Goal: Task Accomplishment & Management: Manage account settings

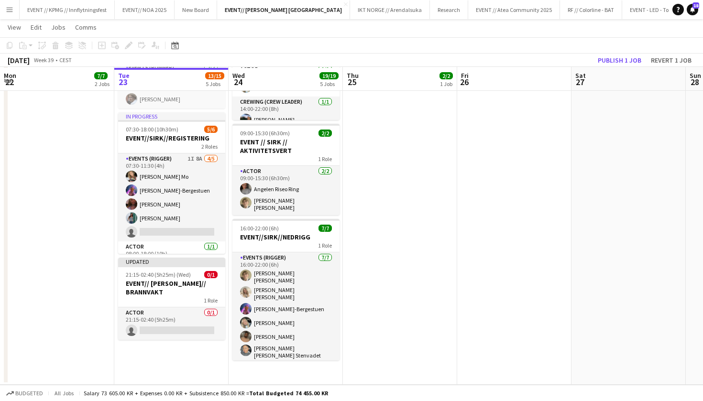
scroll to position [358, 0]
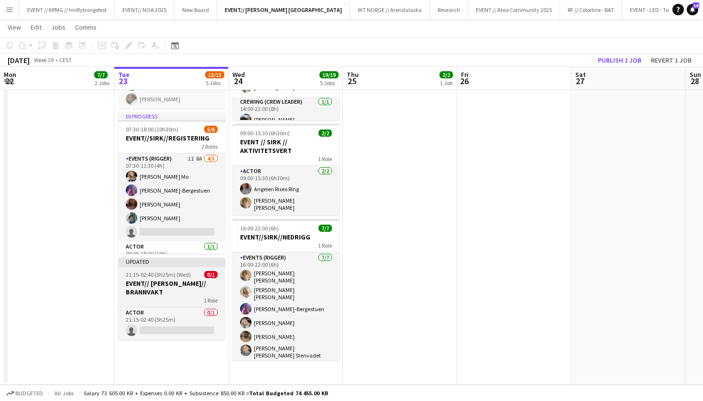
click at [172, 297] on div "1 Role" at bounding box center [171, 301] width 107 height 8
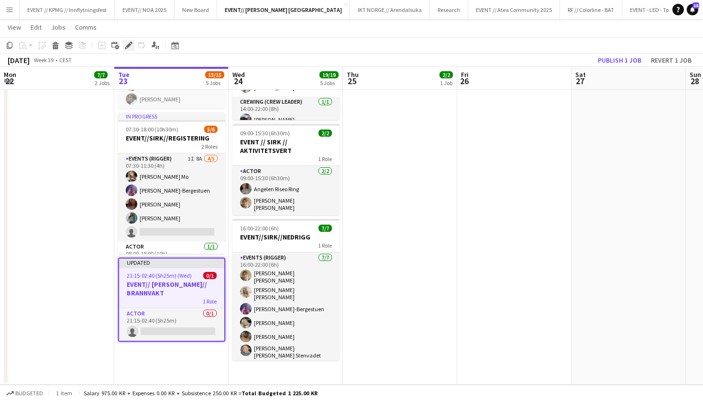
click at [131, 45] on icon "Edit" at bounding box center [129, 46] width 8 height 8
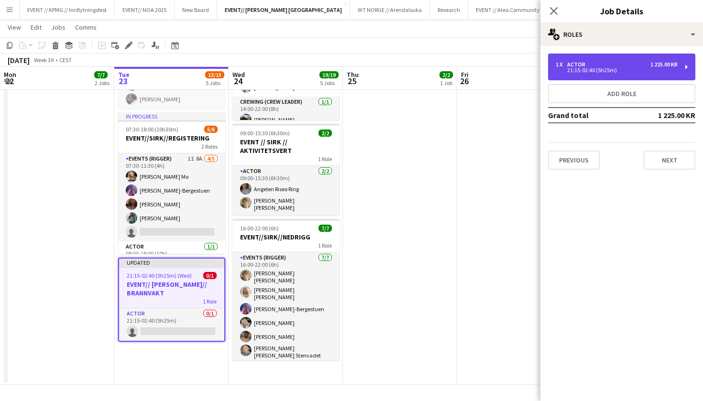
click at [657, 73] on div "1 x Actor 1 225.00 KR 21:15-02:40 (5h25m)" at bounding box center [621, 67] width 147 height 27
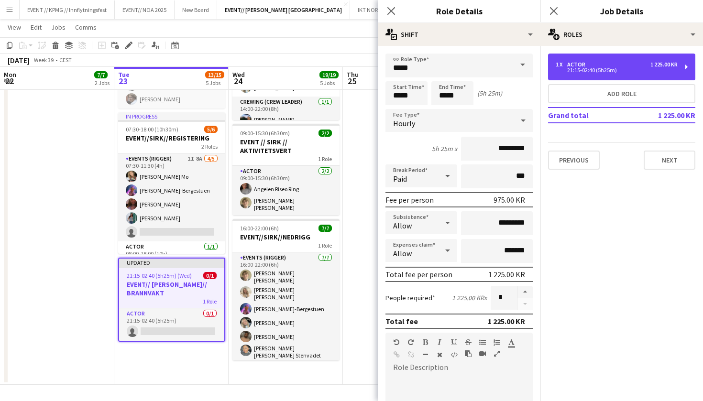
scroll to position [35, 0]
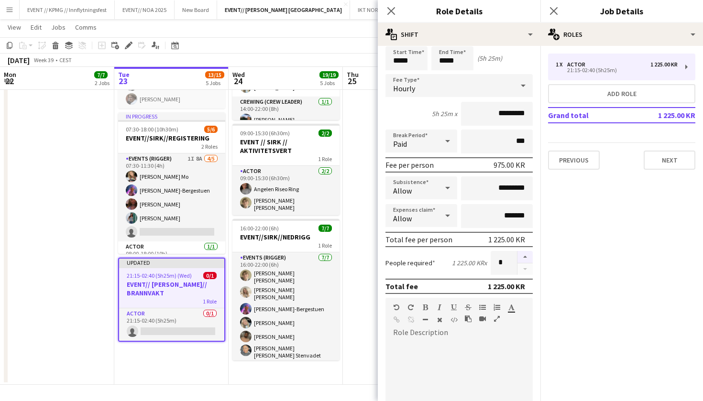
click at [528, 258] on button "button" at bounding box center [525, 257] width 15 height 12
type input "*"
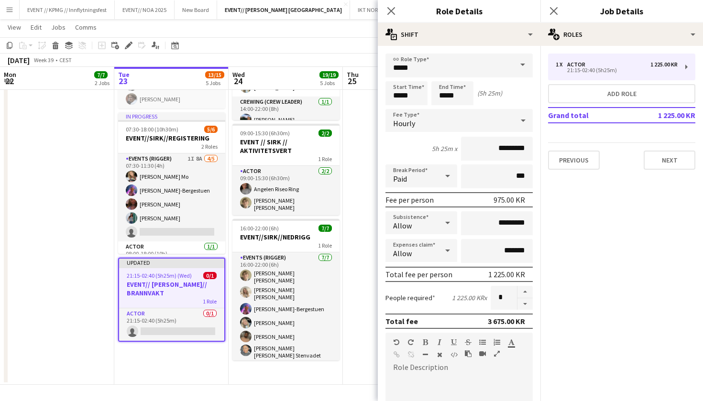
scroll to position [0, 0]
click at [444, 98] on input "*****" at bounding box center [452, 93] width 42 height 24
click at [461, 98] on input "*****" at bounding box center [452, 93] width 42 height 24
type input "*****"
click at [456, 97] on input "*****" at bounding box center [452, 93] width 42 height 24
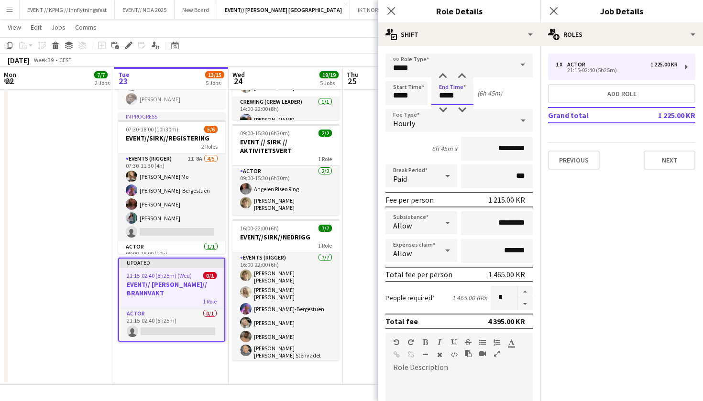
click at [458, 96] on input "*****" at bounding box center [452, 93] width 42 height 24
click at [389, 10] on icon "Close pop-in" at bounding box center [390, 10] width 9 height 9
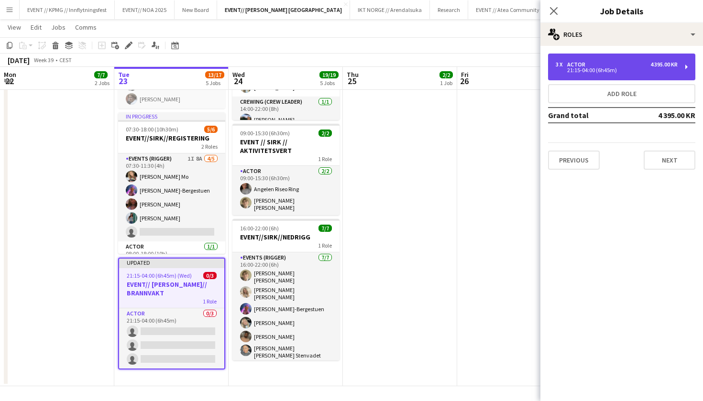
click at [647, 74] on div "3 x Actor 4 395.00 KR 21:15-04:00 (6h45m)" at bounding box center [621, 67] width 147 height 27
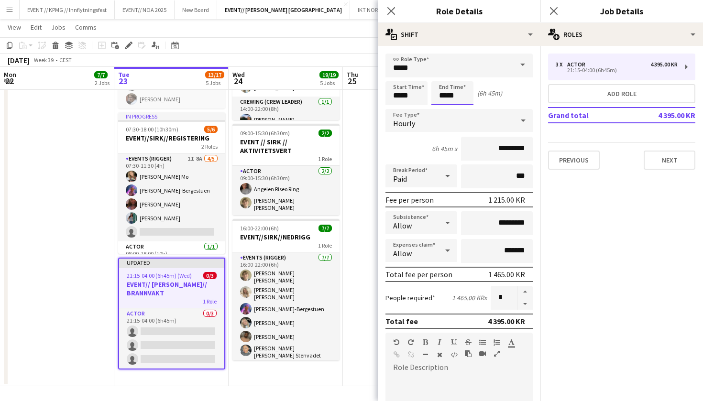
click at [442, 91] on input "*****" at bounding box center [452, 93] width 42 height 24
click at [446, 96] on input "*****" at bounding box center [452, 93] width 42 height 24
click at [461, 96] on input "*****" at bounding box center [452, 93] width 42 height 24
type input "*****"
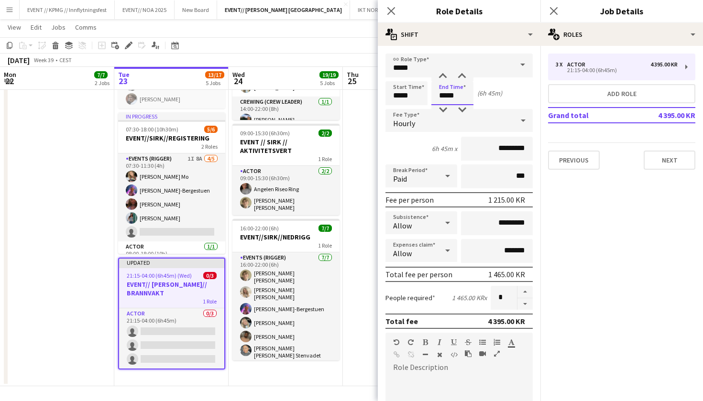
click at [440, 92] on input "*****" at bounding box center [452, 93] width 42 height 24
click at [443, 93] on input "*****" at bounding box center [452, 93] width 42 height 24
click at [445, 93] on input "*****" at bounding box center [452, 93] width 42 height 24
type input "*****"
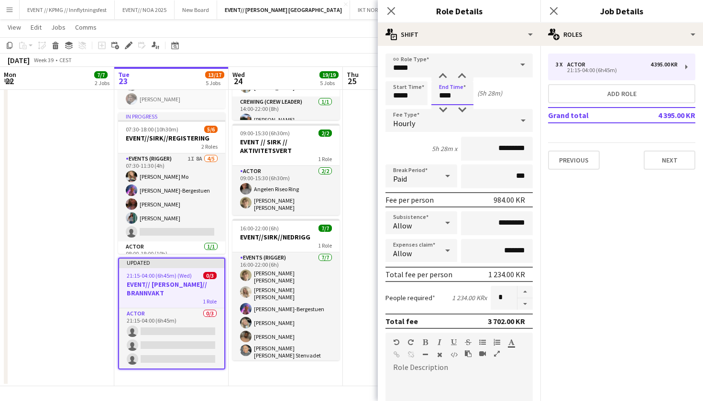
click at [464, 93] on input "****" at bounding box center [452, 93] width 42 height 24
type input "*****"
click at [369, 169] on app-date-cell "09:00-16:00 (7h) 2/2 EVENT//[PERSON_NAME]//TILBAKELVERING 1 Role Events (Driver…" at bounding box center [400, 67] width 114 height 637
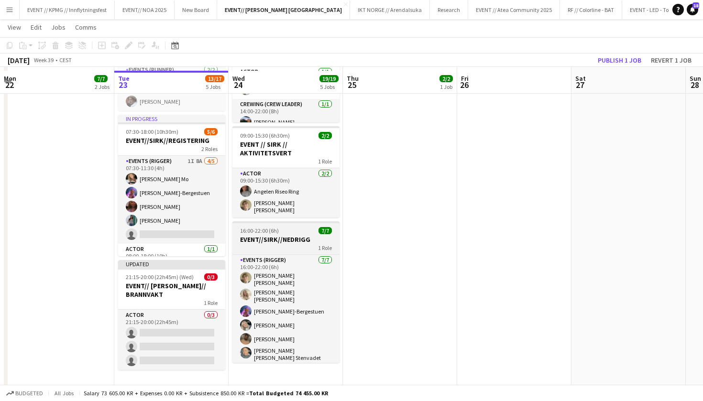
scroll to position [359, 0]
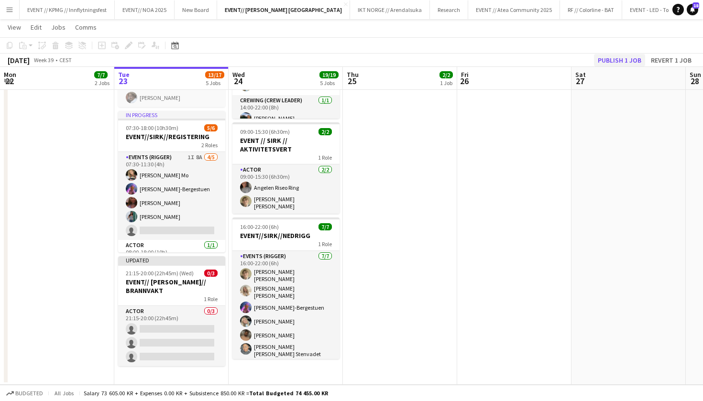
click at [626, 58] on button "Publish 1 job" at bounding box center [619, 60] width 51 height 12
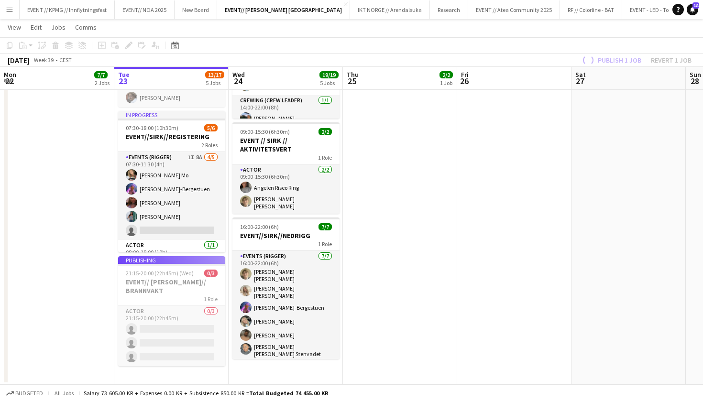
scroll to position [358, 0]
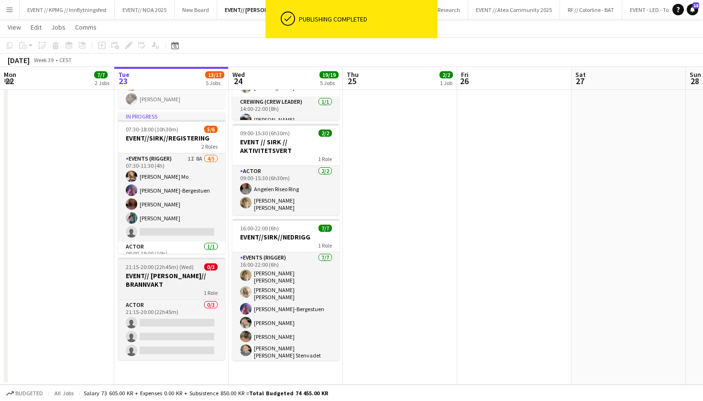
click at [175, 277] on h3 "EVENT// [PERSON_NAME]// BRANNVAKT" at bounding box center [171, 280] width 107 height 17
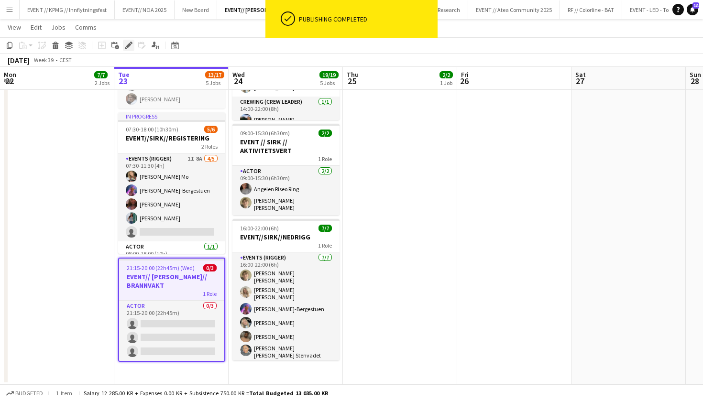
click at [127, 48] on icon "Edit" at bounding box center [129, 46] width 8 height 8
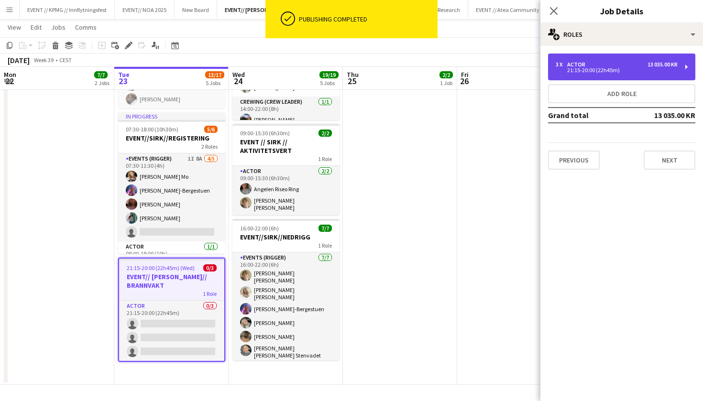
click at [594, 64] on div "3 x Actor 13 035.00 KR" at bounding box center [617, 64] width 122 height 7
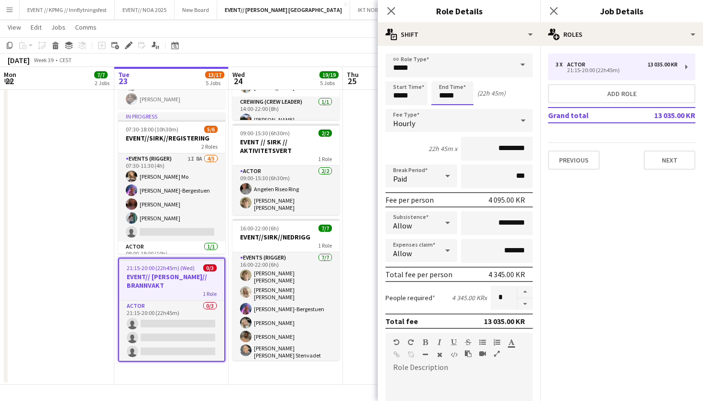
click at [447, 96] on input "*****" at bounding box center [452, 93] width 42 height 24
click at [459, 92] on input "****" at bounding box center [452, 93] width 42 height 24
click at [445, 98] on input "*****" at bounding box center [452, 93] width 42 height 24
click at [449, 98] on input "*****" at bounding box center [452, 93] width 42 height 24
type input "*****"
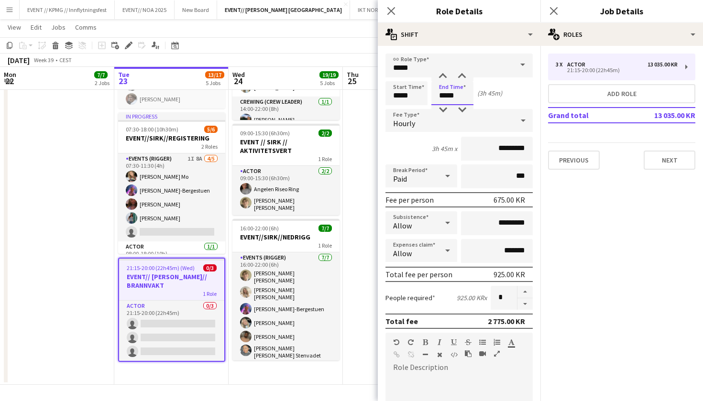
type input "*****"
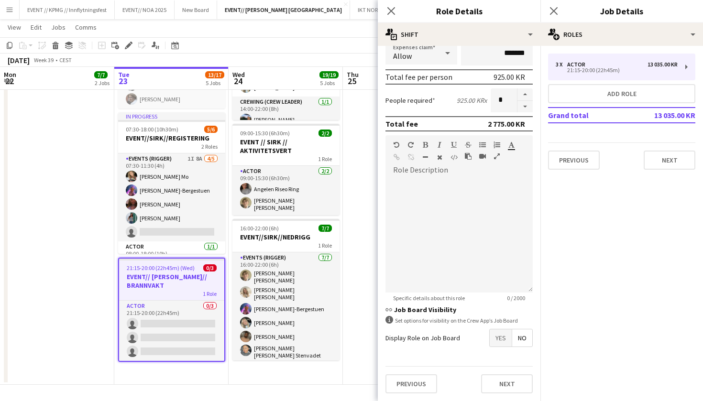
scroll to position [198, 0]
click at [511, 392] on button "Next" at bounding box center [507, 383] width 52 height 19
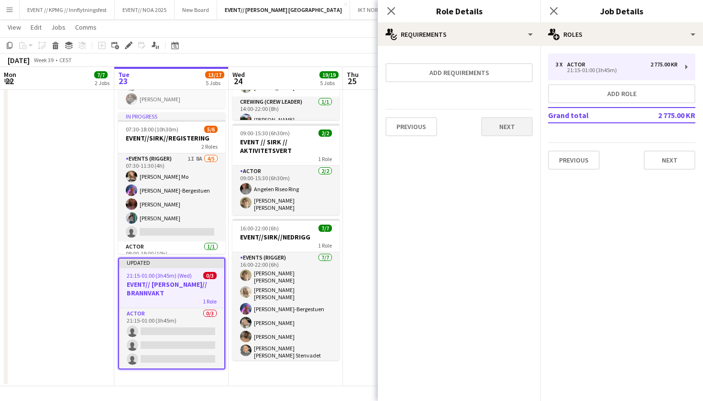
click at [503, 134] on button "Next" at bounding box center [507, 126] width 52 height 19
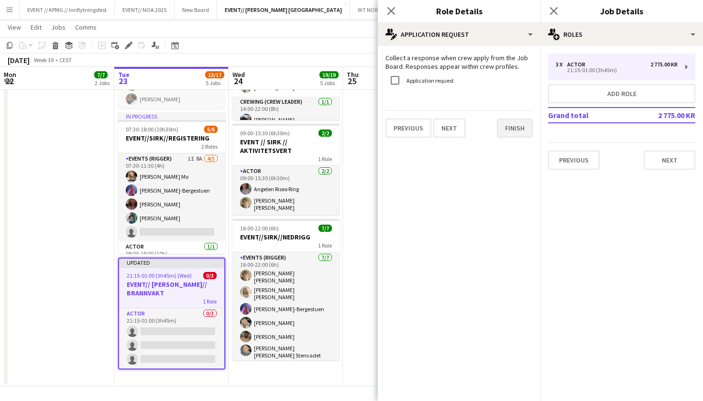
click at [512, 134] on button "Finish" at bounding box center [515, 128] width 36 height 19
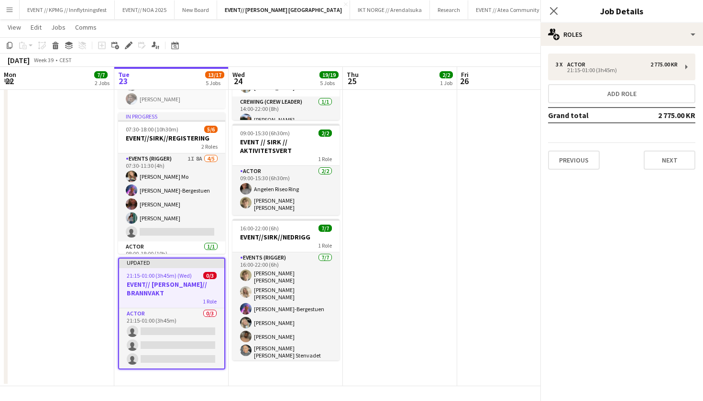
click at [477, 170] on app-date-cell at bounding box center [514, 67] width 114 height 637
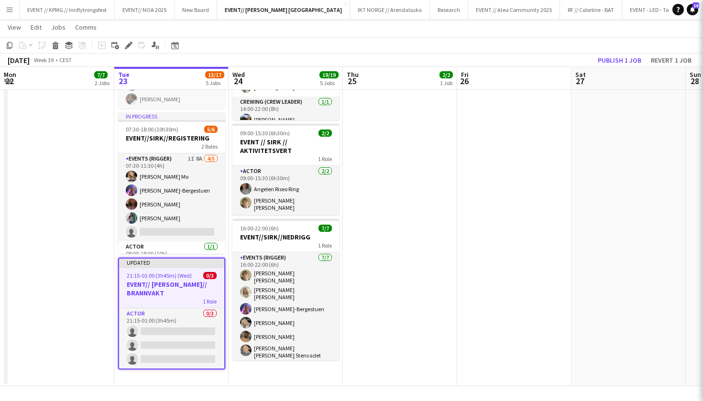
scroll to position [0, 229]
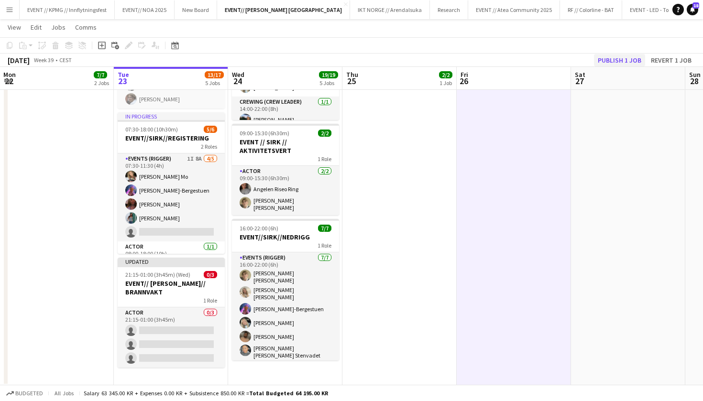
click at [617, 56] on button "Publish 1 job" at bounding box center [619, 60] width 51 height 12
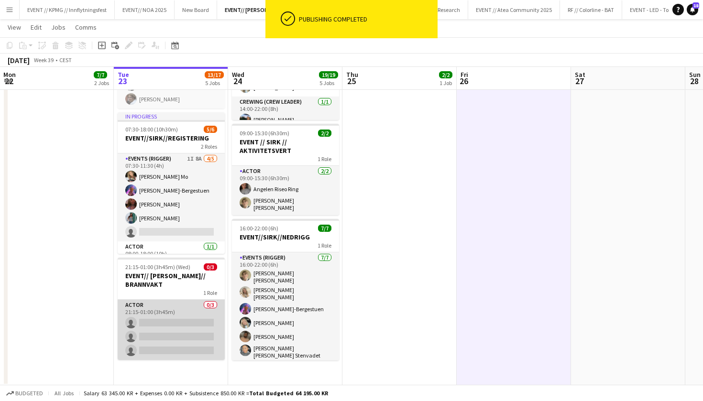
click at [190, 303] on app-card-role "Actor 0/3 21:15-01:00 (3h45m) single-neutral-actions single-neutral-actions sin…" at bounding box center [171, 330] width 107 height 60
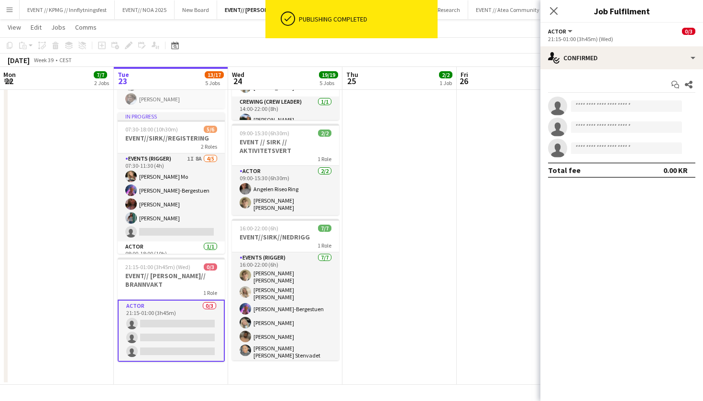
click at [622, 98] on app-invite-slot "single-neutral-actions" at bounding box center [621, 106] width 163 height 19
click at [613, 107] on input at bounding box center [626, 105] width 111 height 11
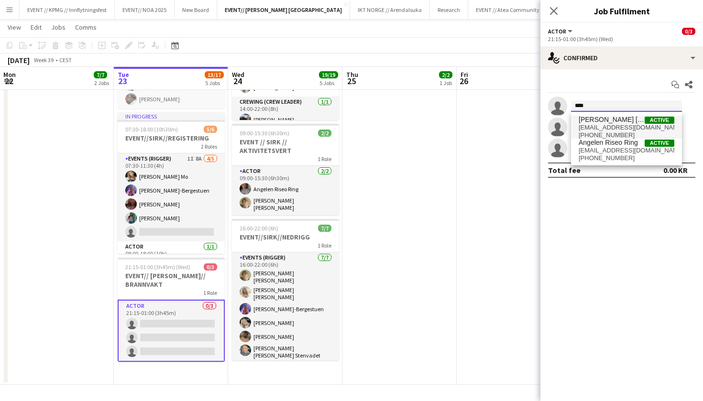
type input "****"
click at [610, 137] on span "+4748157617" at bounding box center [627, 136] width 96 height 8
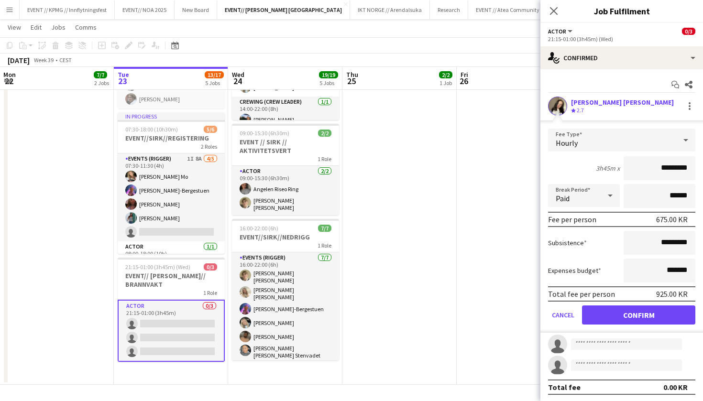
click at [626, 110] on div "Crew rating 2.7" at bounding box center [622, 111] width 103 height 8
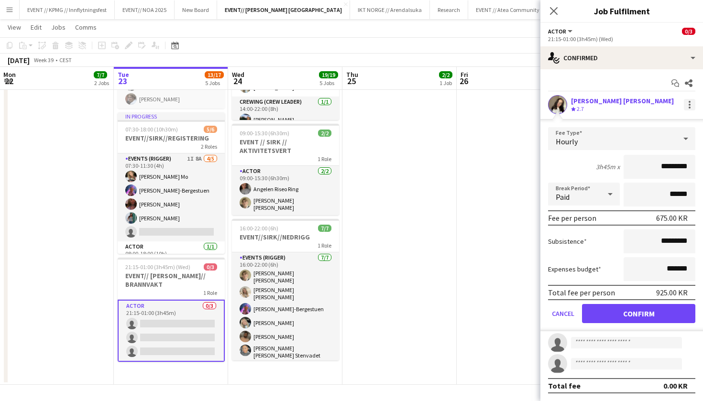
scroll to position [1, 0]
click at [686, 101] on div at bounding box center [689, 104] width 11 height 11
click at [649, 192] on span "Remove" at bounding box center [642, 191] width 29 height 8
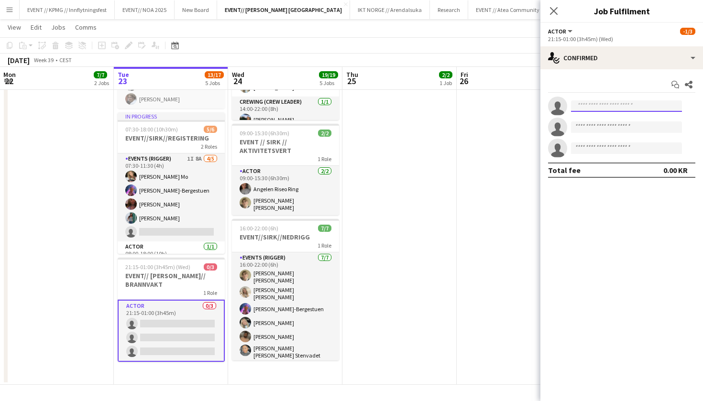
click at [618, 108] on input at bounding box center [626, 105] width 111 height 11
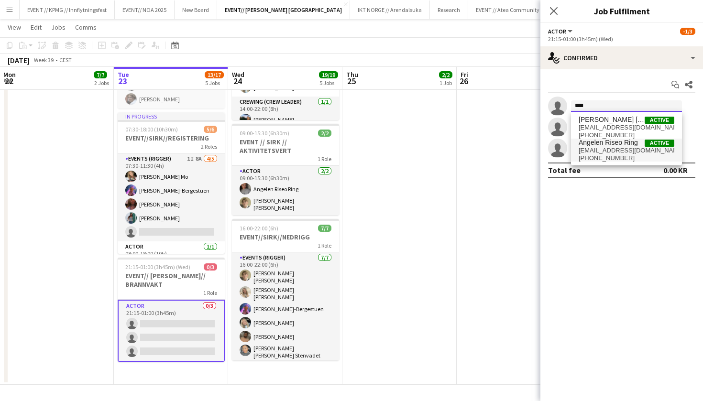
type input "****"
click at [605, 153] on span "angelen.riseo.ring@gmail.com" at bounding box center [627, 151] width 96 height 8
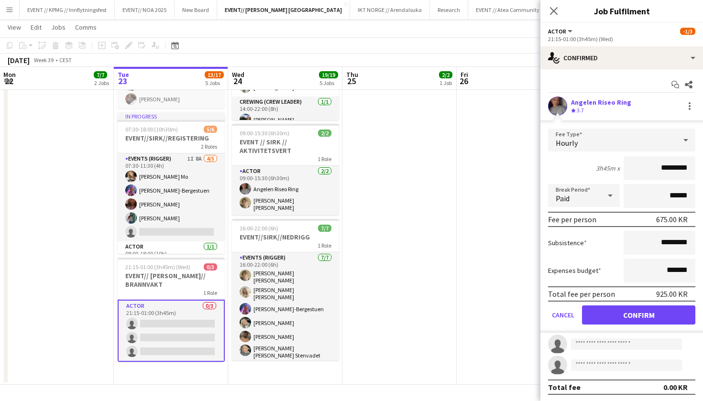
click at [646, 314] on button "Confirm" at bounding box center [638, 315] width 113 height 19
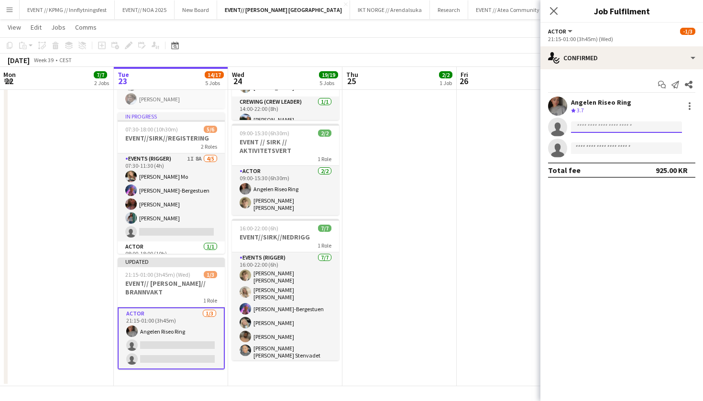
click at [630, 121] on input at bounding box center [626, 126] width 111 height 11
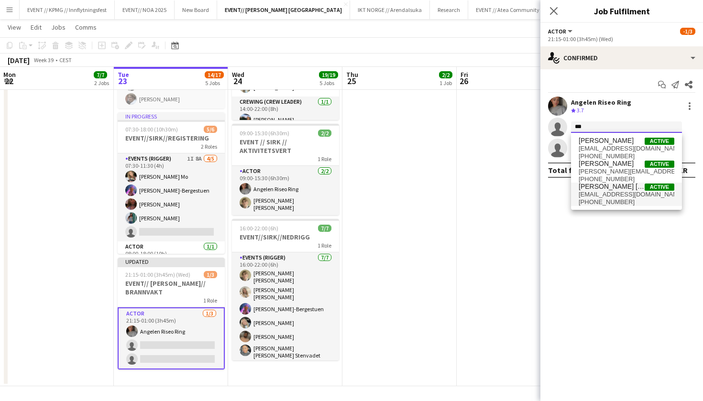
type input "***"
click at [609, 198] on span "+4791991215" at bounding box center [627, 202] width 96 height 8
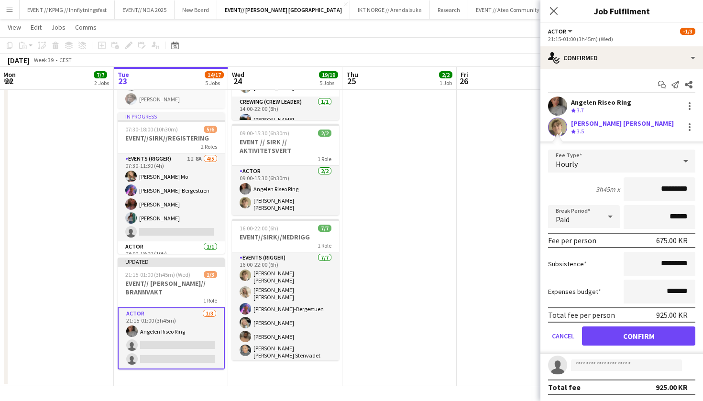
scroll to position [1, 0]
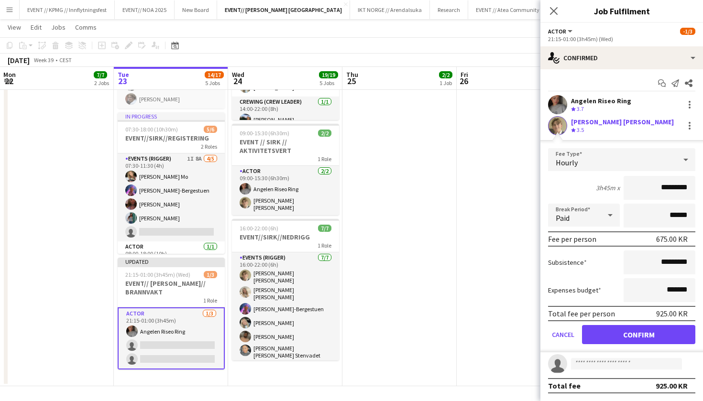
click at [604, 343] on button "Confirm" at bounding box center [638, 334] width 113 height 19
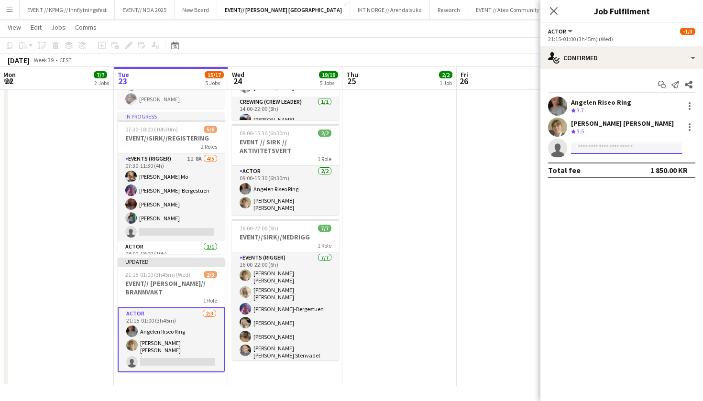
click at [613, 150] on input at bounding box center [626, 148] width 111 height 11
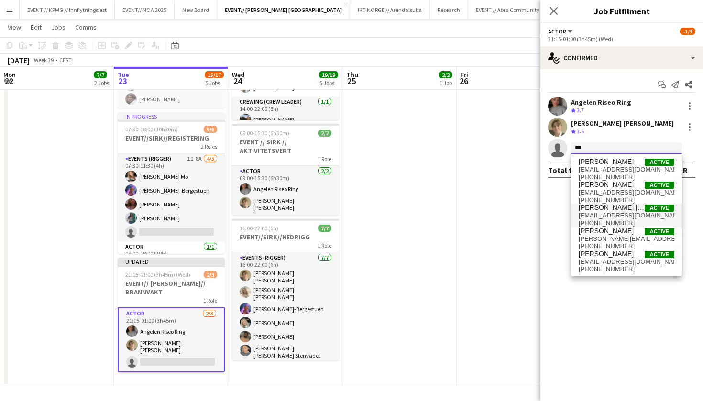
type input "***"
click at [617, 207] on span "[PERSON_NAME] [PERSON_NAME] Stenvadet" at bounding box center [612, 208] width 66 height 8
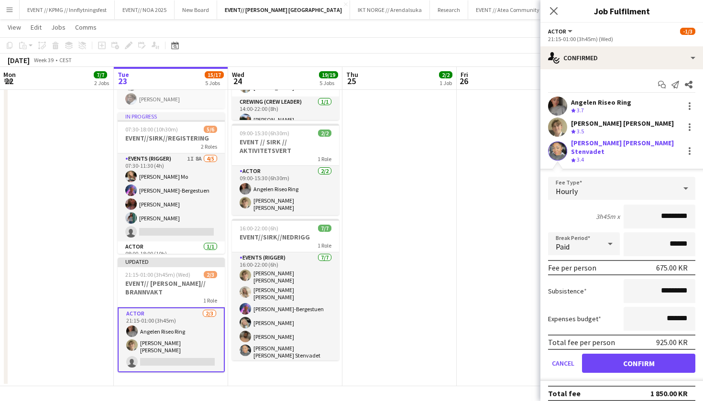
click at [609, 355] on button "Confirm" at bounding box center [638, 363] width 113 height 19
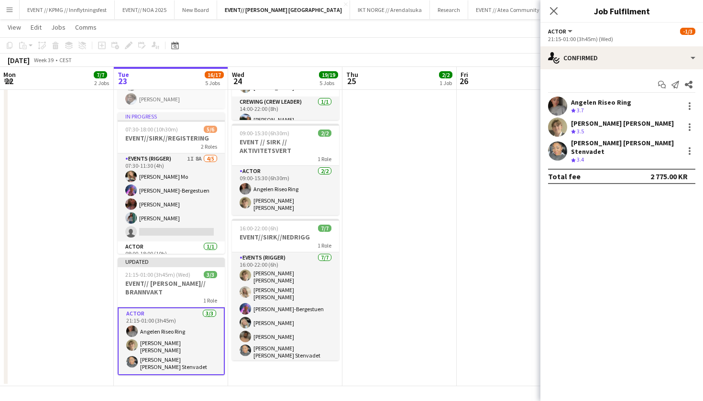
click at [493, 207] on app-date-cell at bounding box center [514, 67] width 114 height 637
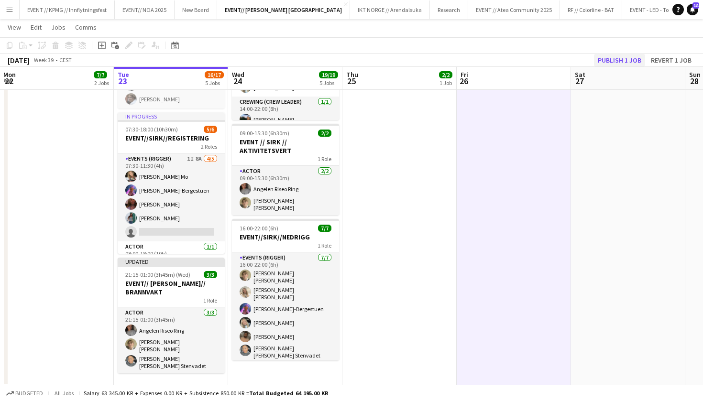
click at [623, 61] on button "Publish 1 job" at bounding box center [619, 60] width 51 height 12
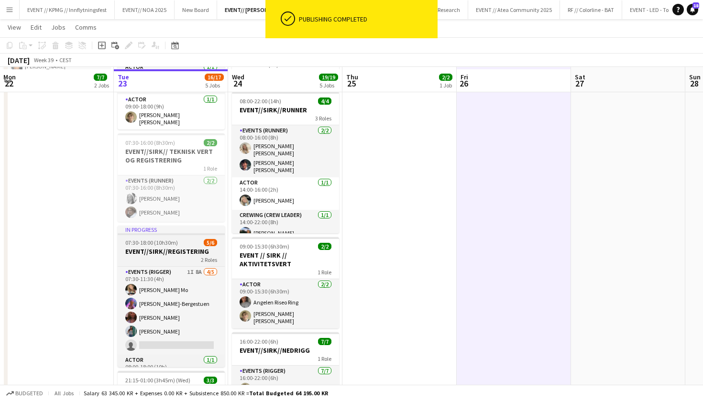
scroll to position [230, 0]
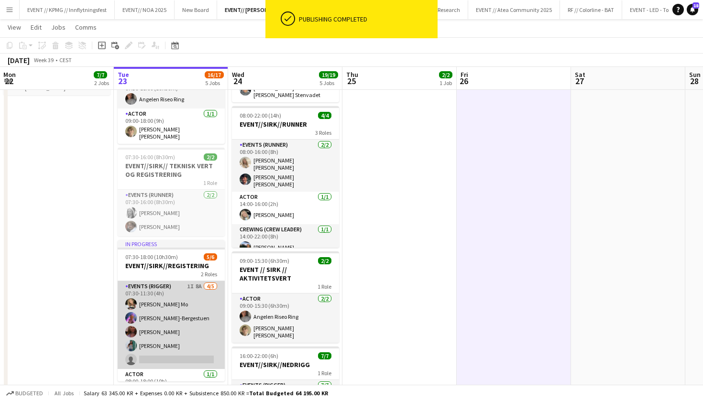
click at [180, 315] on app-card-role "Events (Rigger) 1I 8A 4/5 07:30-11:30 (4h) Marte Jensen Mo Fredrikke Tynning-Be…" at bounding box center [171, 325] width 107 height 88
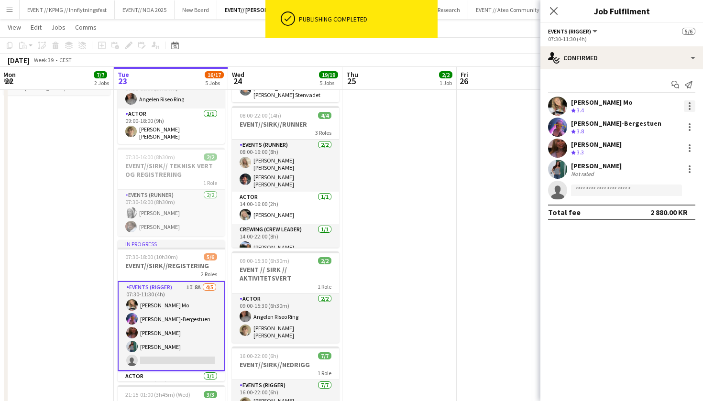
click at [686, 104] on div at bounding box center [689, 105] width 11 height 11
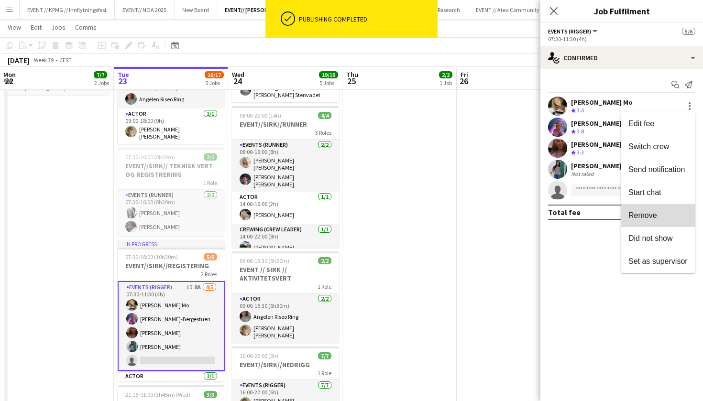
click at [667, 225] on button "Remove" at bounding box center [658, 215] width 75 height 23
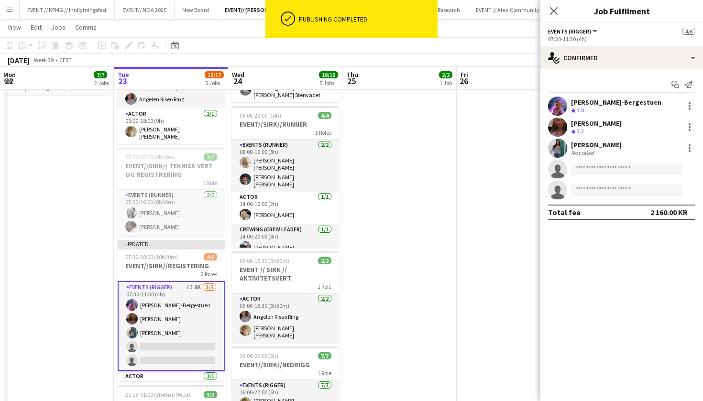
click at [491, 183] on app-date-cell at bounding box center [514, 195] width 114 height 636
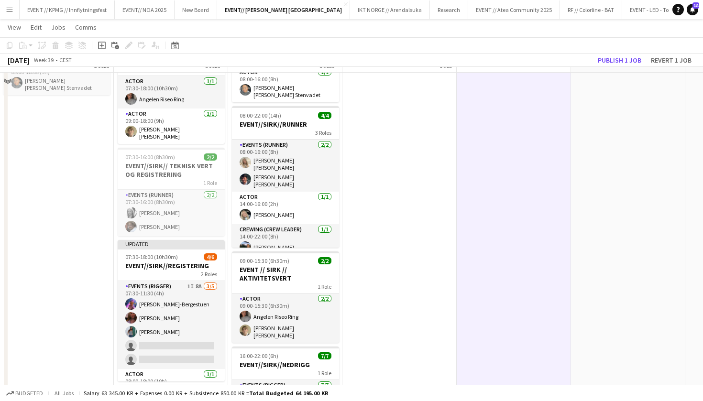
scroll to position [133, 0]
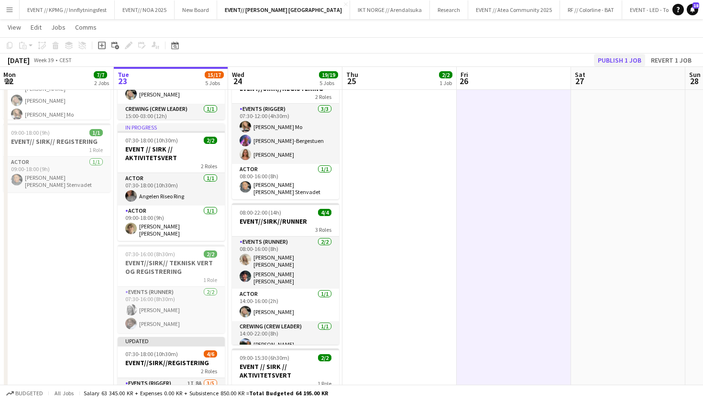
click at [638, 59] on button "Publish 1 job" at bounding box center [619, 60] width 51 height 12
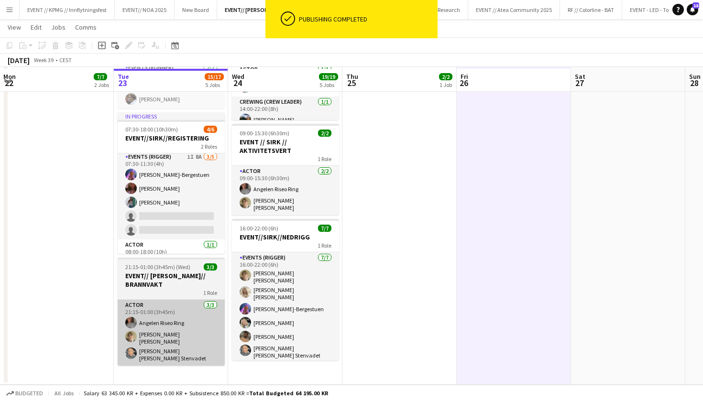
scroll to position [358, 0]
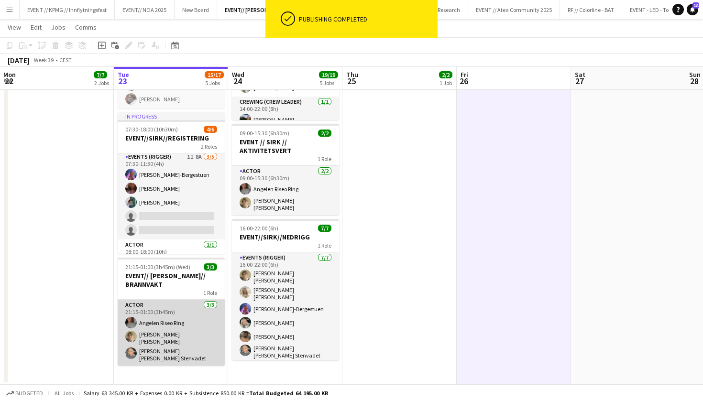
click at [169, 330] on app-card-role "Actor 3/3 21:15-01:00 (3h45m) Angelen Riseo Ring Bastian Solem Daniela Alejandr…" at bounding box center [171, 333] width 107 height 66
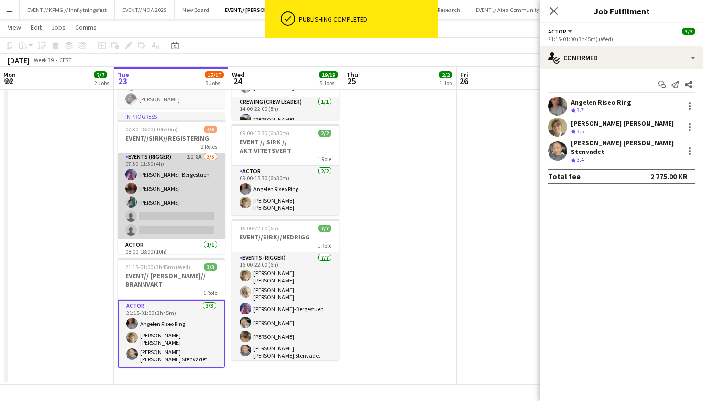
click at [177, 190] on app-card-role "Events (Rigger) 1I 8A 3/5 07:30-11:30 (4h) Fredrikke Tynning-Bergestuen Mathild…" at bounding box center [171, 196] width 107 height 88
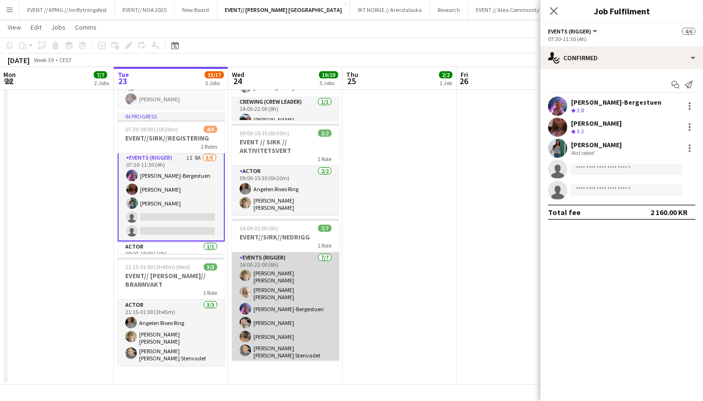
click at [277, 265] on app-card-role "Events (Rigger) 7/7 16:00-22:00 (6h) Bastian Solem Vanessa Riise Naas Fredrikke…" at bounding box center [285, 316] width 107 height 127
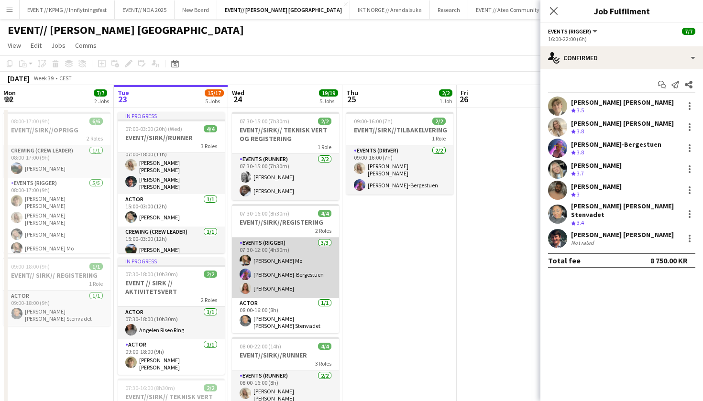
scroll to position [0, 0]
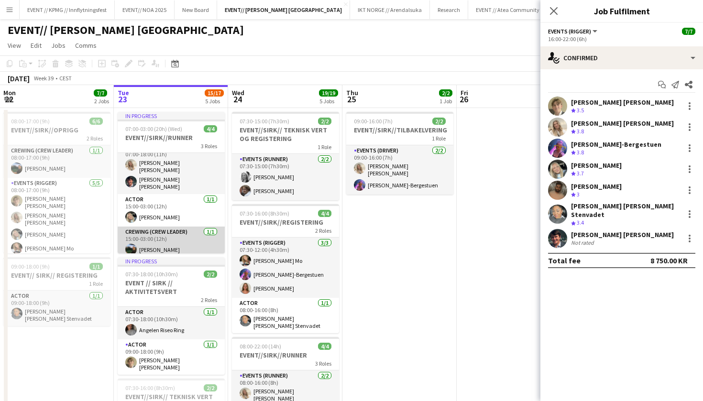
click at [175, 236] on app-card-role "Crewing (Crew Leader) 1/1 15:00-03:00 (12h) Christian Smelhus" at bounding box center [171, 243] width 107 height 33
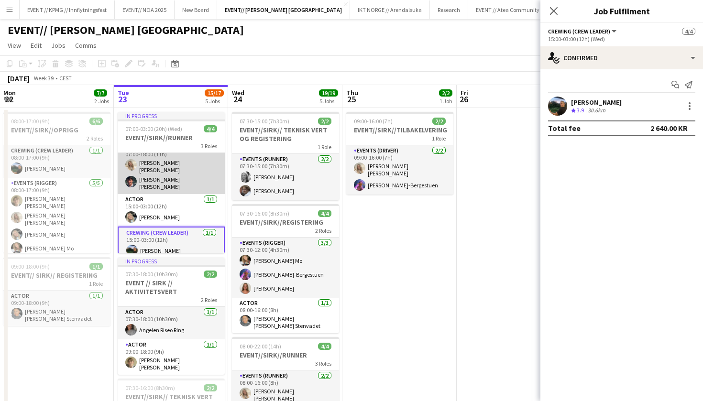
click at [192, 175] on app-card-role "Events (Runner) 2/2 07:00-18:00 (11h) Vanessa Riise Naas Eskil Fossum Solhaug" at bounding box center [171, 168] width 107 height 52
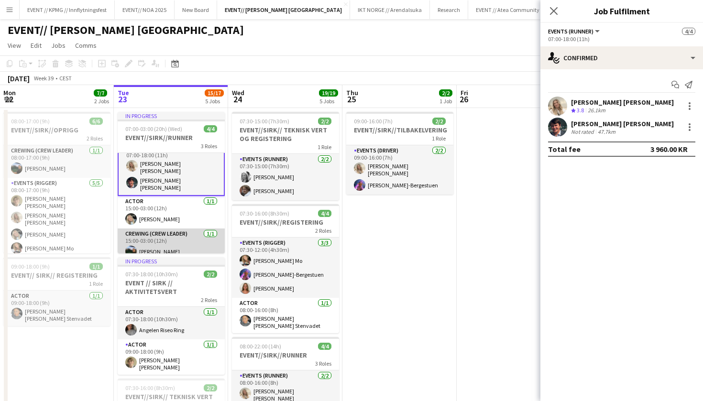
click at [169, 231] on app-card-role "Crewing (Crew Leader) 1/1 15:00-03:00 (12h) Christian Smelhus" at bounding box center [171, 245] width 107 height 33
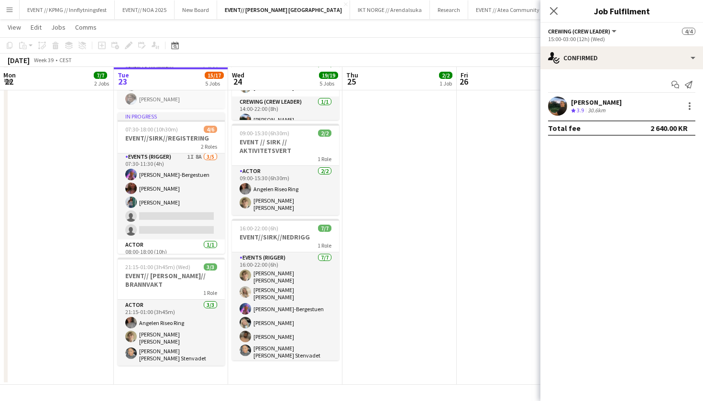
scroll to position [358, 0]
click at [153, 365] on app-date-cell "In progress 07:00-03:00 (20h) (Wed) 4/4 EVENT//SIRK//RUNNER 3 Roles Events (Run…" at bounding box center [171, 67] width 114 height 636
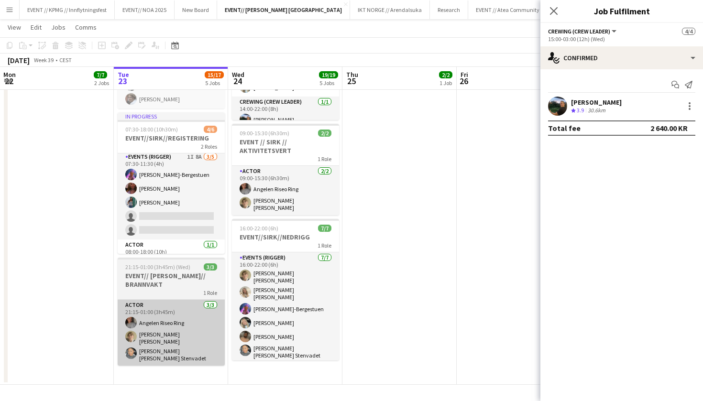
scroll to position [11, 0]
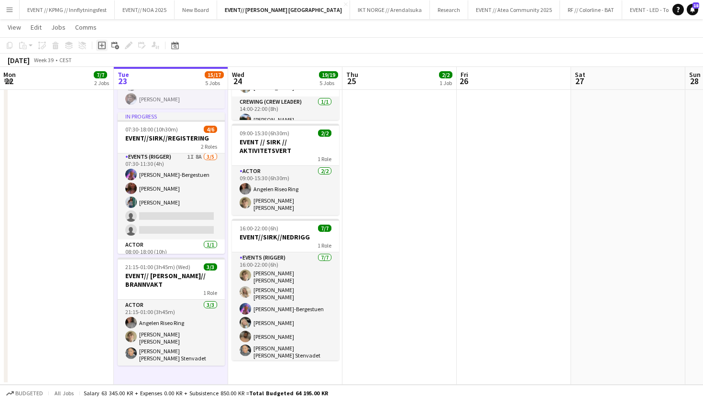
click at [103, 44] on icon "Add job" at bounding box center [102, 46] width 8 height 8
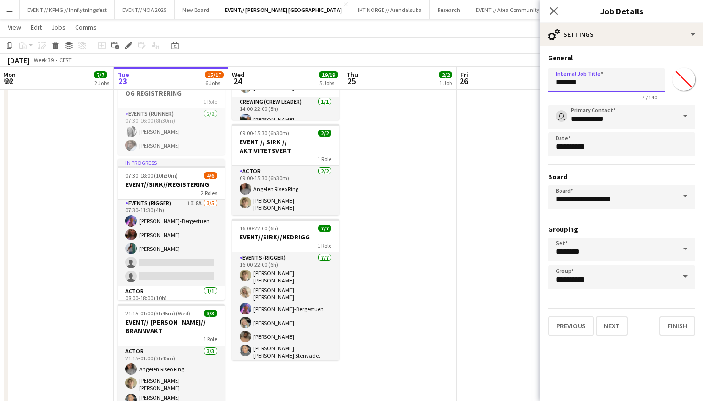
click at [604, 80] on input "*******" at bounding box center [606, 80] width 117 height 24
type input "*"
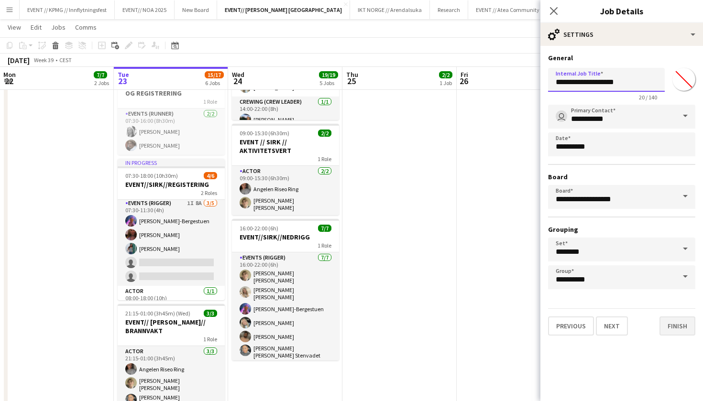
type input "**********"
click at [681, 324] on button "Finish" at bounding box center [678, 326] width 36 height 19
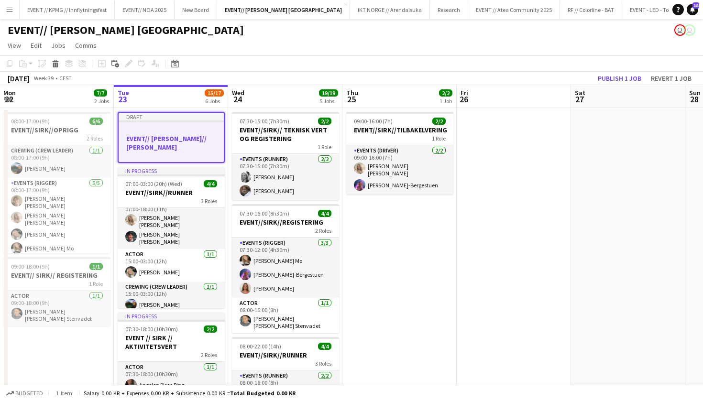
scroll to position [0, 0]
click at [112, 66] on icon at bounding box center [114, 63] width 6 height 6
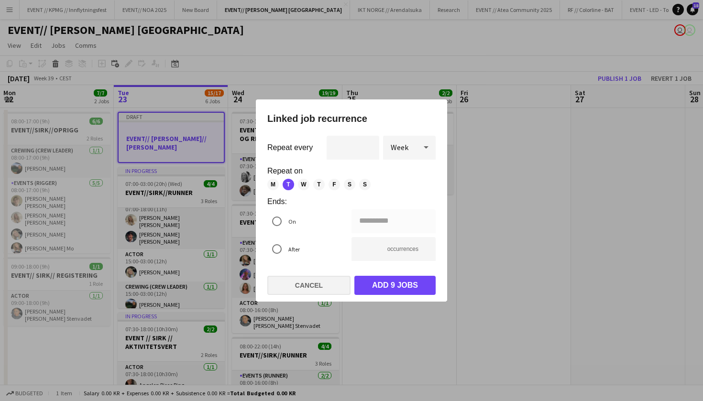
click at [314, 290] on button "Cancel" at bounding box center [308, 285] width 83 height 19
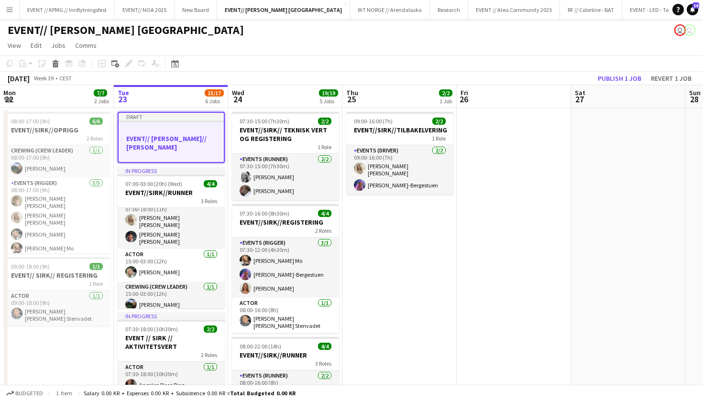
click at [198, 131] on div at bounding box center [171, 129] width 105 height 7
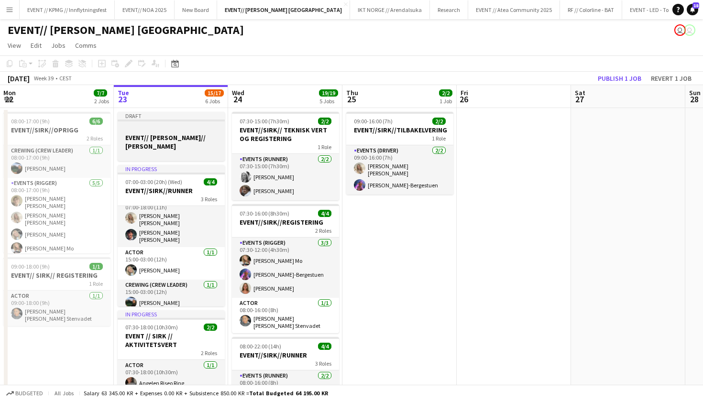
click at [189, 128] on div at bounding box center [171, 128] width 107 height 7
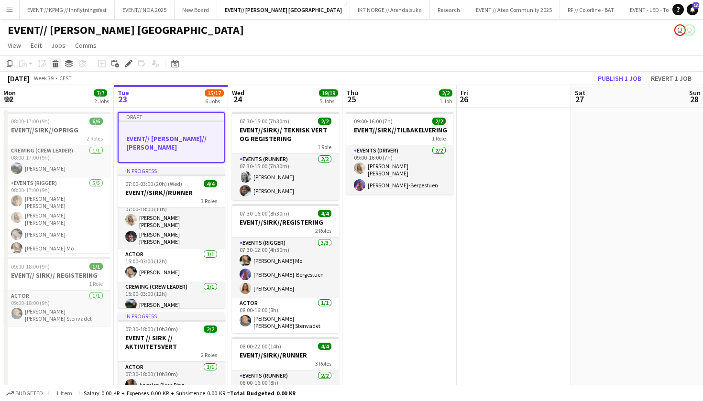
click at [57, 63] on icon at bounding box center [55, 65] width 5 height 5
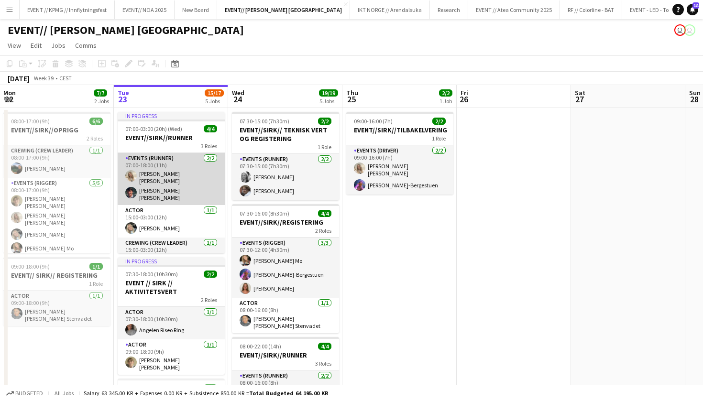
click at [184, 181] on app-card-role "Events (Runner) 2/2 07:00-18:00 (11h) Vanessa Riise Naas Eskil Fossum Solhaug" at bounding box center [171, 179] width 107 height 52
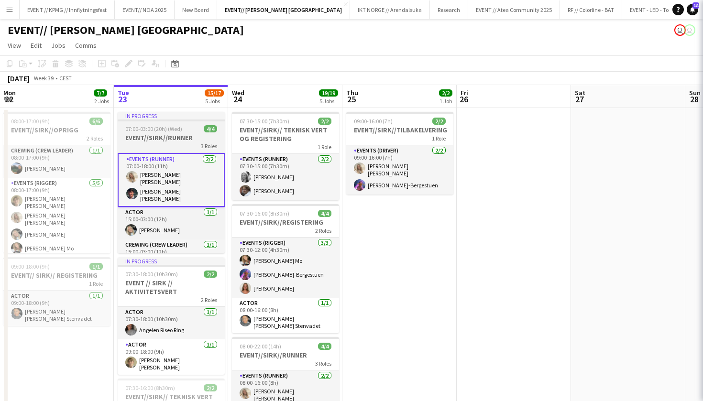
click at [182, 127] on div "07:00-03:00 (20h) (Wed) 4/4" at bounding box center [171, 128] width 107 height 7
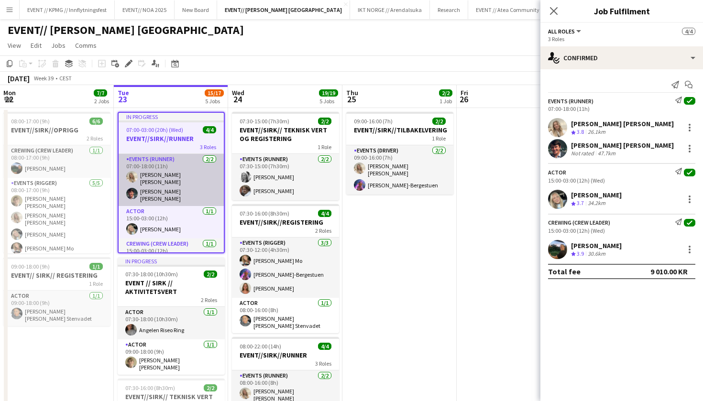
click at [170, 163] on app-card-role "Events (Runner) 2/2 07:00-18:00 (11h) Vanessa Riise Naas Eskil Fossum Solhaug" at bounding box center [171, 180] width 105 height 52
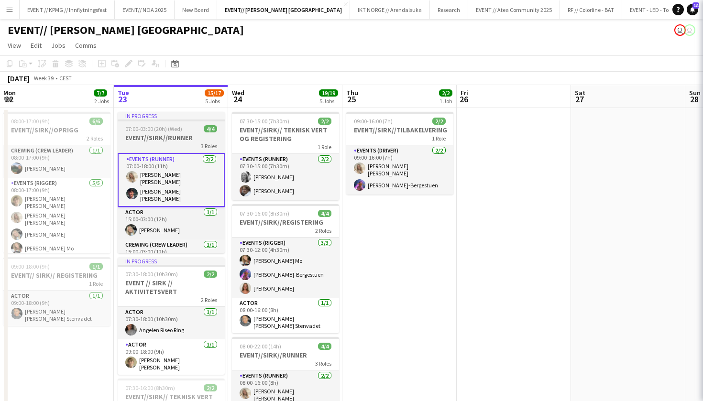
click at [173, 142] on div "3 Roles" at bounding box center [171, 146] width 107 height 8
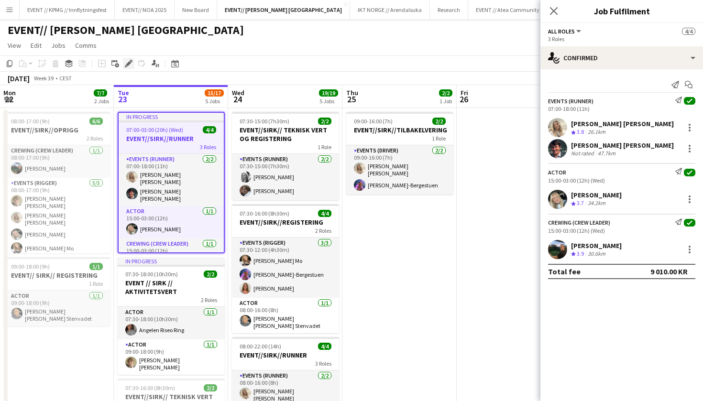
click at [128, 63] on icon "Edit" at bounding box center [129, 64] width 8 height 8
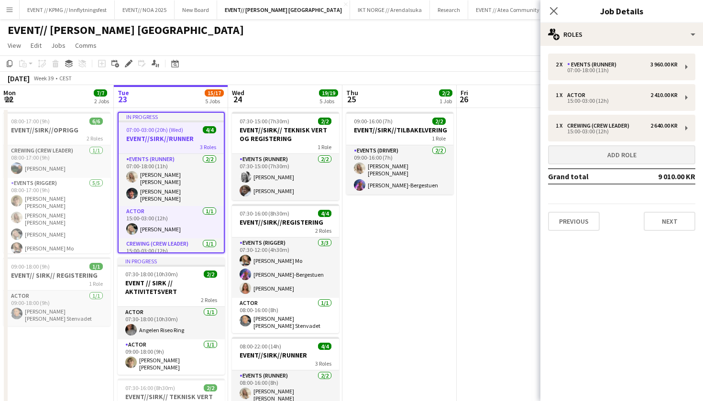
click at [620, 158] on button "Add role" at bounding box center [621, 154] width 147 height 19
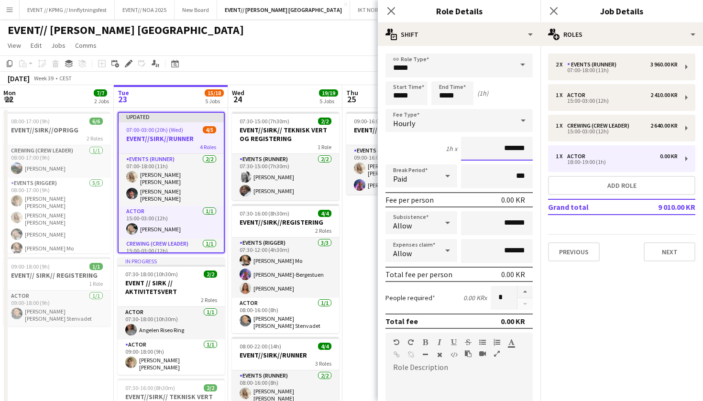
click at [501, 149] on input "*******" at bounding box center [497, 149] width 72 height 24
click at [504, 148] on input "*******" at bounding box center [497, 149] width 72 height 24
type input "****"
type input "******"
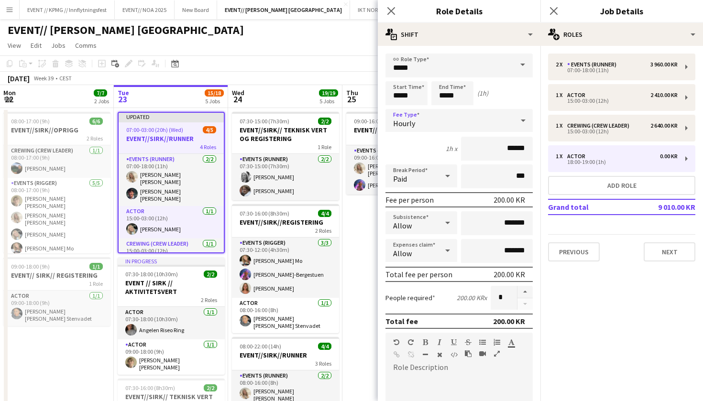
click at [444, 120] on div "Hourly" at bounding box center [449, 120] width 128 height 23
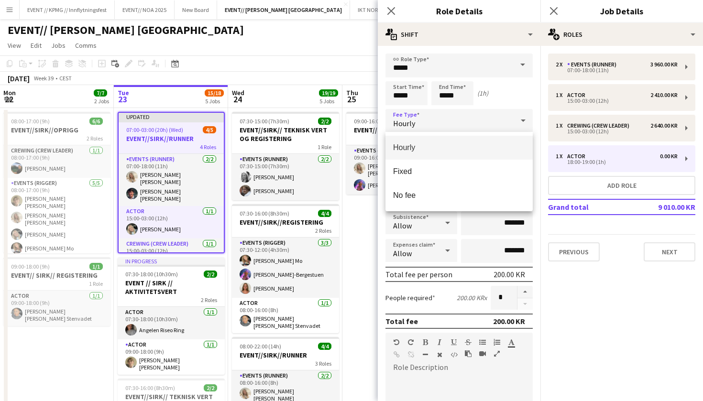
click at [512, 95] on div at bounding box center [351, 200] width 703 height 401
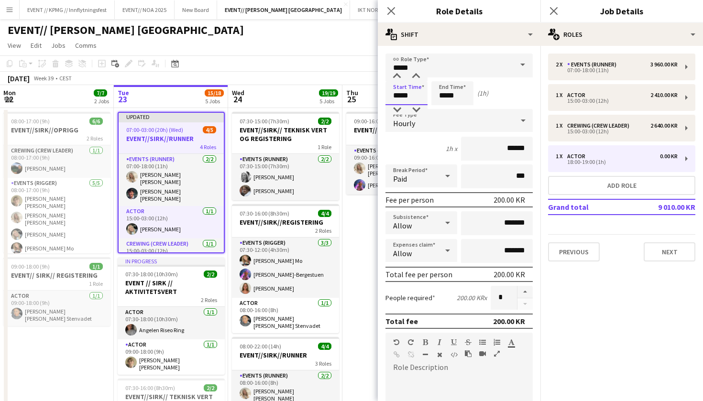
click at [397, 94] on input "*****" at bounding box center [406, 93] width 42 height 24
click at [409, 93] on input "*****" at bounding box center [406, 93] width 42 height 24
type input "*****"
click at [444, 96] on input "*****" at bounding box center [452, 93] width 42 height 24
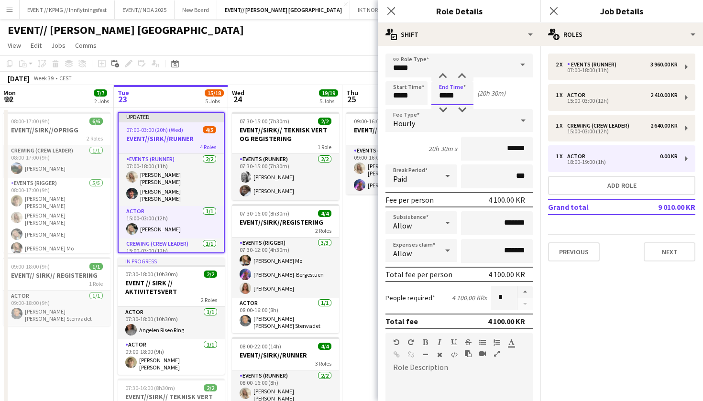
click at [444, 96] on input "*****" at bounding box center [452, 93] width 42 height 24
click at [448, 97] on input "*****" at bounding box center [452, 93] width 42 height 24
click at [445, 95] on input "*****" at bounding box center [452, 93] width 42 height 24
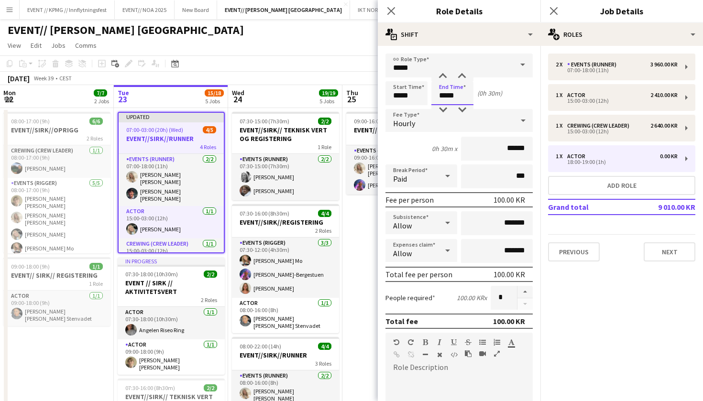
click at [461, 96] on input "*****" at bounding box center [452, 93] width 42 height 24
type input "*****"
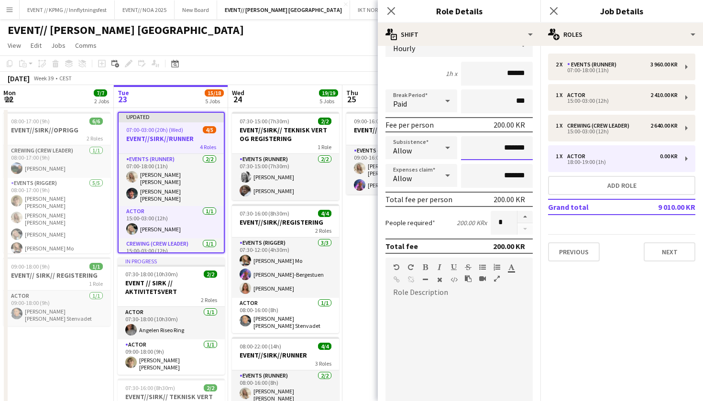
click at [495, 148] on input "*******" at bounding box center [497, 148] width 72 height 24
click at [509, 146] on input "*******" at bounding box center [497, 148] width 72 height 24
click at [500, 145] on input "*******" at bounding box center [497, 148] width 72 height 24
click at [503, 147] on input "*******" at bounding box center [497, 148] width 72 height 24
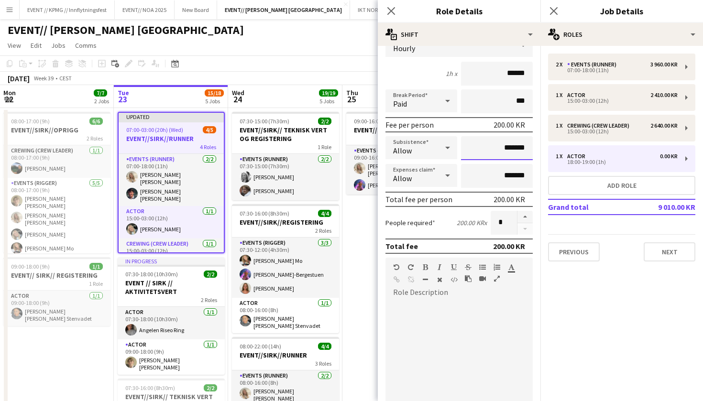
click at [503, 147] on input "*******" at bounding box center [497, 148] width 72 height 24
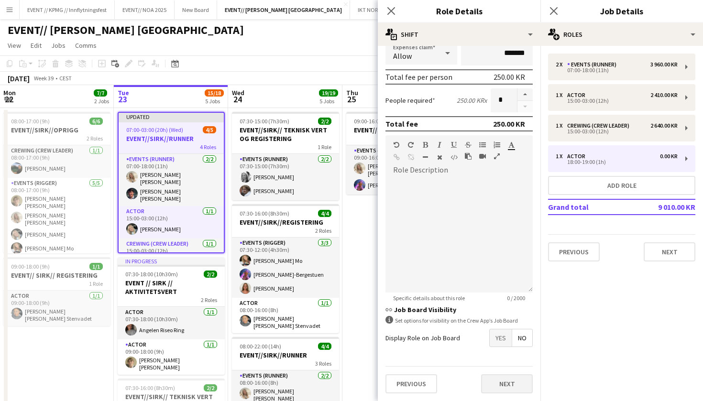
scroll to position [198, 0]
type input "*****"
click at [499, 384] on button "Next" at bounding box center [507, 383] width 52 height 19
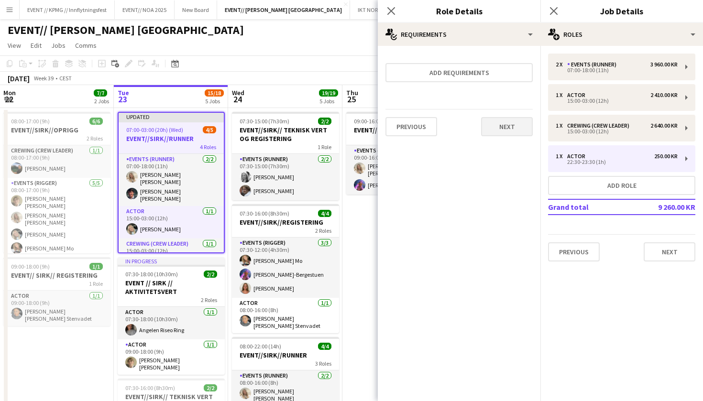
click at [518, 125] on button "Next" at bounding box center [507, 126] width 52 height 19
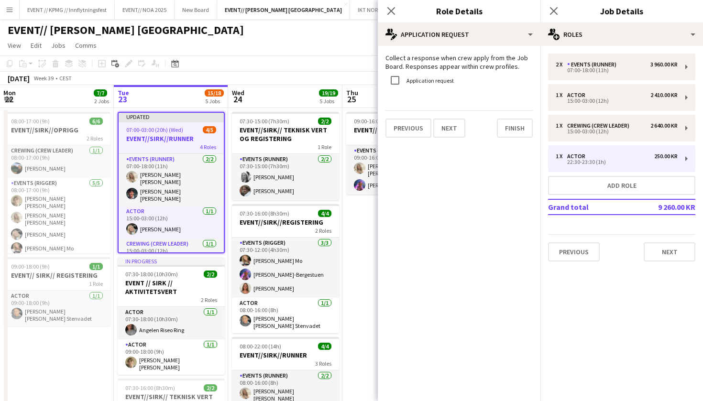
click at [518, 125] on button "Finish" at bounding box center [515, 128] width 36 height 19
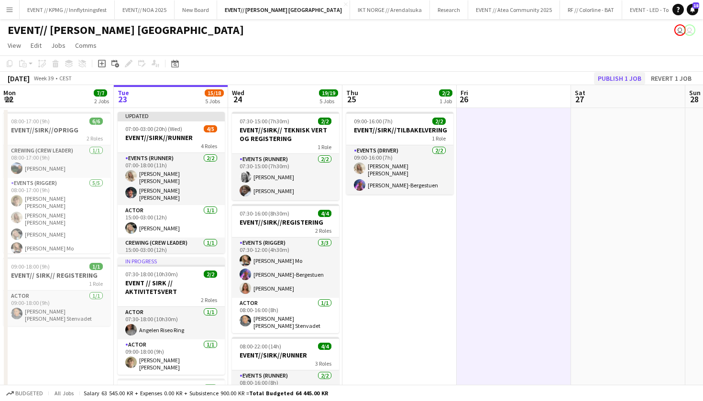
click at [625, 77] on button "Publish 1 job" at bounding box center [619, 78] width 51 height 12
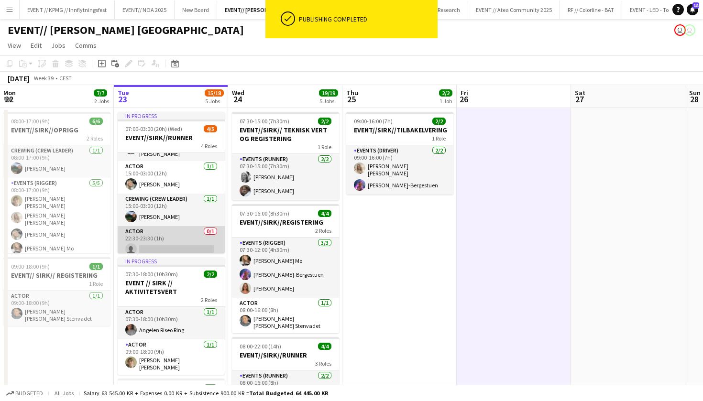
scroll to position [44, 0]
click at [174, 243] on app-card-role "Actor 0/1 22:30-23:30 (1h) single-neutral-actions" at bounding box center [171, 243] width 107 height 33
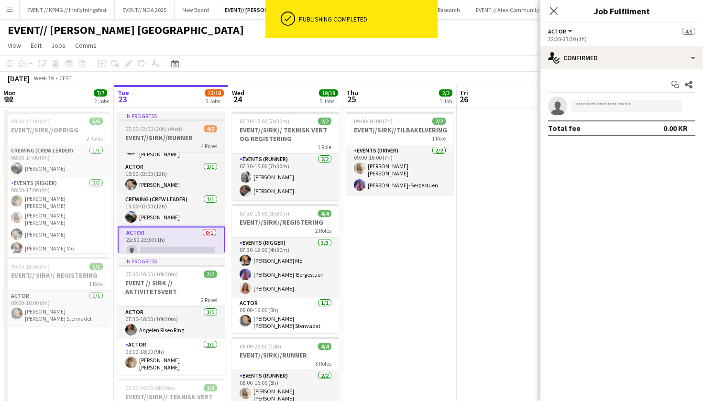
click at [196, 115] on div "In progress" at bounding box center [171, 116] width 107 height 8
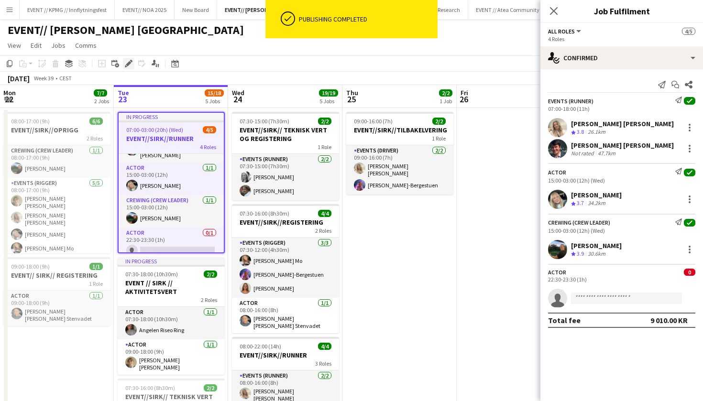
click at [127, 65] on icon at bounding box center [128, 63] width 5 height 5
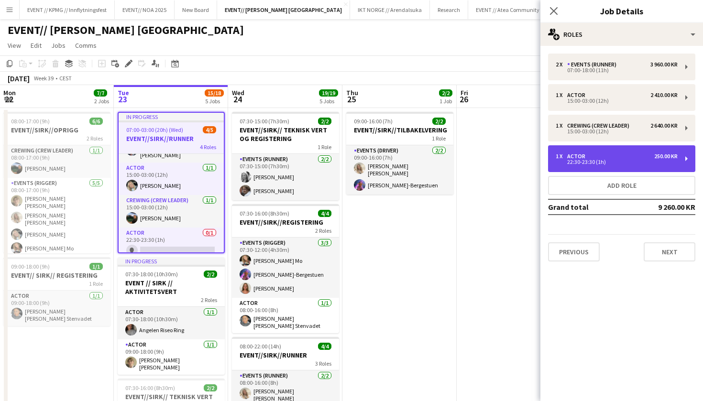
click at [586, 149] on div "1 x Actor 250.00 KR 22:30-23:30 (1h)" at bounding box center [621, 158] width 147 height 27
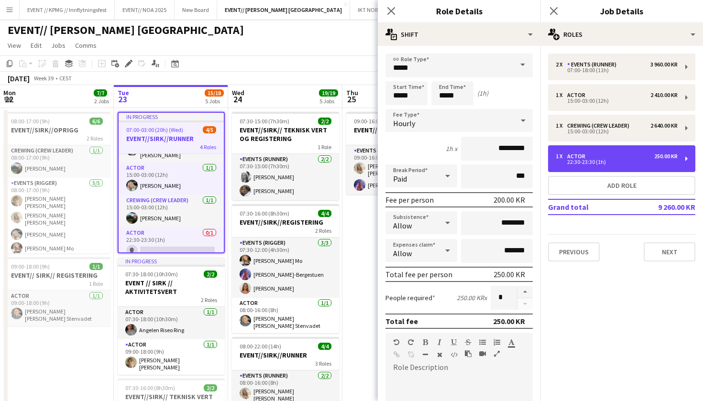
scroll to position [117, 0]
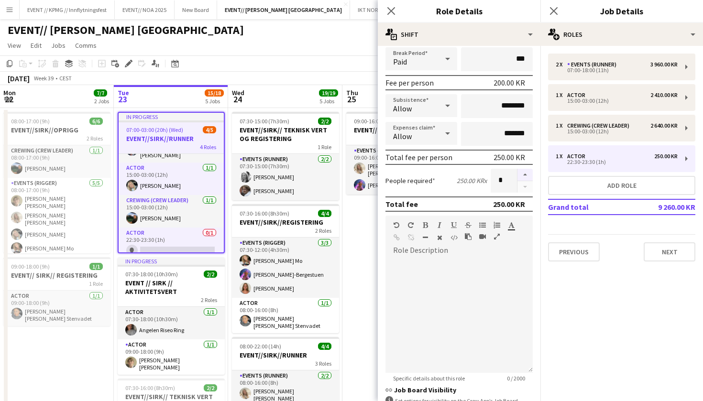
click at [528, 174] on button "button" at bounding box center [525, 175] width 15 height 12
type input "*"
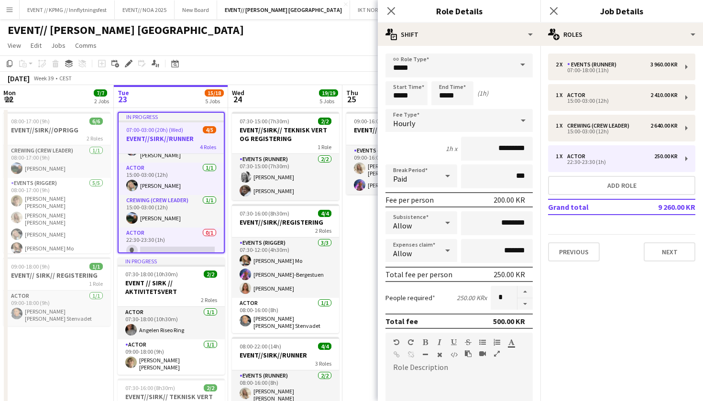
scroll to position [0, 0]
click at [322, 52] on app-page-menu "View Day view expanded Day view collapsed Month view Date picker Jump to today …" at bounding box center [351, 46] width 703 height 18
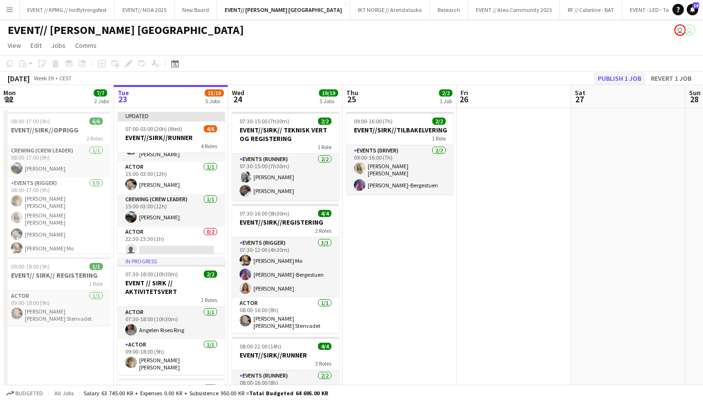
click at [634, 80] on button "Publish 1 job" at bounding box center [619, 78] width 51 height 12
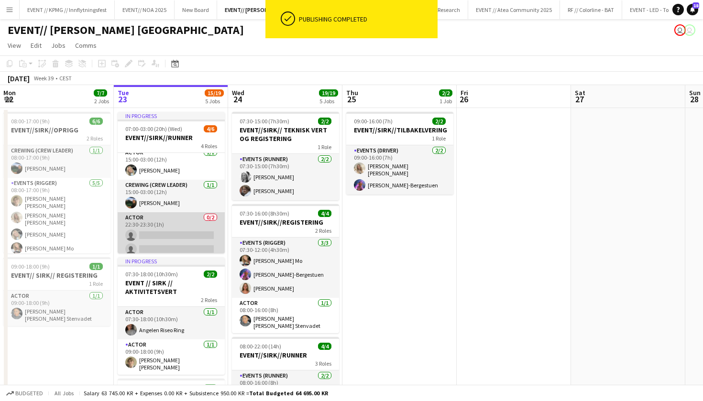
click at [183, 225] on app-card-role "Actor 0/2 22:30-23:30 (1h) single-neutral-actions single-neutral-actions" at bounding box center [171, 235] width 107 height 46
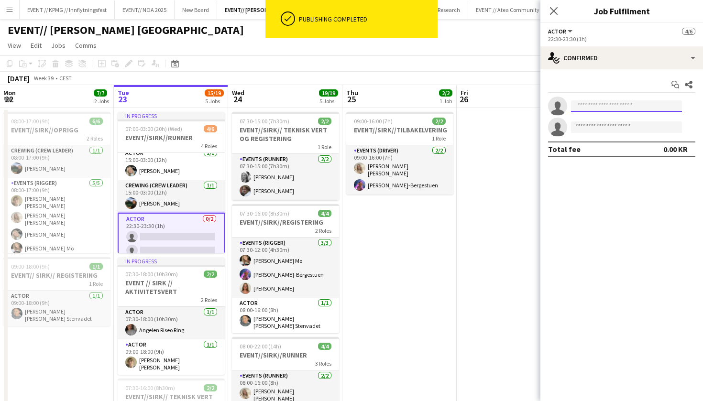
click at [661, 110] on input at bounding box center [626, 105] width 111 height 11
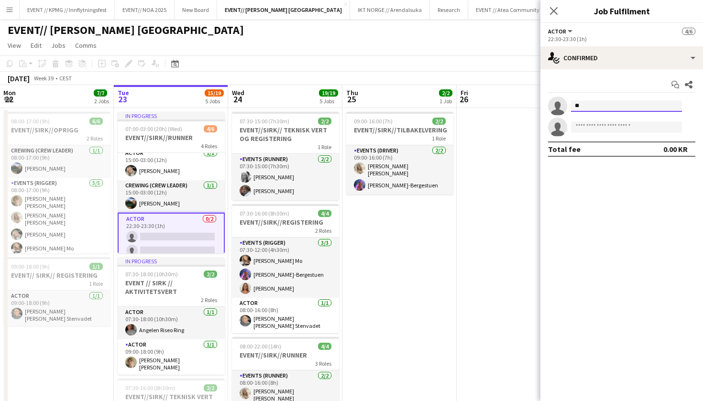
type input "*"
type input "****"
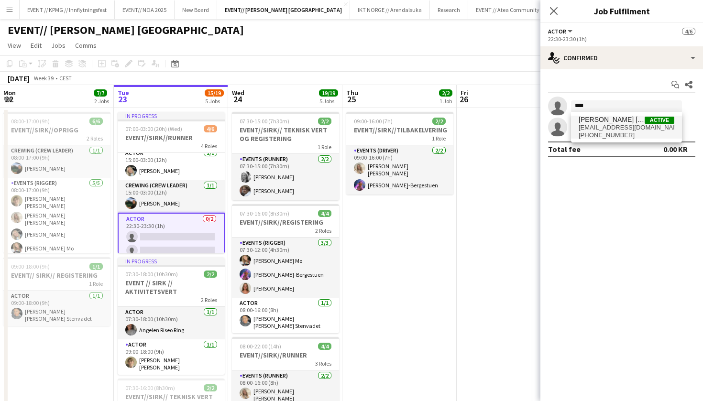
click at [631, 132] on span "+4746741468" at bounding box center [627, 136] width 96 height 8
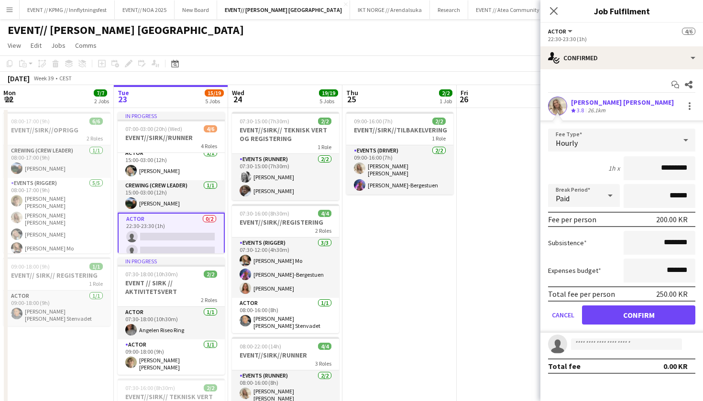
click at [634, 317] on button "Confirm" at bounding box center [638, 315] width 113 height 19
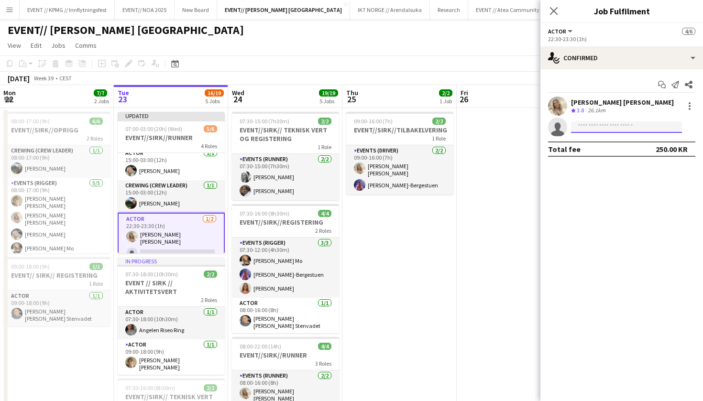
click at [612, 131] on input at bounding box center [626, 126] width 111 height 11
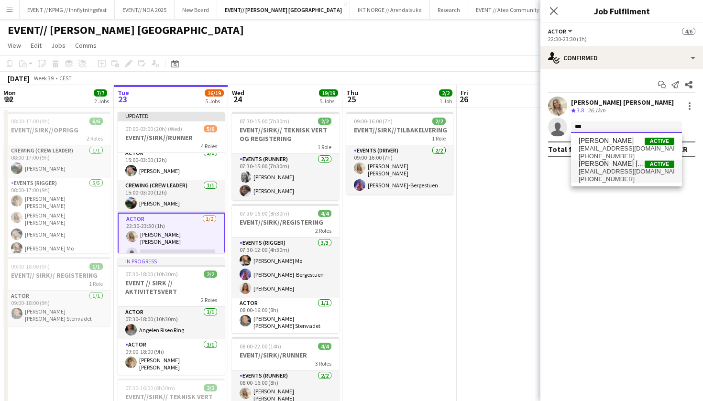
type input "***"
click at [615, 170] on span "eskil.solhaug@gmail.com" at bounding box center [627, 172] width 96 height 8
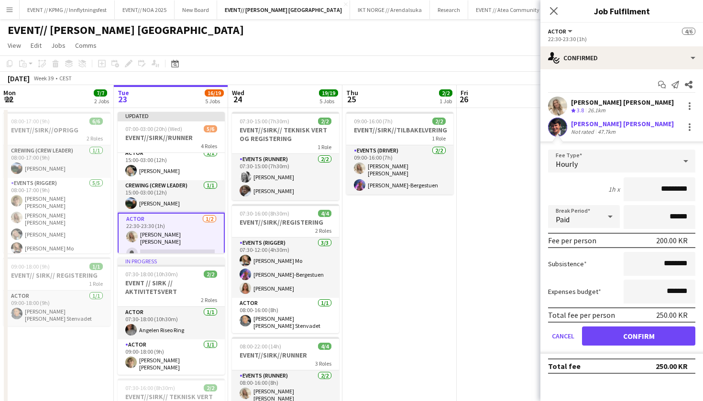
click at [646, 338] on button "Confirm" at bounding box center [638, 336] width 113 height 19
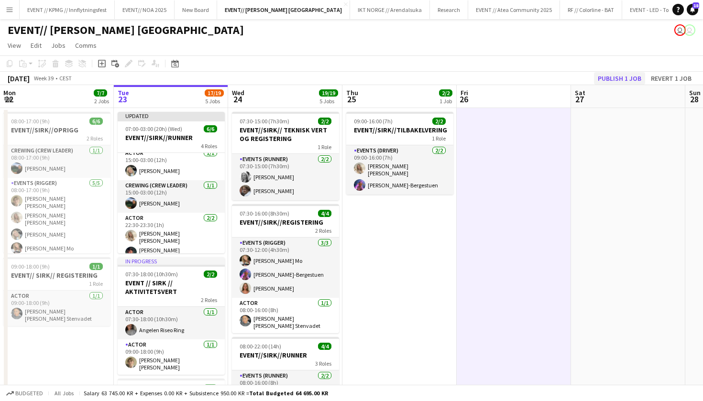
click at [628, 82] on button "Publish 1 job" at bounding box center [619, 78] width 51 height 12
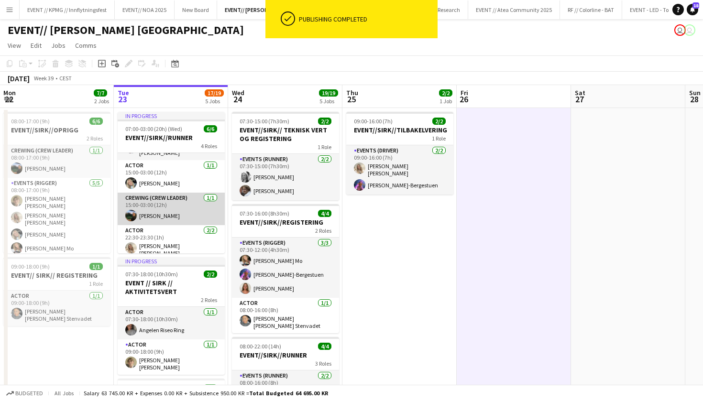
scroll to position [42, 0]
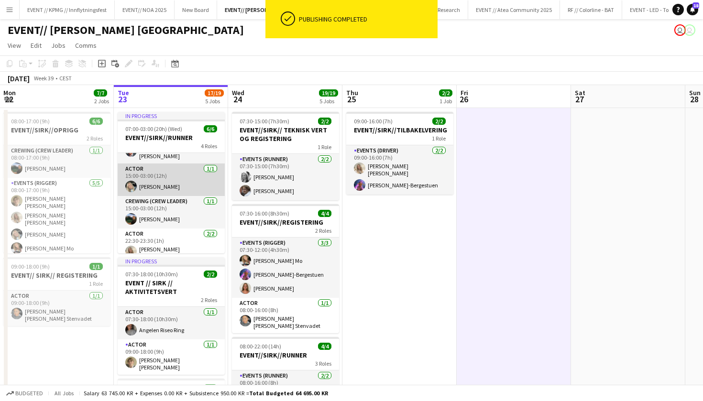
click at [185, 178] on app-card-role "Actor 1/1 15:00-03:00 (12h) Oda Hansson" at bounding box center [171, 180] width 107 height 33
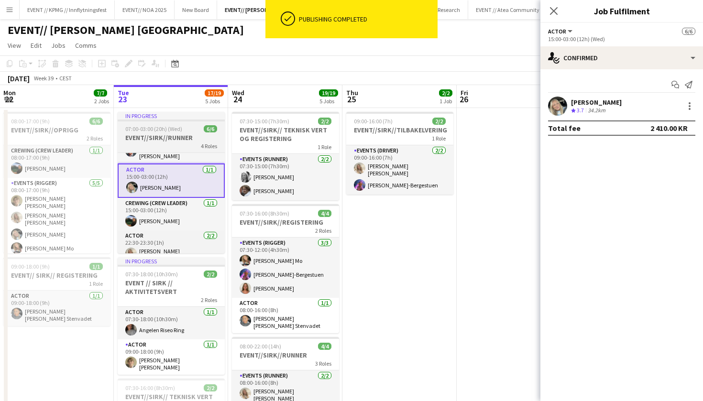
click at [172, 147] on div "4 Roles" at bounding box center [171, 146] width 107 height 8
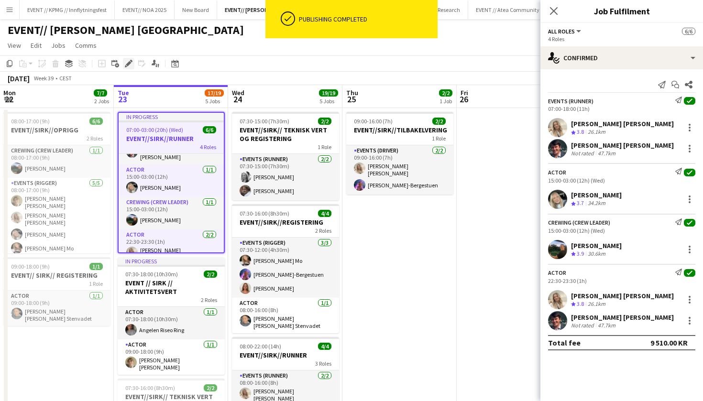
click at [128, 68] on div "Edit" at bounding box center [128, 63] width 11 height 11
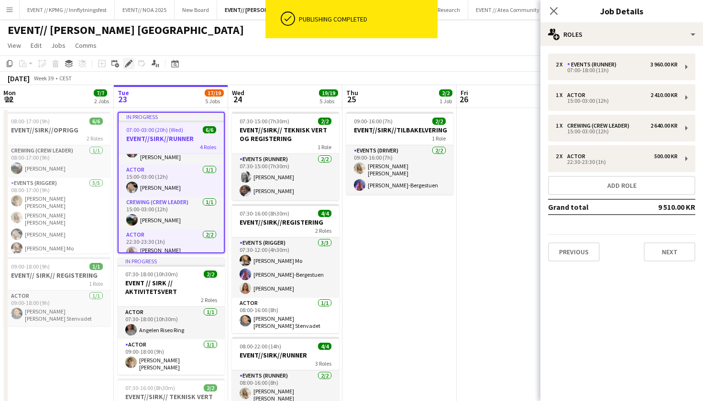
click at [128, 65] on icon at bounding box center [128, 63] width 5 height 5
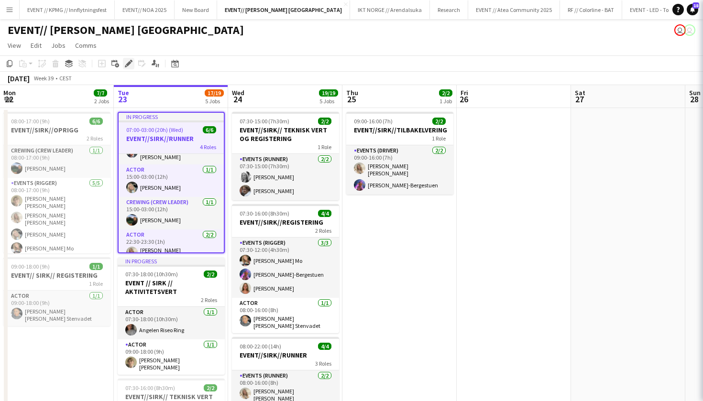
click at [128, 65] on icon at bounding box center [128, 63] width 5 height 5
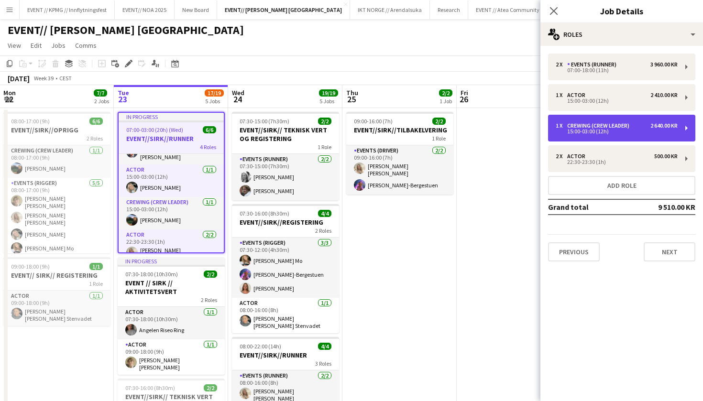
click at [594, 129] on div "15:00-03:00 (12h)" at bounding box center [617, 131] width 122 height 5
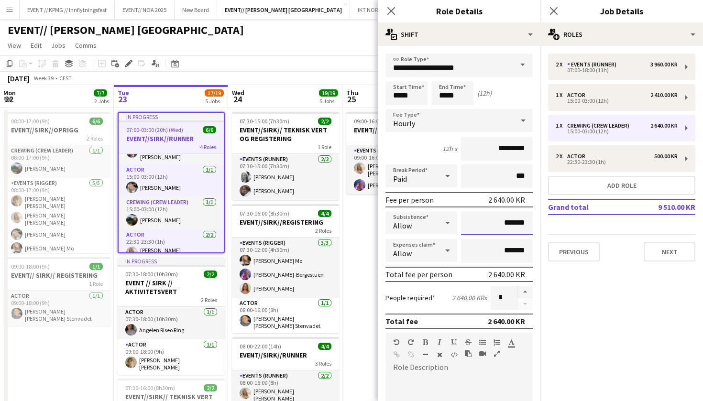
click at [500, 228] on input "*******" at bounding box center [497, 223] width 72 height 24
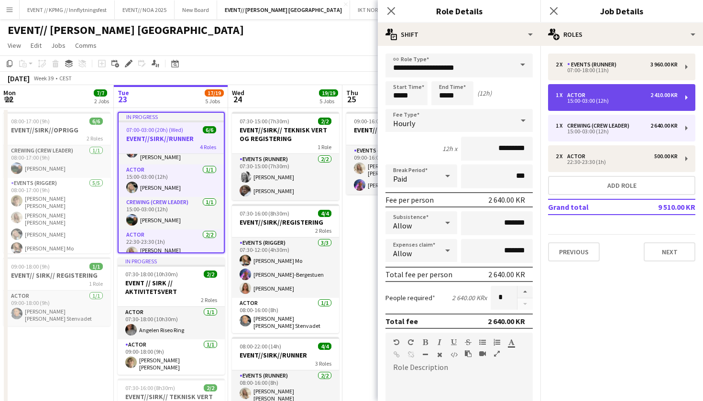
click at [601, 102] on div "15:00-03:00 (12h)" at bounding box center [617, 101] width 122 height 5
type input "*****"
type input "*********"
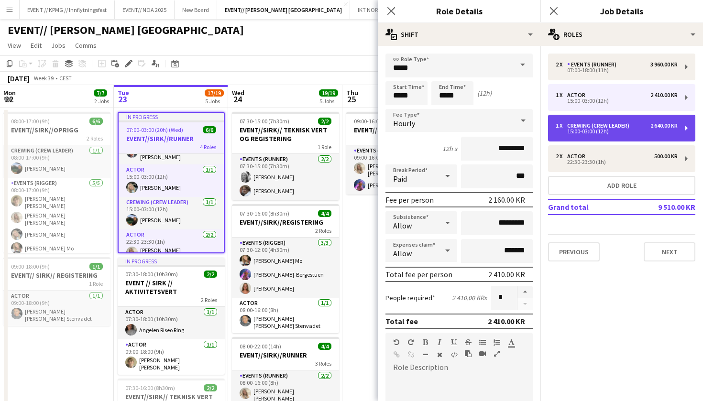
click at [606, 136] on div "1 x Crewing (Crew Leader) 2 640.00 KR 15:00-03:00 (12h)" at bounding box center [621, 128] width 147 height 27
type input "**********"
type input "*********"
type input "*******"
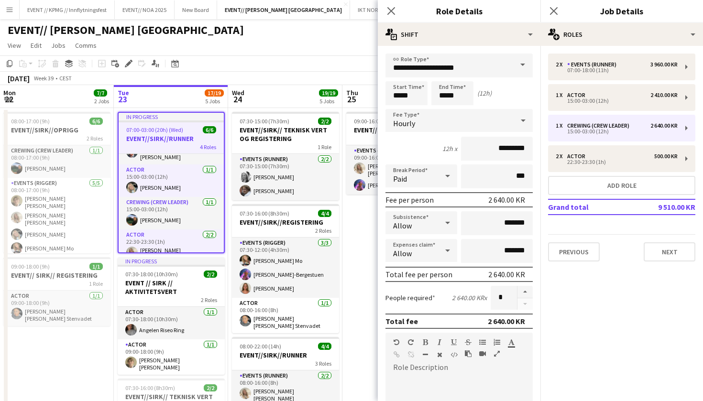
click at [344, 46] on app-page-menu "View Day view expanded Day view collapsed Month view Date picker Jump to today …" at bounding box center [351, 46] width 703 height 18
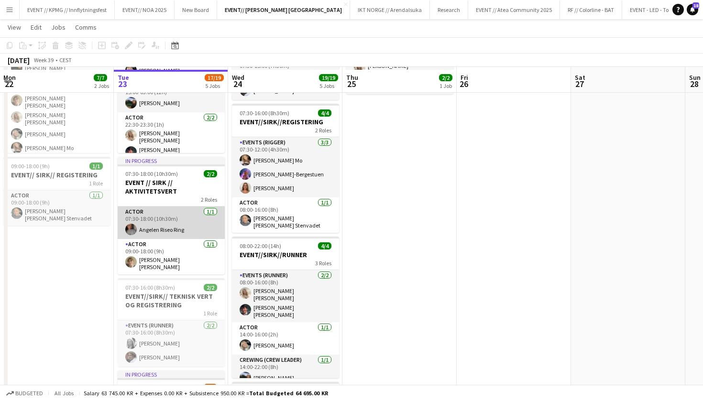
scroll to position [115, 0]
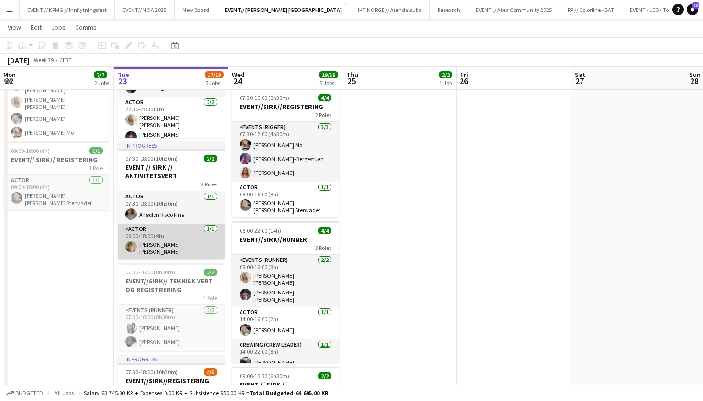
click at [189, 227] on app-card-role "Actor 1/1 09:00-18:00 (9h) Bastian Solem" at bounding box center [171, 241] width 107 height 35
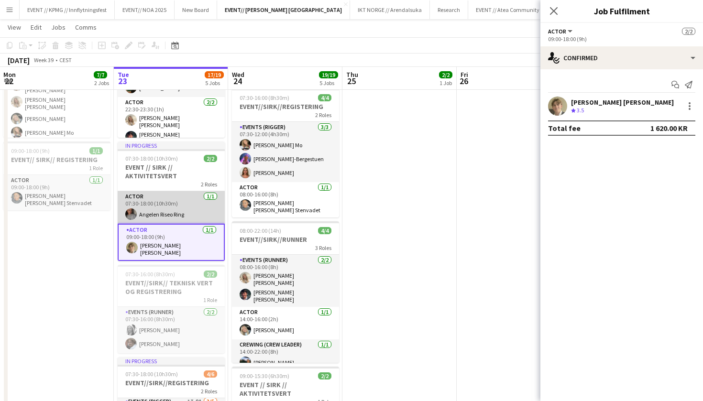
click at [194, 210] on app-card-role "Actor 1/1 07:30-18:00 (10h30m) Angelen Riseo Ring" at bounding box center [171, 207] width 107 height 33
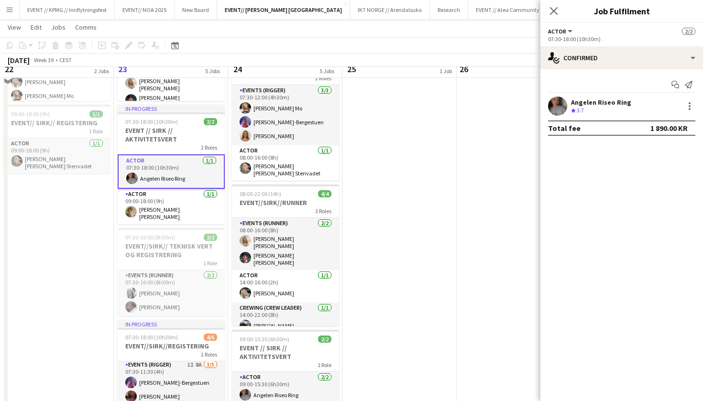
scroll to position [175, 0]
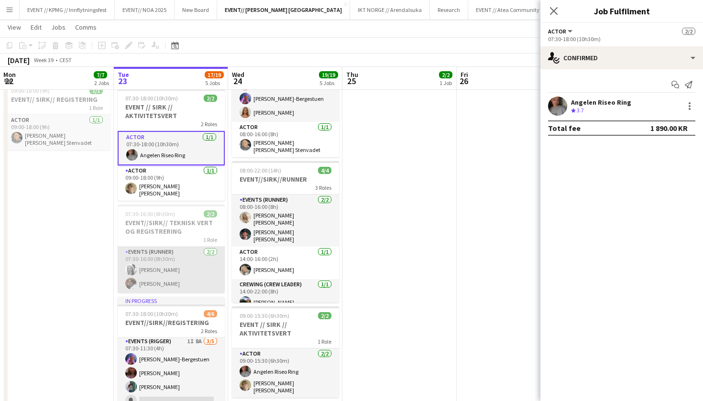
click at [175, 255] on app-card-role "Events (Runner) 2/2 07:30-16:00 (8h30m) Maria Grefberg Jesper Roth" at bounding box center [171, 270] width 107 height 46
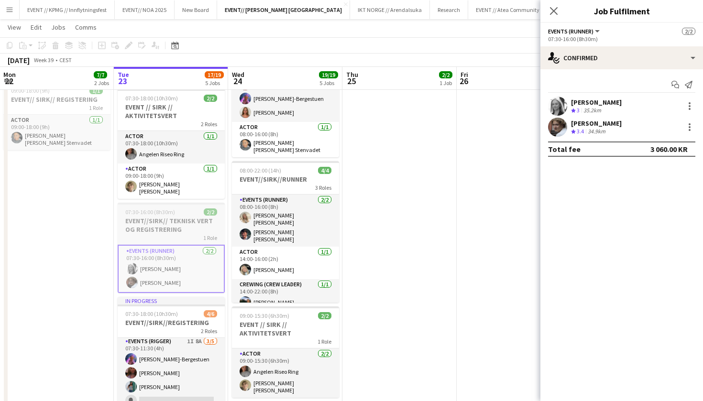
click at [145, 217] on h3 "EVENT//SIRK// TEKNISK VERT OG REGISTRERING" at bounding box center [171, 225] width 107 height 17
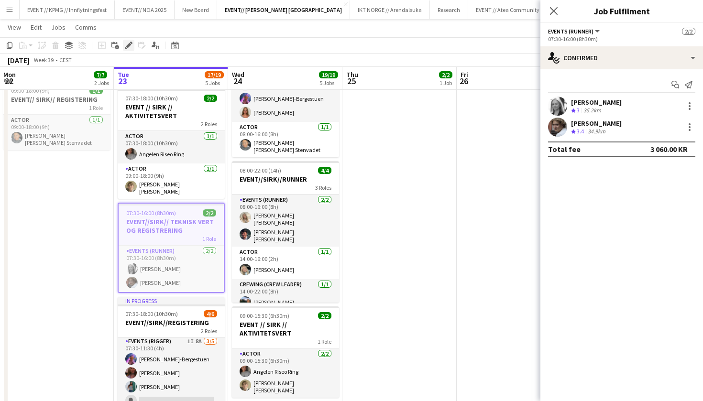
click at [132, 46] on div "Edit" at bounding box center [128, 45] width 11 height 11
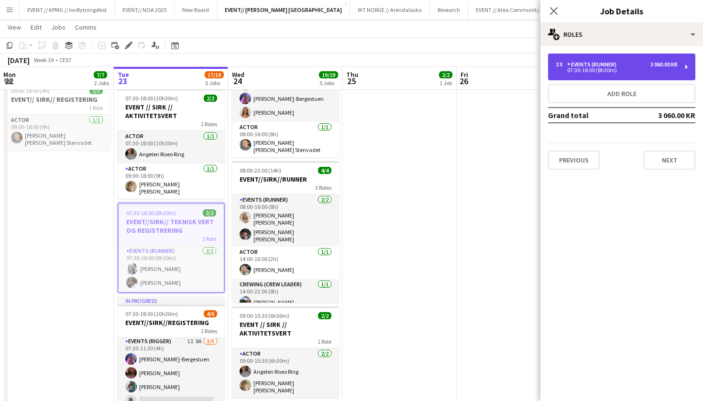
click at [608, 62] on div "Events (Runner)" at bounding box center [593, 64] width 53 height 7
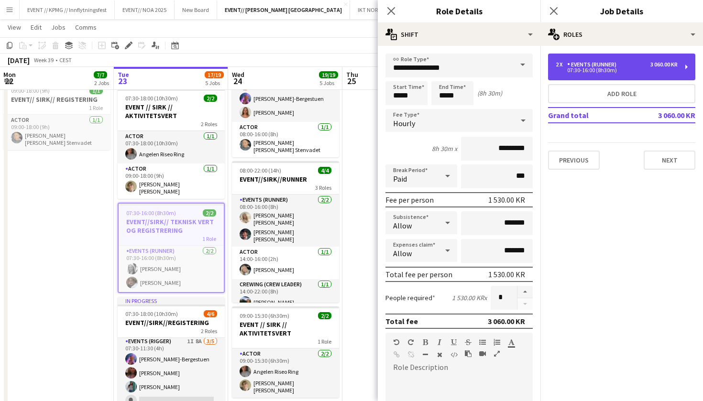
click at [601, 72] on div "07:30-16:00 (8h30m)" at bounding box center [617, 70] width 122 height 5
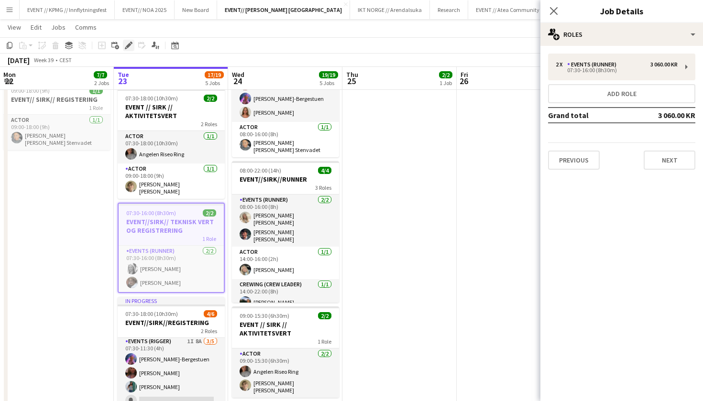
click at [126, 45] on icon "Edit" at bounding box center [129, 46] width 8 height 8
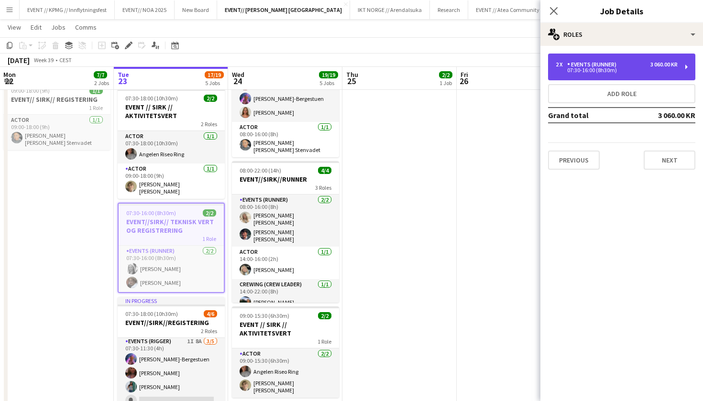
click at [643, 59] on div "2 x Events (Runner) 3 060.00 KR 07:30-16:00 (8h30m)" at bounding box center [621, 67] width 147 height 27
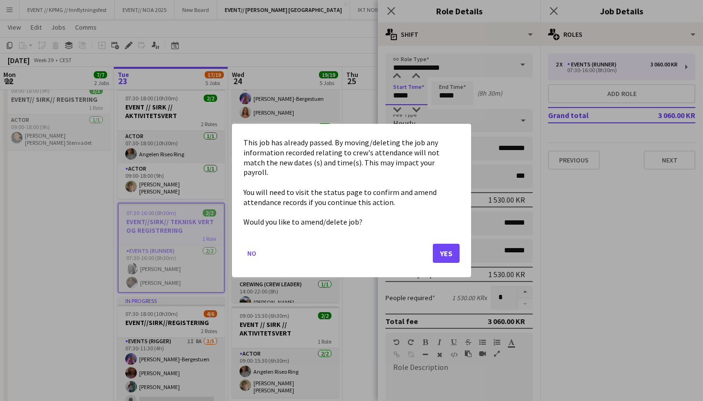
scroll to position [0, 0]
click at [409, 93] on body "Menu Boards Boards Boards All jobs Status Workforce Workforce My Workforce Recr…" at bounding box center [351, 204] width 703 height 759
click at [452, 250] on button "Yes" at bounding box center [446, 253] width 27 height 19
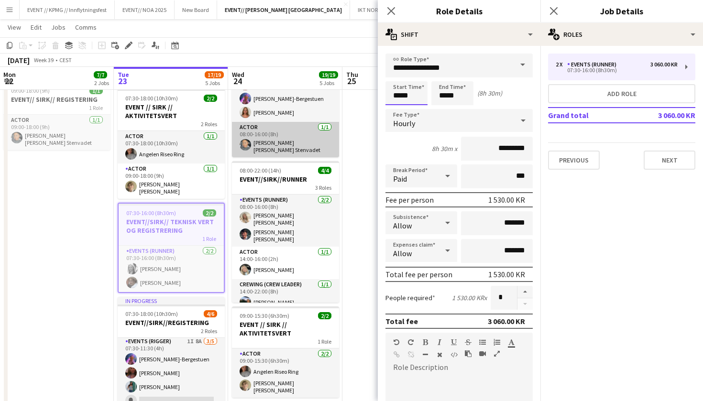
scroll to position [175, 0]
click at [327, 122] on app-card-role "Actor 1/1 08:00-16:00 (8h) Daniela Alejandra Eriksen Stenvadet" at bounding box center [285, 139] width 107 height 35
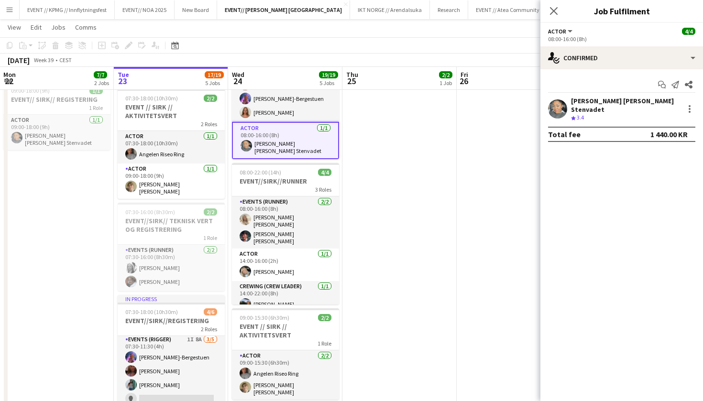
click at [485, 130] on app-date-cell at bounding box center [514, 250] width 114 height 636
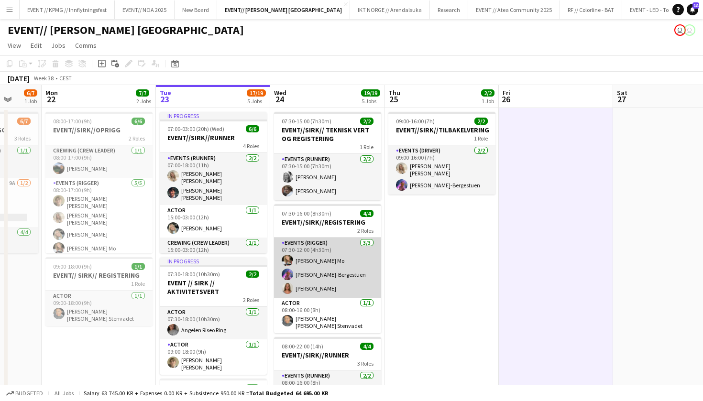
scroll to position [4, 0]
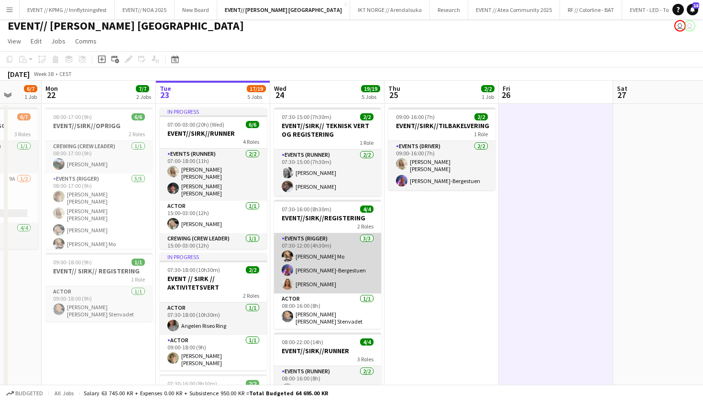
click at [340, 245] on app-card-role "Events (Rigger) 3/3 07:30-12:00 (4h30m) Marte Jensen Mo Fredrikke Tynning-Berge…" at bounding box center [327, 263] width 107 height 60
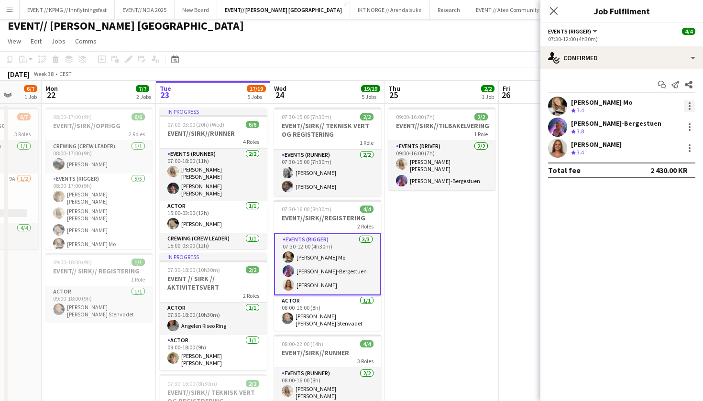
click at [691, 105] on div at bounding box center [689, 105] width 11 height 11
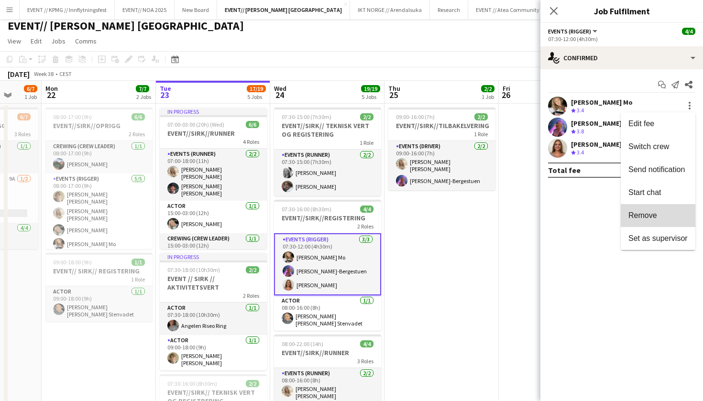
click at [660, 212] on span "Remove" at bounding box center [657, 215] width 59 height 9
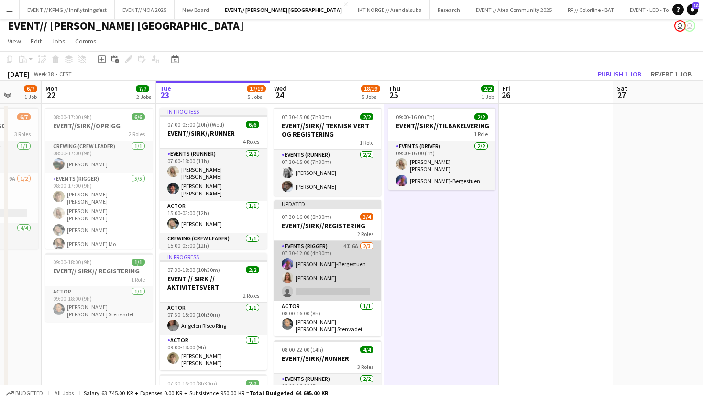
click at [309, 271] on app-card-role "Events (Rigger) 4I 6A 2/3 07:30-12:00 (4h30m) Fredrikke Tynning-Bergestuen Selm…" at bounding box center [327, 271] width 107 height 60
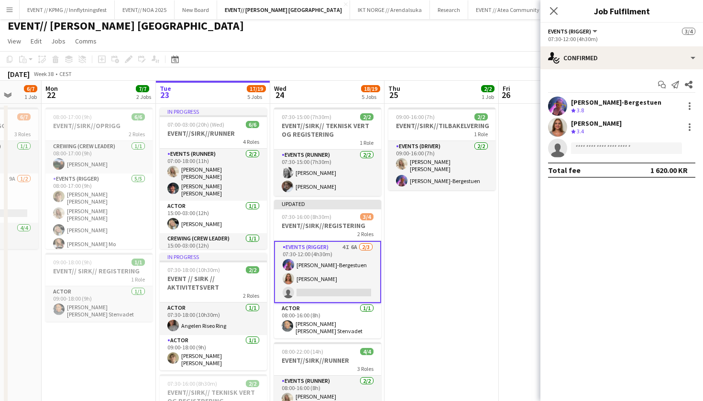
click at [584, 125] on div "[PERSON_NAME]" at bounding box center [596, 123] width 51 height 9
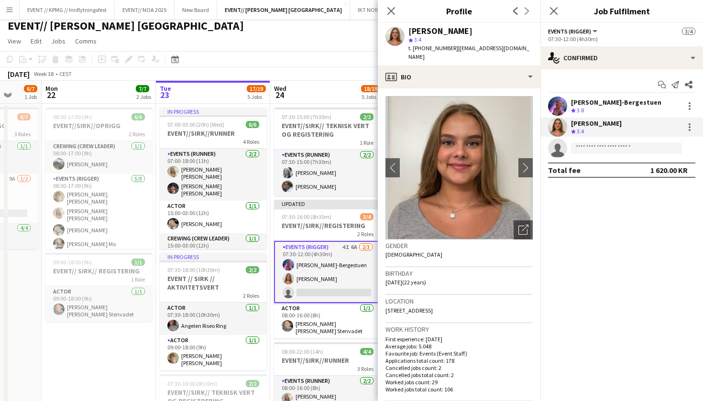
click at [427, 46] on span "t. +4747707480" at bounding box center [433, 47] width 50 height 7
click at [439, 46] on span "t. +4747707480" at bounding box center [433, 47] width 50 height 7
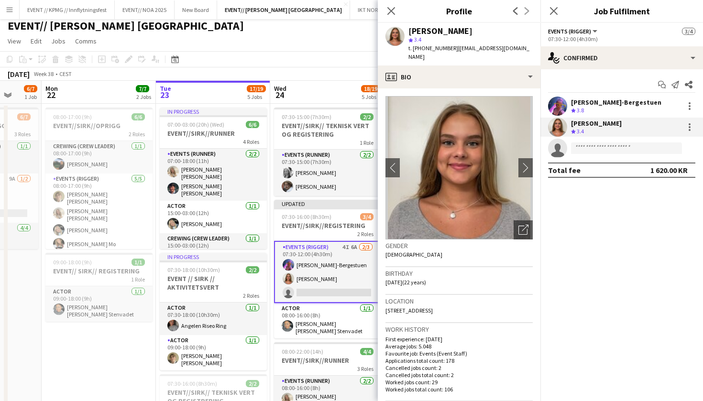
click at [439, 46] on span "t. +4747707480" at bounding box center [433, 47] width 50 height 7
click at [438, 50] on span "t. +4747707480" at bounding box center [433, 47] width 50 height 7
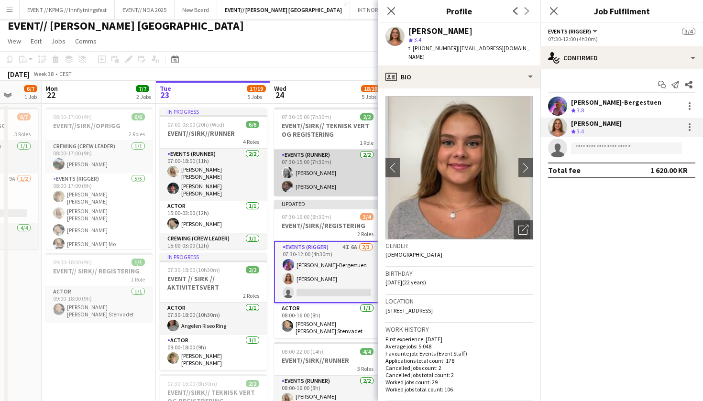
click at [306, 174] on app-card-role "Events (Runner) 2/2 07:30-15:00 (7h30m) Maria Grefberg Jesper Roth" at bounding box center [327, 173] width 107 height 46
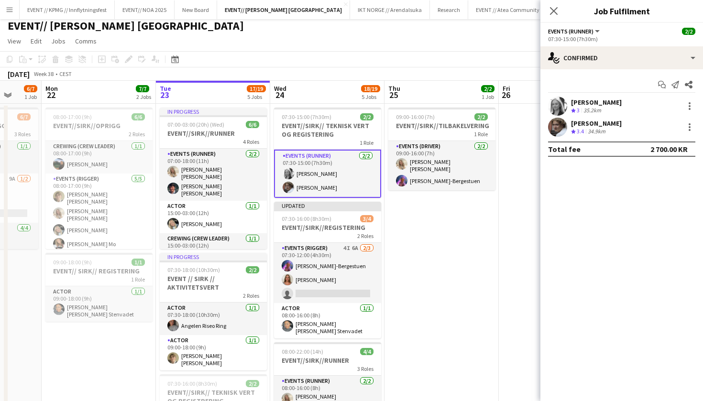
click at [605, 105] on div "[PERSON_NAME]" at bounding box center [596, 102] width 51 height 9
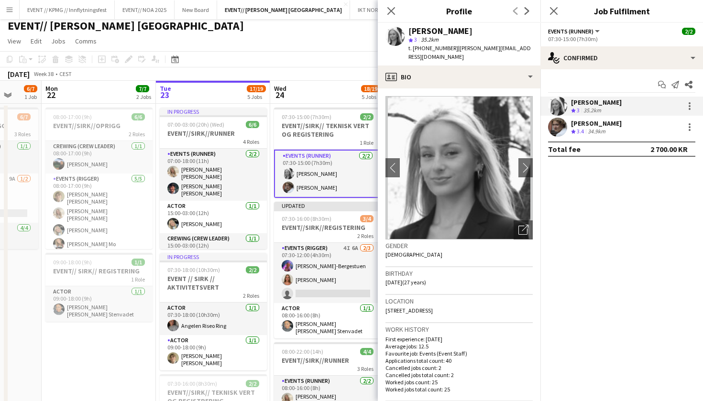
click at [424, 44] on div "star 3 35.2km" at bounding box center [470, 39] width 124 height 9
click at [424, 50] on span "t. +4797425353" at bounding box center [433, 47] width 50 height 7
copy span "4797425353"
click at [310, 187] on app-card-role "Events (Runner) 2/2 07:30-15:00 (7h30m) Maria Grefberg Jesper Roth" at bounding box center [327, 174] width 107 height 48
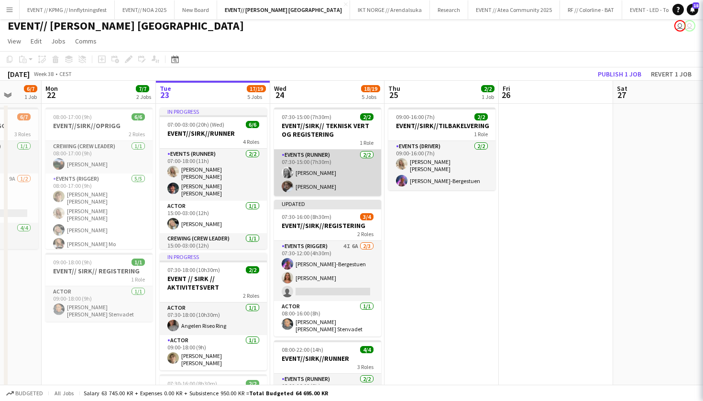
click at [310, 187] on app-card-role "Events (Runner) 2/2 07:30-15:00 (7h30m) Maria Grefberg Jesper Roth" at bounding box center [327, 173] width 107 height 46
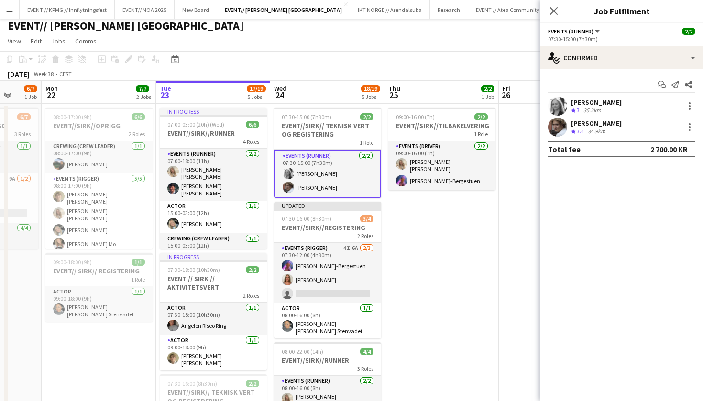
click at [574, 131] on polygon at bounding box center [573, 132] width 5 height 5
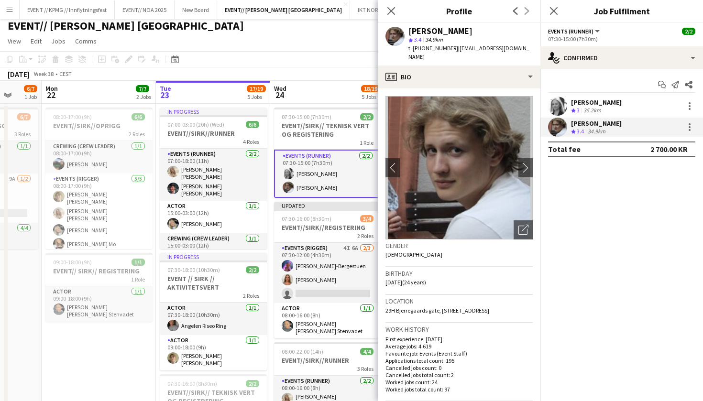
click at [432, 48] on span "t. +4740491896" at bounding box center [433, 47] width 50 height 7
copy span "4740491896"
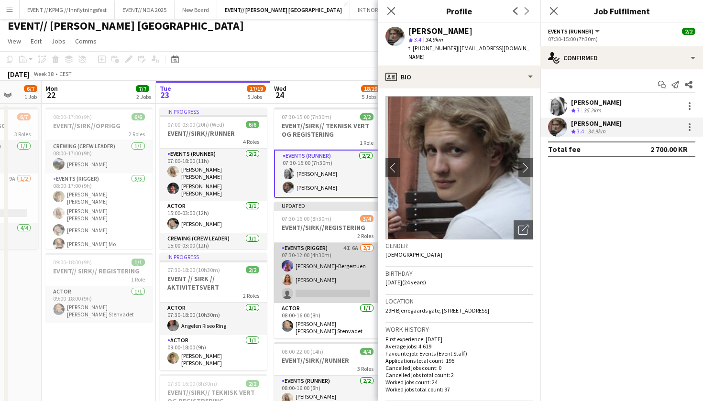
click at [325, 248] on app-card-role "Events (Rigger) 4I 6A 2/3 07:30-12:00 (4h30m) Fredrikke Tynning-Bergestuen Selm…" at bounding box center [327, 273] width 107 height 60
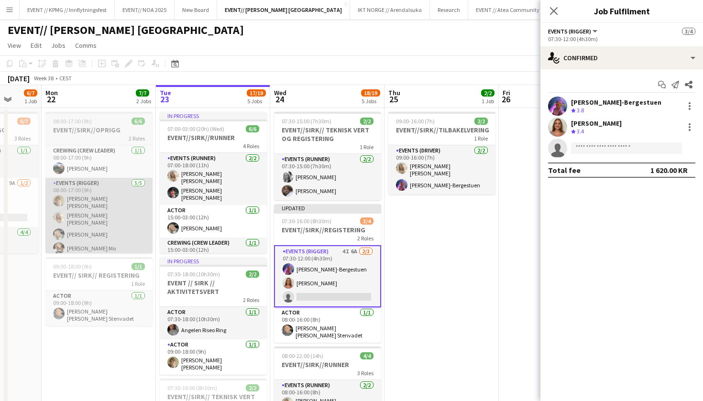
scroll to position [0, 0]
click at [84, 208] on app-card-role "Events (Rigger) 5/5 08:00-17:00 (9h) Bastian Solem Vanessa Riise Naas Oda Hanss…" at bounding box center [98, 226] width 107 height 97
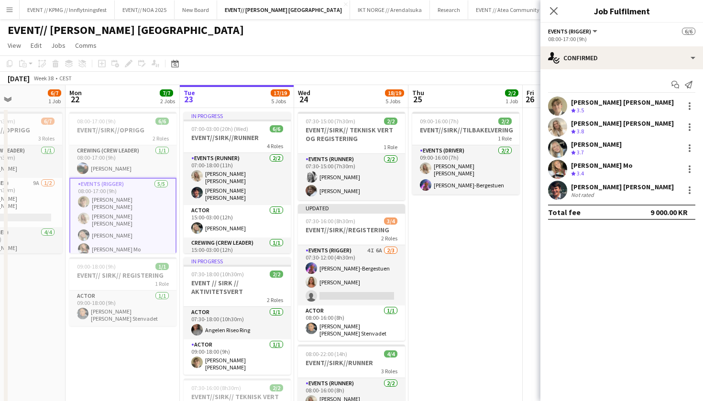
scroll to position [0, 264]
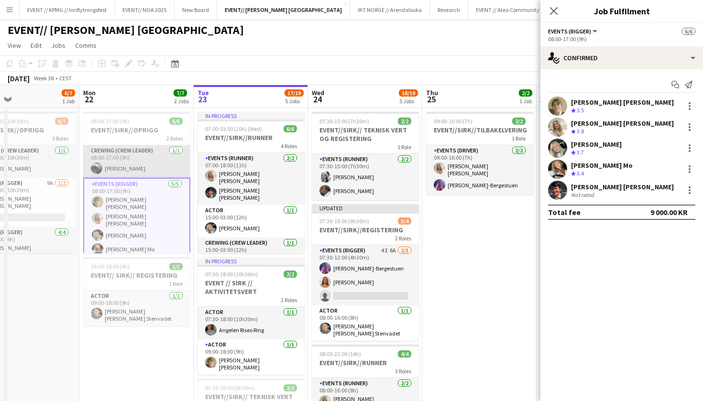
click at [154, 166] on app-card-role "Crewing (Crew Leader) 1/1 08:00-17:00 (9h) Christian Smelhus" at bounding box center [136, 161] width 107 height 33
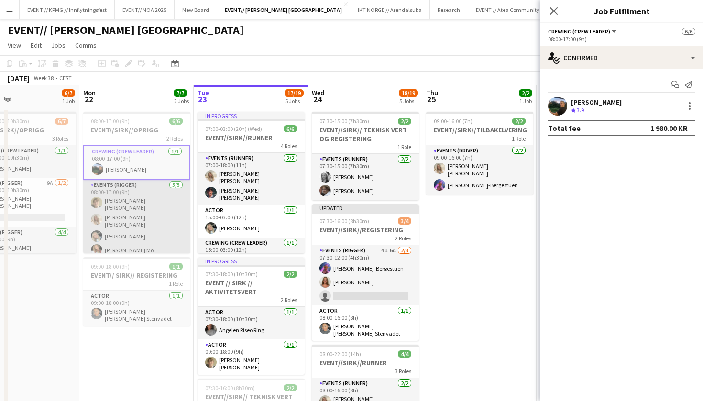
scroll to position [0, 199]
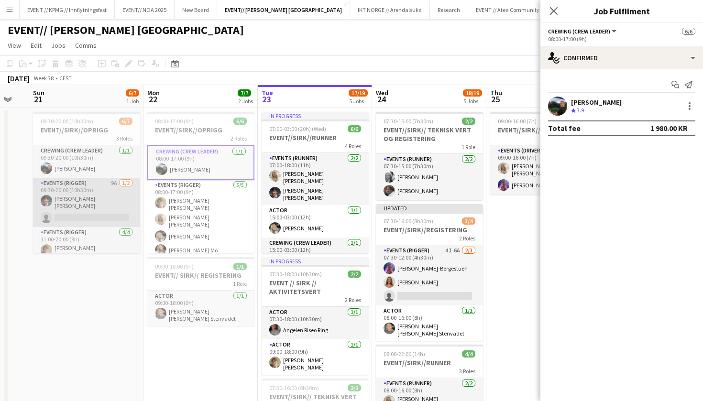
click at [110, 189] on app-card-role "Events (Rigger) 9A 1/2 09:30-20:00 (10h30m) Eskil Fossum Solhaug single-neutral…" at bounding box center [86, 202] width 107 height 49
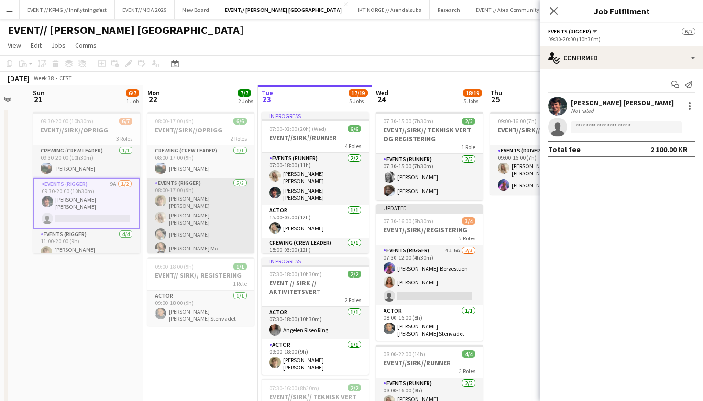
click at [173, 202] on app-card-role "Events (Rigger) 5/5 08:00-17:00 (9h) Bastian Solem Vanessa Riise Naas Oda Hanss…" at bounding box center [200, 226] width 107 height 97
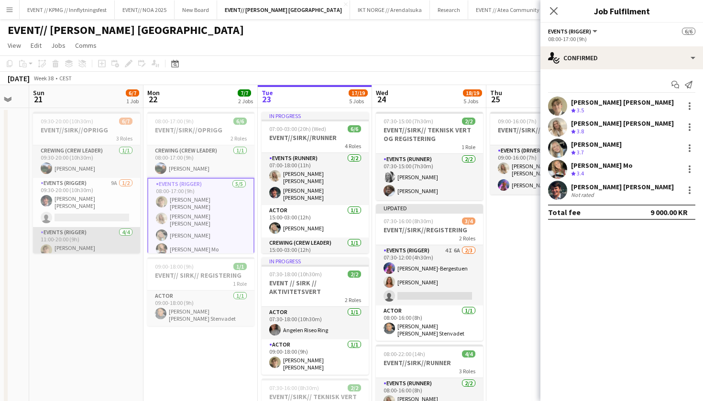
click at [80, 246] on app-card-role "Events (Rigger) 4/4 11:00-20:00 (9h) Bastian Solem Vanessa Riise Naas Oda Hanss…" at bounding box center [86, 267] width 107 height 80
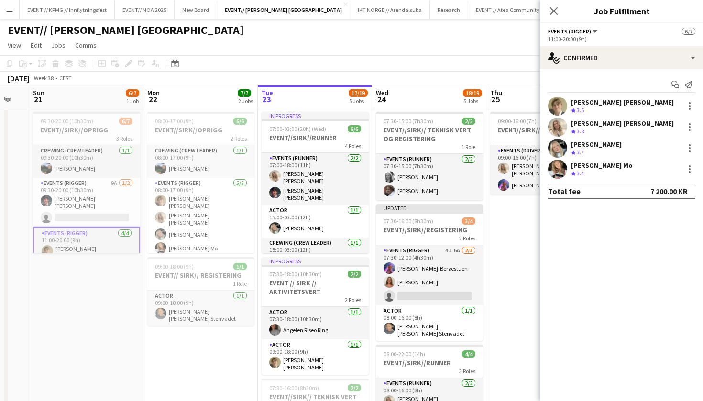
click at [183, 78] on div "September 2025 Week 38 • CEST Publish 1 job Revert 1 job" at bounding box center [351, 78] width 703 height 13
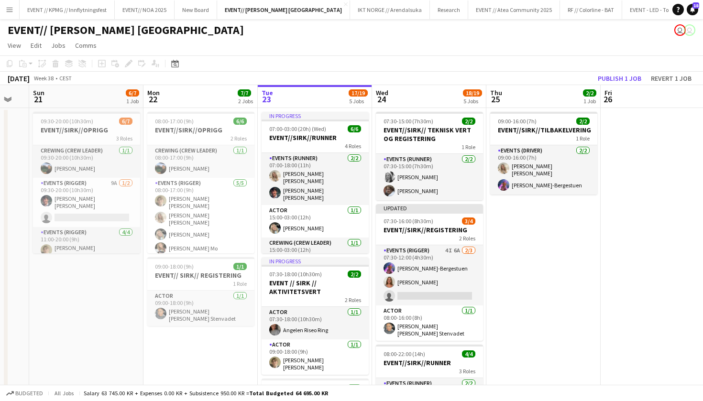
click at [184, 93] on app-board-header-date "Mon 22 7/7 2 Jobs" at bounding box center [200, 96] width 114 height 23
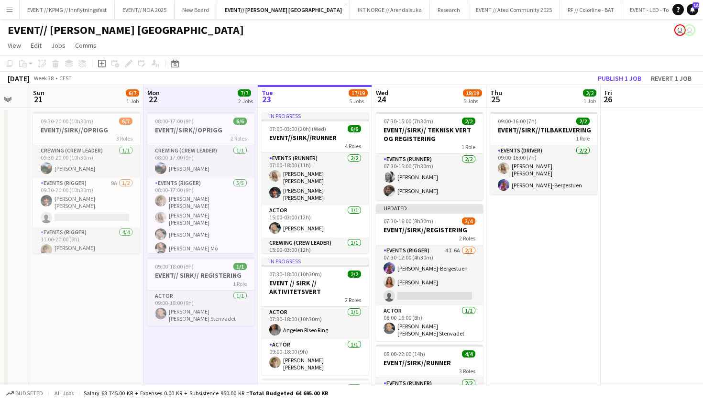
click at [118, 99] on app-board-header-date "Sun 21 6/7 1 Job" at bounding box center [86, 96] width 114 height 23
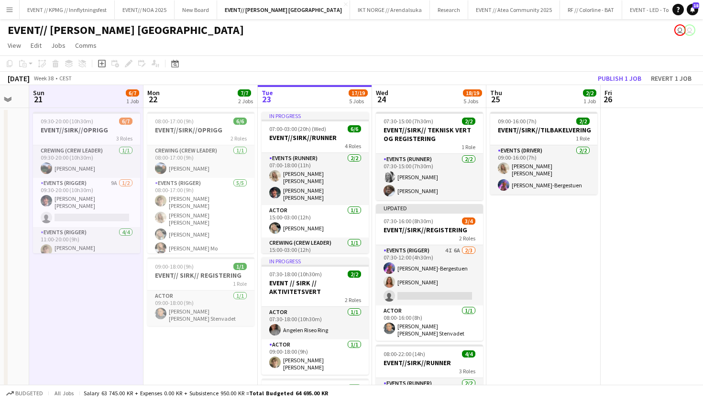
click at [621, 77] on button "Publish 1 job" at bounding box center [619, 78] width 51 height 12
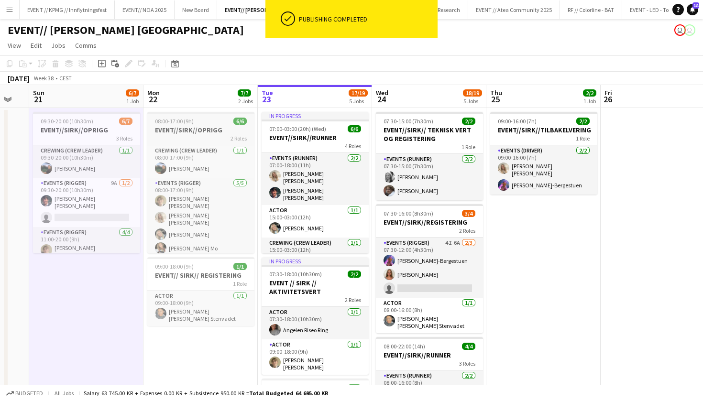
click at [184, 121] on span "08:00-17:00 (9h)" at bounding box center [174, 121] width 39 height 7
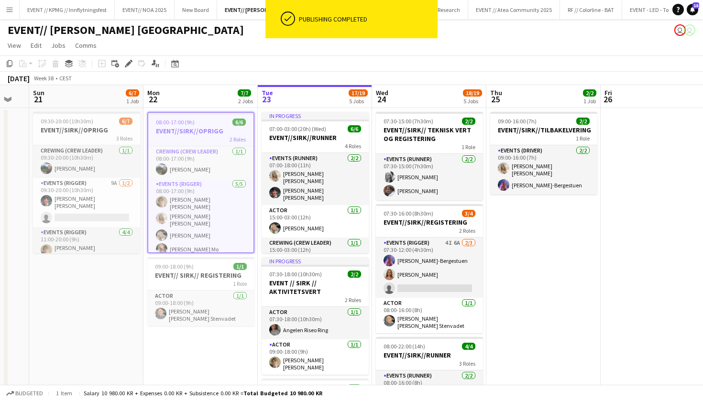
click at [186, 103] on app-board-header-date "Mon 22 7/7 2 Jobs" at bounding box center [200, 96] width 114 height 23
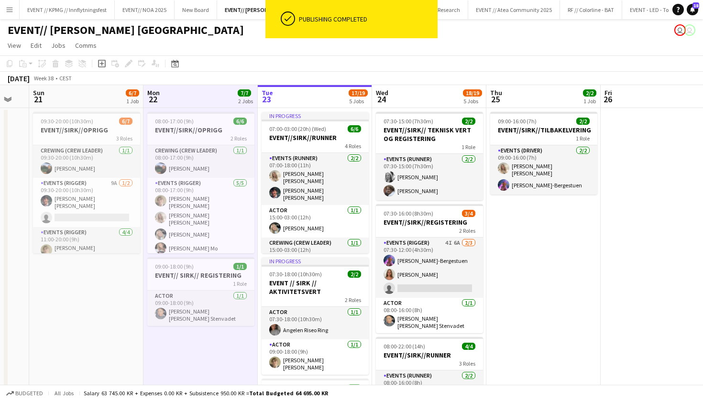
click at [182, 100] on app-board-header-date "Mon 22 7/7 2 Jobs" at bounding box center [200, 96] width 114 height 23
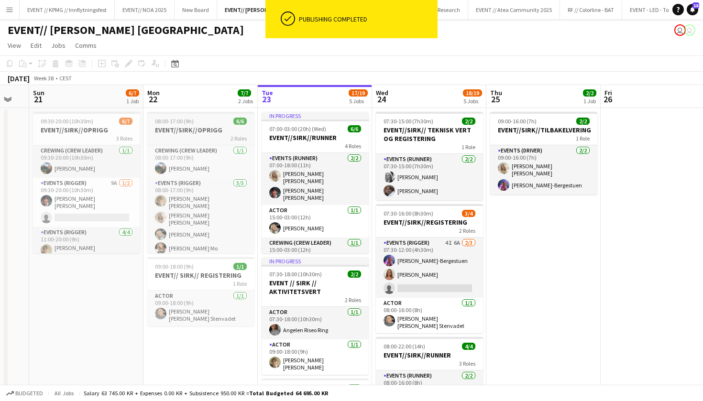
click at [180, 121] on span "08:00-17:00 (9h)" at bounding box center [174, 121] width 39 height 7
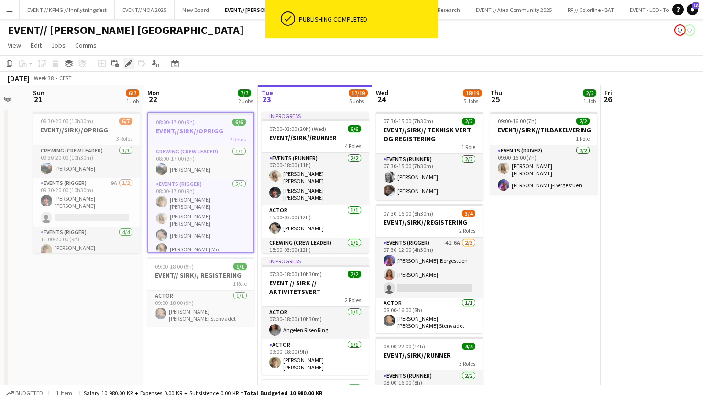
click at [125, 64] on icon "Edit" at bounding box center [129, 64] width 8 height 8
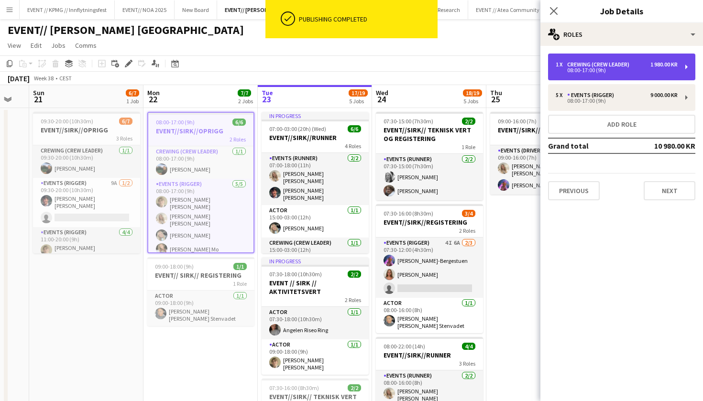
click at [609, 67] on div "Crewing (Crew Leader)" at bounding box center [600, 64] width 66 height 7
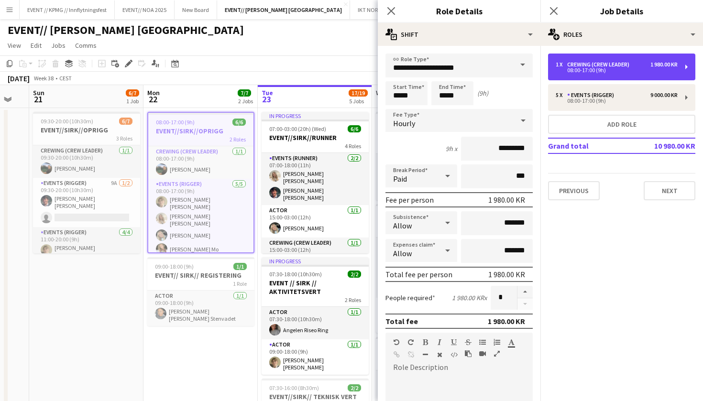
scroll to position [0, 0]
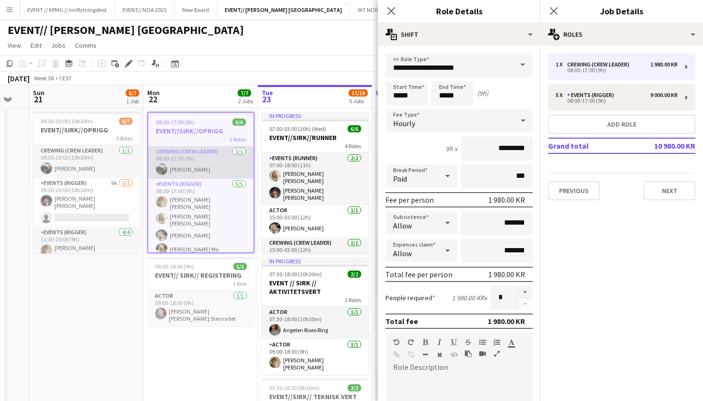
click at [196, 168] on app-card-role "Crewing (Crew Leader) 1/1 08:00-17:00 (9h) Christian Smelhus" at bounding box center [200, 162] width 105 height 33
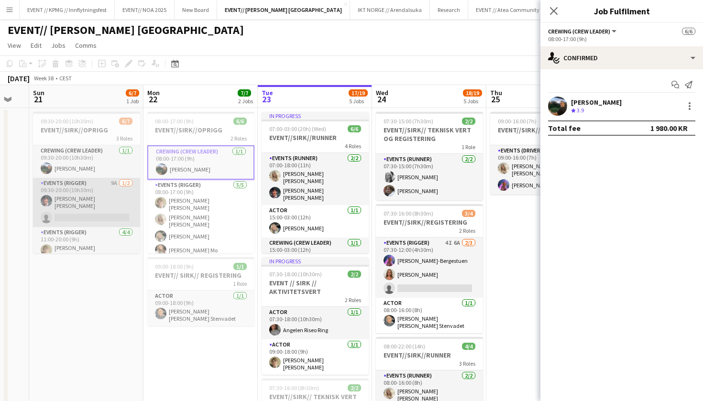
click at [77, 199] on app-card-role "Events (Rigger) 9A 1/2 09:30-20:00 (10h30m) Eskil Fossum Solhaug single-neutral…" at bounding box center [86, 202] width 107 height 49
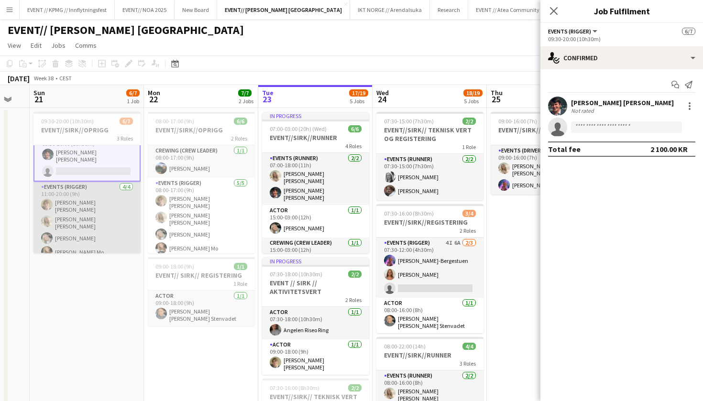
scroll to position [47, 0]
click at [94, 214] on app-card-role "Events (Rigger) 4/4 11:00-20:00 (9h) Bastian Solem Vanessa Riise Naas Oda Hanss…" at bounding box center [86, 222] width 107 height 80
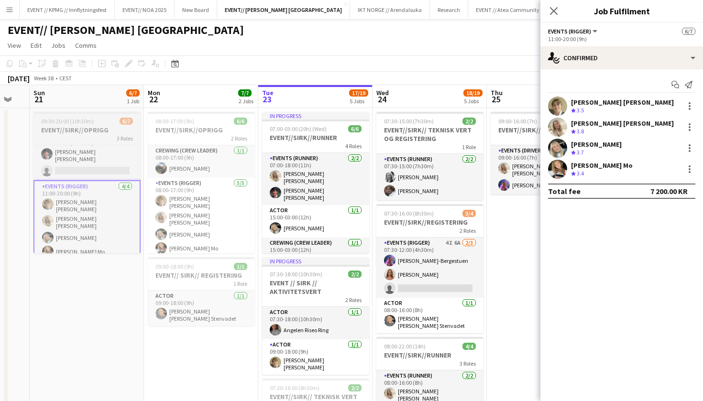
click at [103, 115] on app-job-card "09:30-20:00 (10h30m) 6/7 EVENT//SIRK//OPRIGG 3 Roles Crewing (Crew Leader) 1/1 …" at bounding box center [86, 183] width 107 height 142
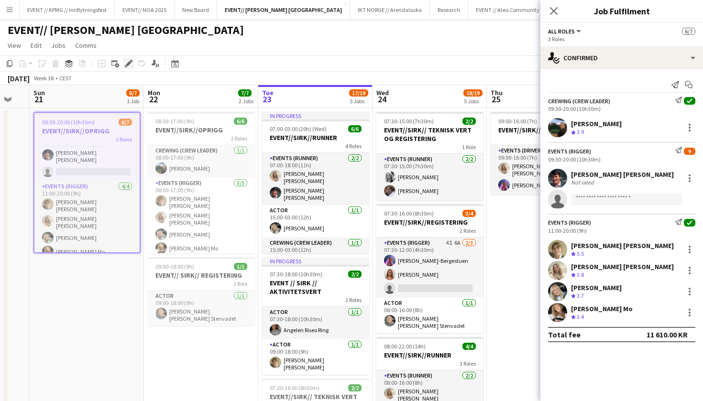
click at [131, 60] on div "Edit" at bounding box center [128, 63] width 11 height 11
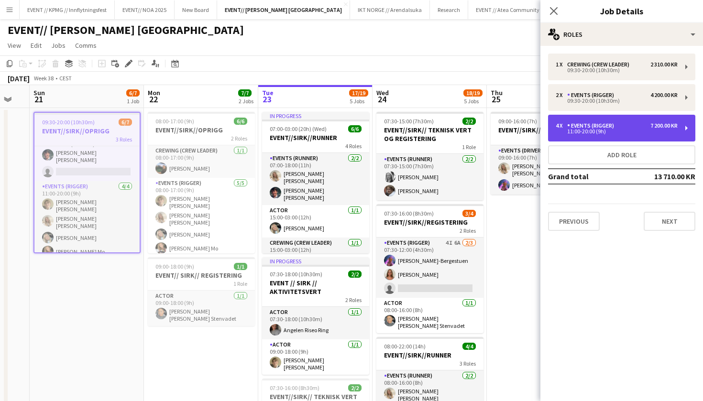
click at [633, 128] on div "4 x Events (Rigger) 7 200.00 KR" at bounding box center [617, 125] width 122 height 7
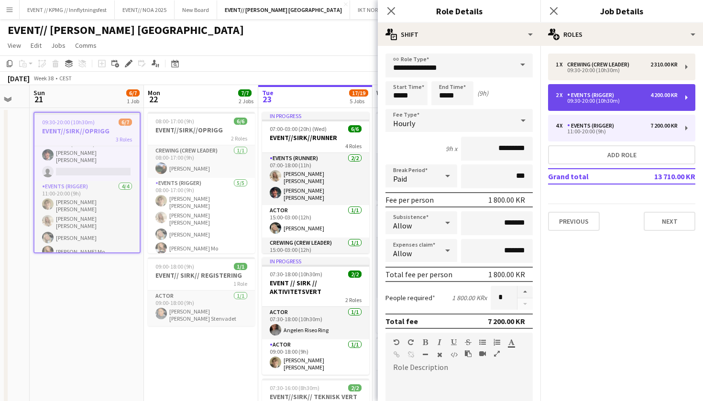
click at [608, 95] on div "Events (Rigger)" at bounding box center [592, 95] width 51 height 7
type input "*****"
type input "*"
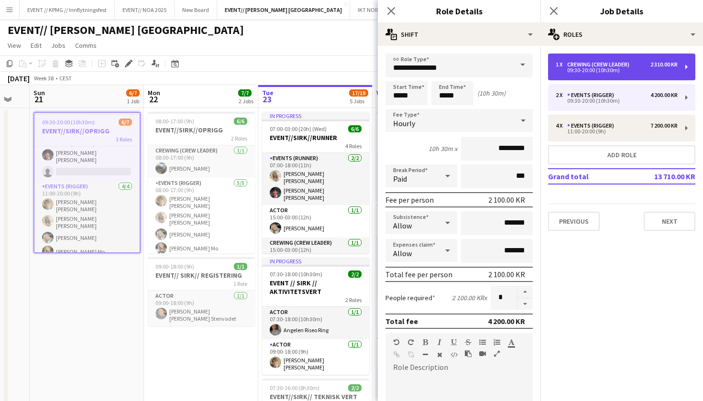
click at [621, 71] on div "09:30-20:00 (10h30m)" at bounding box center [617, 70] width 122 height 5
type input "**********"
type input "*********"
type input "*"
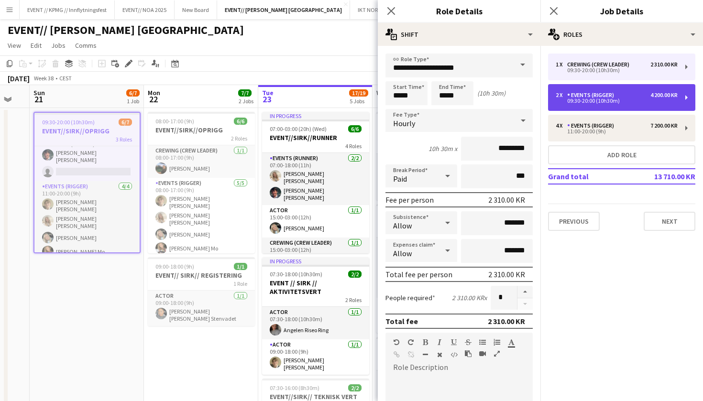
click at [609, 103] on div "09:30-20:00 (10h30m)" at bounding box center [617, 101] width 122 height 5
type input "**********"
type input "*********"
type input "*"
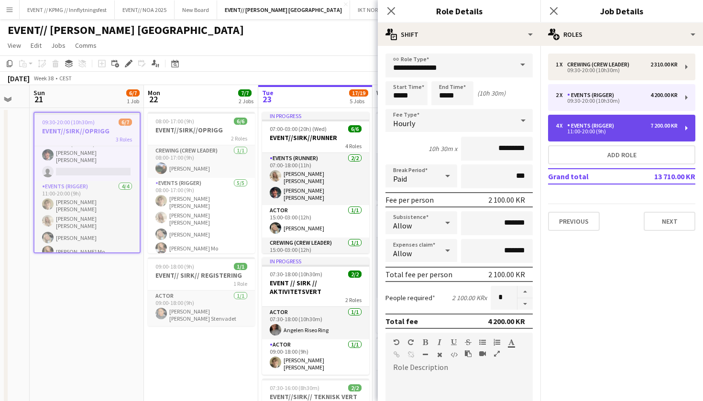
click at [606, 128] on div "Events (Rigger)" at bounding box center [592, 125] width 51 height 7
type input "*****"
type input "*"
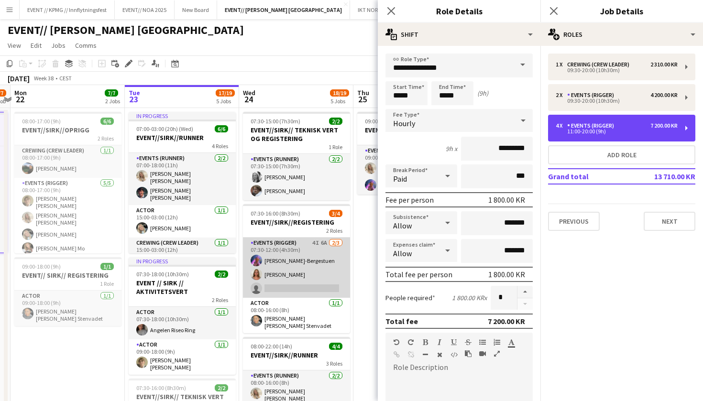
scroll to position [142, 0]
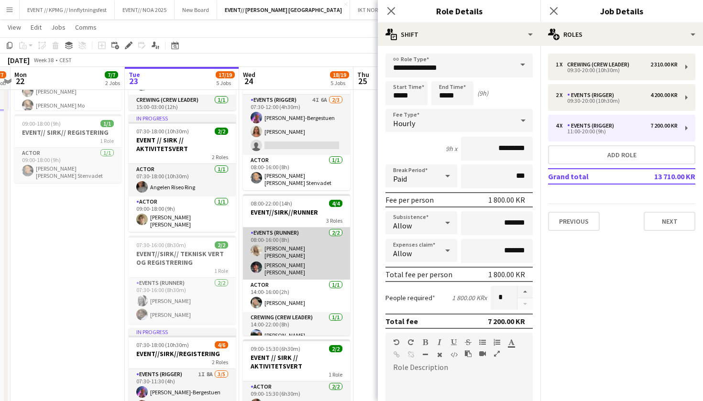
click at [309, 266] on app-card-role "Events (Runner) 2/2 08:00-16:00 (8h) Vanessa Riise Naas Eskil Fossum Solhaug" at bounding box center [296, 254] width 107 height 52
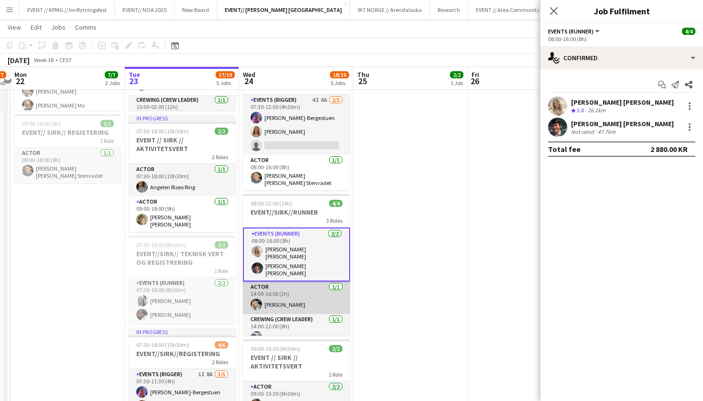
click at [308, 302] on app-card-role "Actor 1/1 14:00-16:00 (2h) Oda Hansson" at bounding box center [296, 298] width 107 height 33
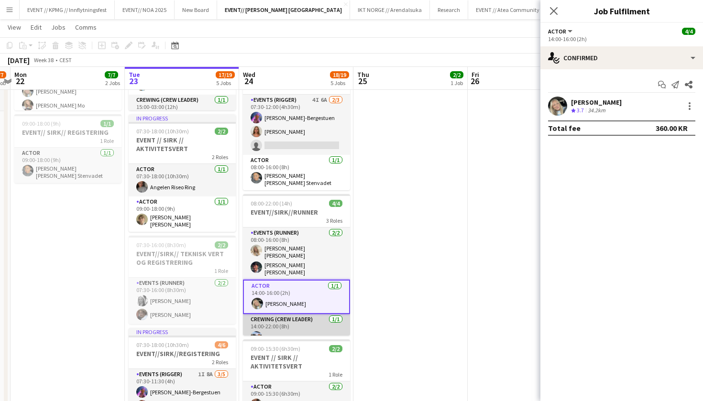
click at [305, 322] on app-card-role "Crewing (Crew Leader) 1/1 14:00-22:00 (8h) Christian Smelhus" at bounding box center [296, 330] width 107 height 33
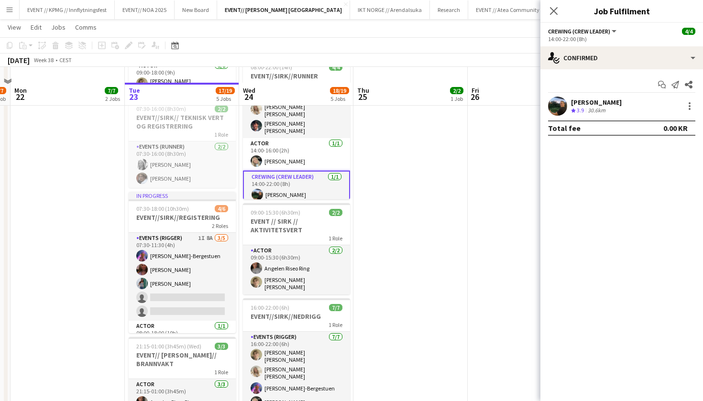
scroll to position [294, 0]
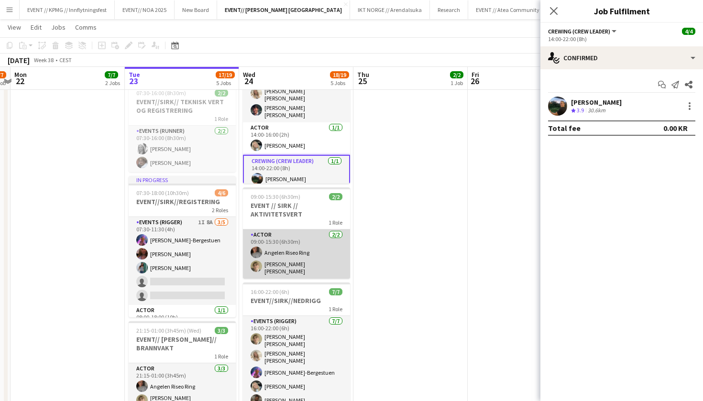
click at [300, 262] on app-card-role "Actor 2/2 09:00-15:30 (6h30m) Angelen Riseo Ring Bastian Solem" at bounding box center [296, 254] width 107 height 49
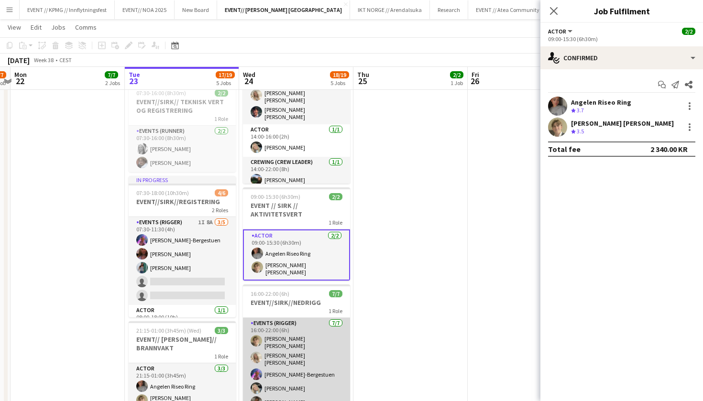
click at [286, 375] on app-card-role "Events (Rigger) 7/7 16:00-22:00 (6h) Bastian Solem Vanessa Riise Naas Fredrikke…" at bounding box center [296, 381] width 107 height 127
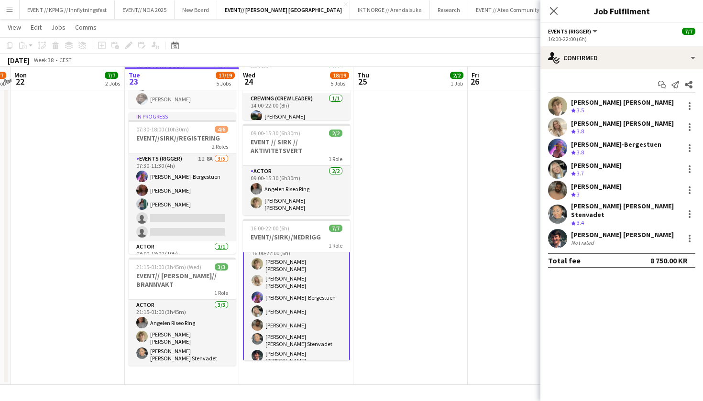
scroll to position [358, 0]
click at [216, 361] on app-date-cell "In progress 07:00-03:00 (20h) (Wed) 6/6 EVENT//SIRK//RUNNER 4 Roles Events (Run…" at bounding box center [182, 67] width 114 height 636
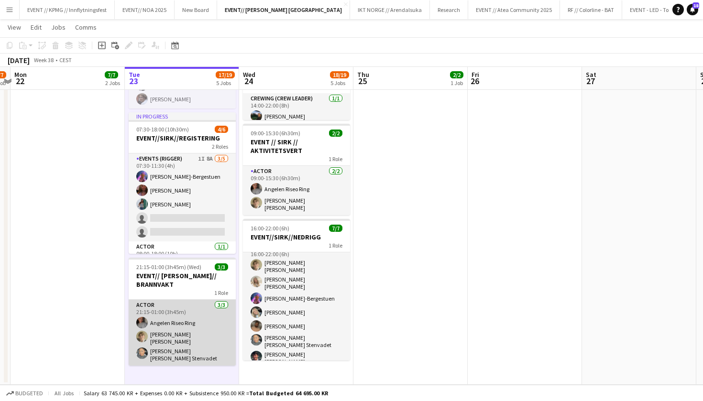
click at [216, 320] on app-card-role "Actor 3/3 21:15-01:00 (3h45m) Angelen Riseo Ring Bastian Solem Daniela Alejandr…" at bounding box center [182, 333] width 107 height 66
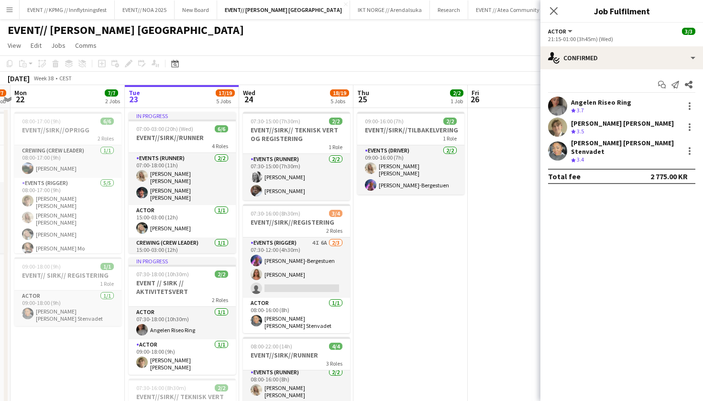
scroll to position [0, 0]
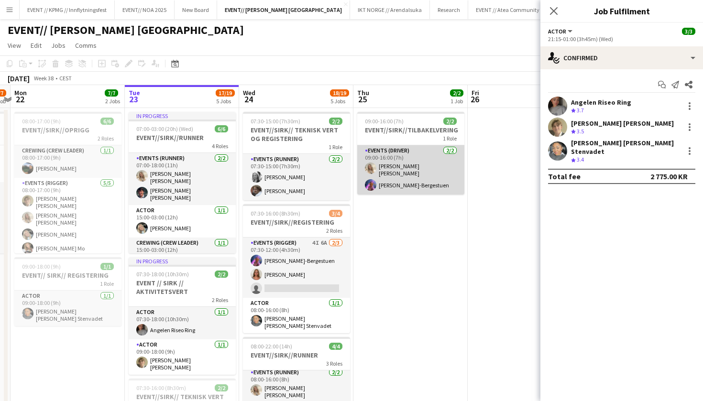
click at [409, 172] on app-card-role "Events (Driver) 2/2 09:00-16:00 (7h) Vanessa Riise Naas Fredrikke Tynning-Berge…" at bounding box center [410, 169] width 107 height 49
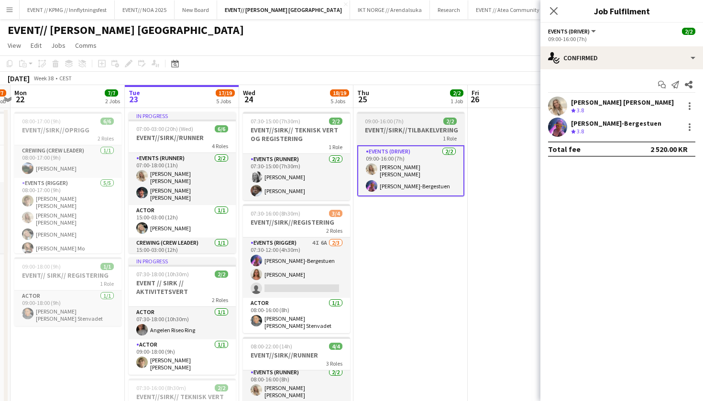
click at [391, 140] on div "1 Role" at bounding box center [410, 138] width 107 height 8
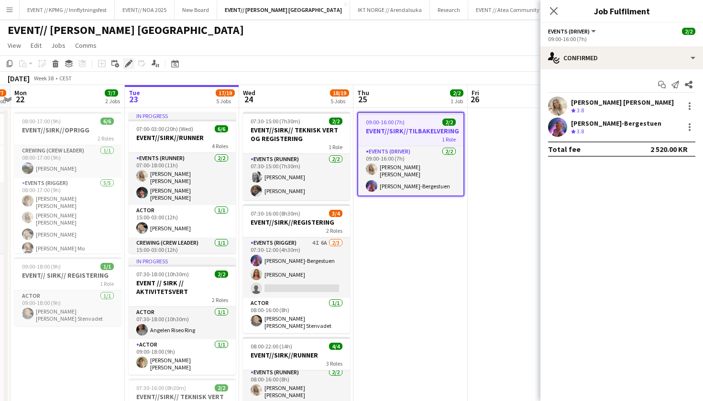
click at [130, 66] on icon "Edit" at bounding box center [129, 64] width 8 height 8
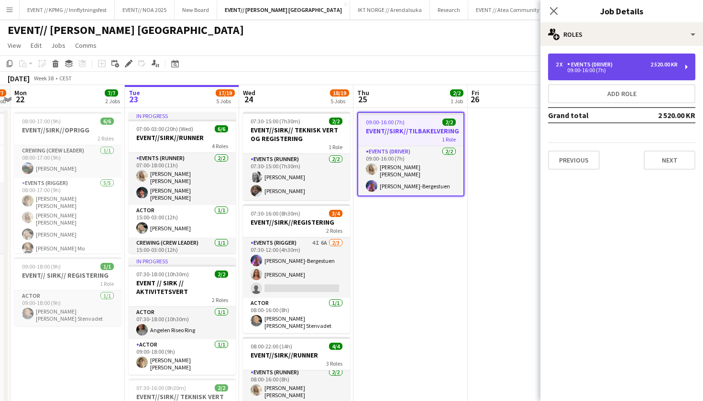
click at [653, 66] on div "2 520.00 KR" at bounding box center [663, 64] width 27 height 7
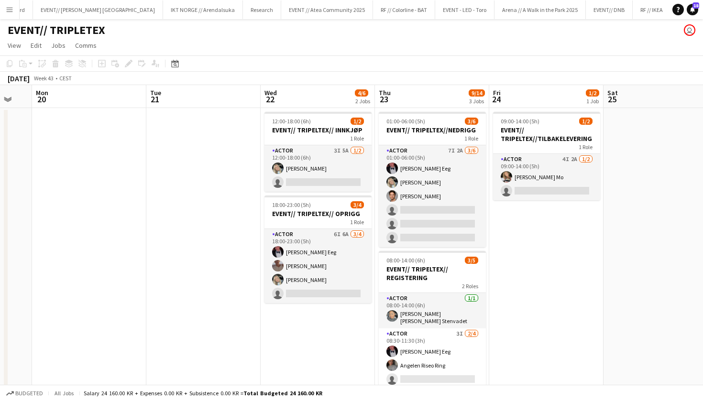
scroll to position [0, 263]
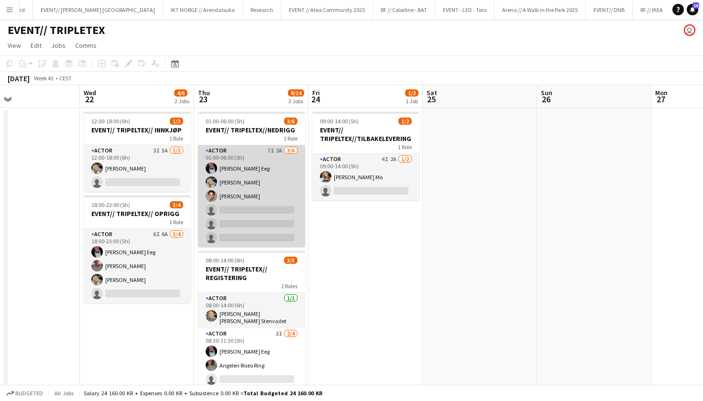
click at [284, 206] on app-card-role "Actor 7I 2A 3/6 01:00-06:00 (5h) Birk Eeg Oda Hansson Ulrik Eeg single-neutral-…" at bounding box center [251, 196] width 107 height 102
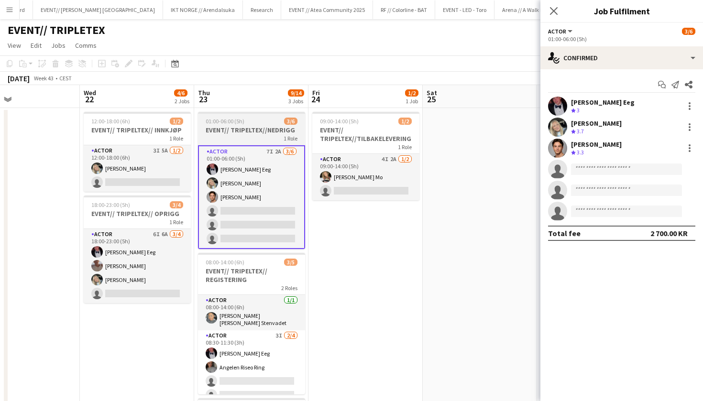
click at [276, 120] on div "01:00-06:00 (5h) 3/6" at bounding box center [251, 121] width 107 height 7
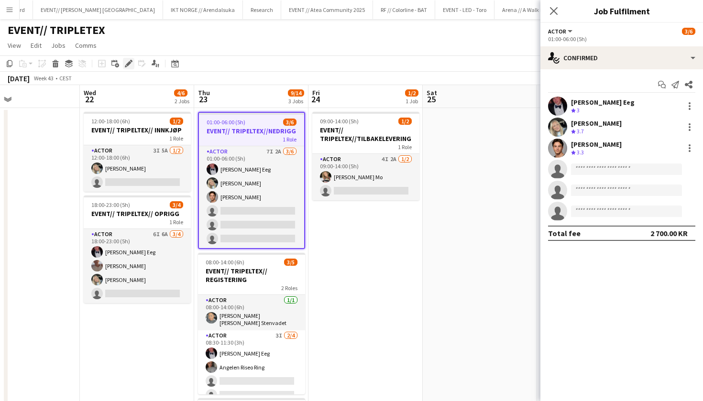
click at [130, 66] on icon "Edit" at bounding box center [129, 64] width 8 height 8
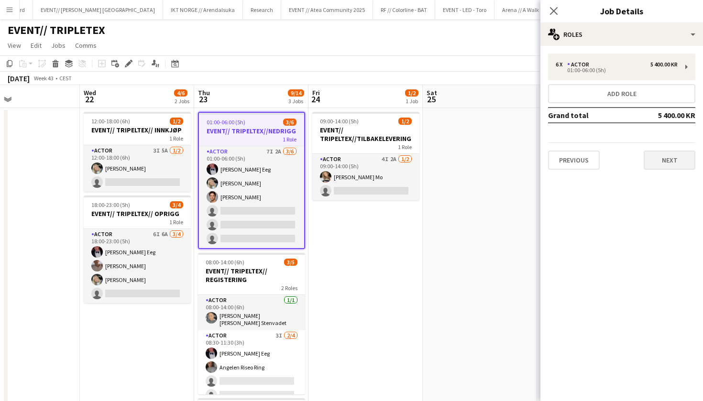
click at [663, 164] on button "Next" at bounding box center [670, 160] width 52 height 19
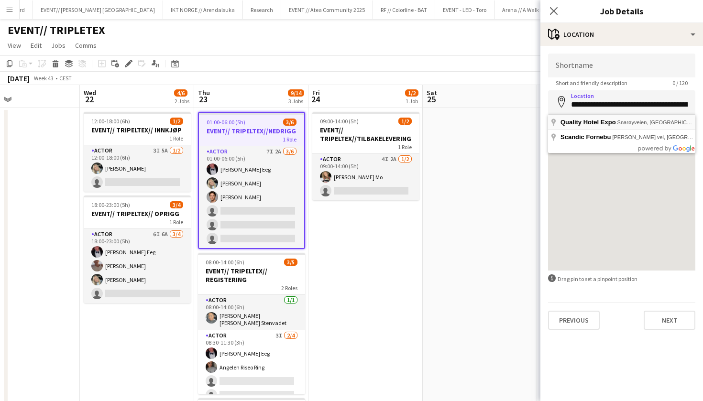
type input "**********"
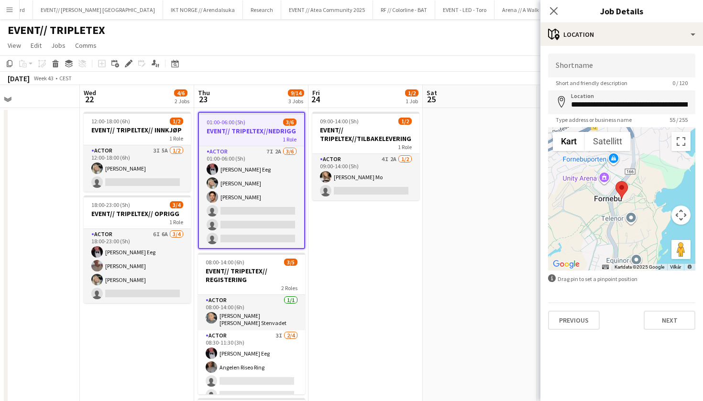
click at [388, 250] on app-date-cell "09:00-14:00 (5h) 1/2 EVENT// TRIPELTEX//TILBAKELEVERING 1 Role Actor 4I 2A 1/2 …" at bounding box center [365, 316] width 114 height 417
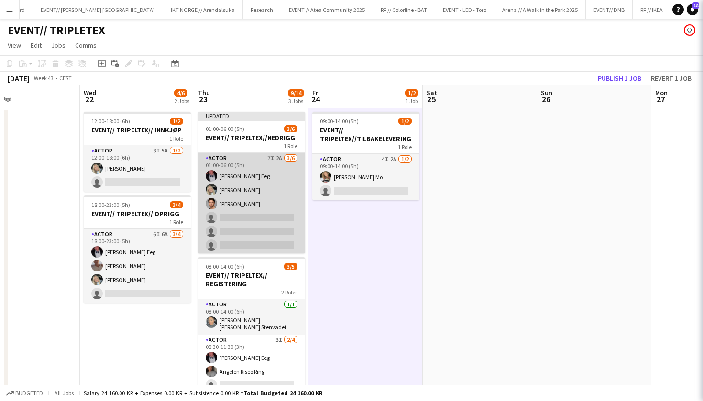
click at [248, 202] on app-card-role "Actor 7I 2A 3/6 01:00-06:00 (5h) Birk Eeg Oda Hansson Ulrik Eeg single-neutral-…" at bounding box center [251, 204] width 107 height 102
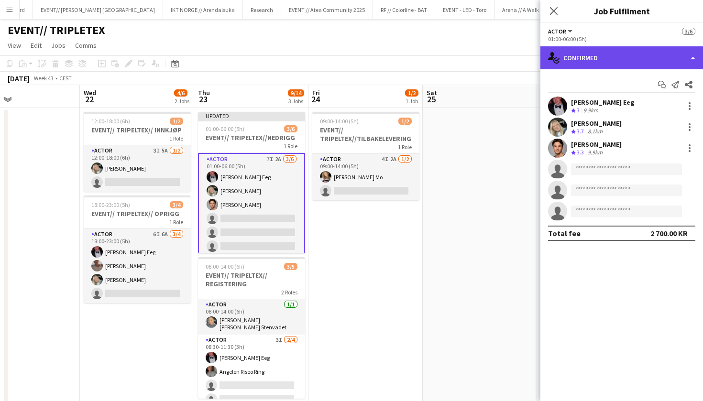
click at [629, 68] on div "single-neutral-actions-check-2 Confirmed" at bounding box center [621, 57] width 163 height 23
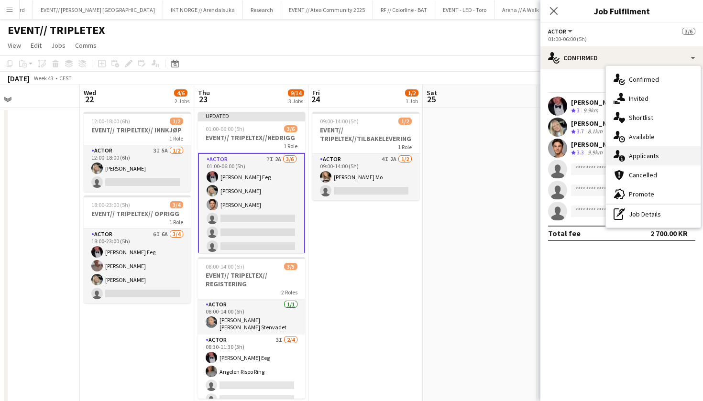
click at [644, 150] on div "single-neutral-actions-information Applicants" at bounding box center [653, 155] width 95 height 19
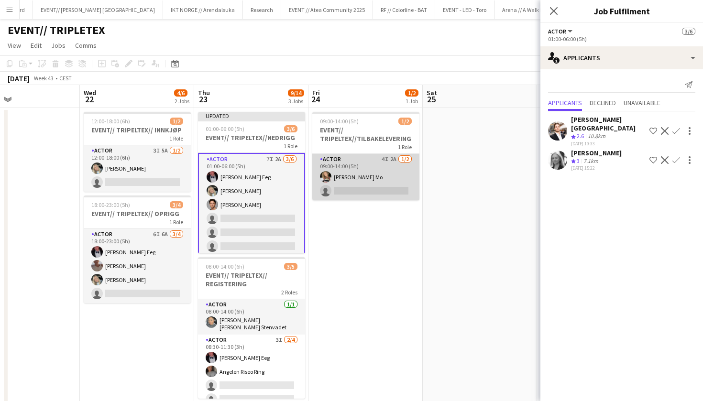
click at [358, 169] on app-card-role "Actor 4I 2A 1/2 09:00-14:00 (5h) Marte Jensen Mo single-neutral-actions" at bounding box center [365, 177] width 107 height 46
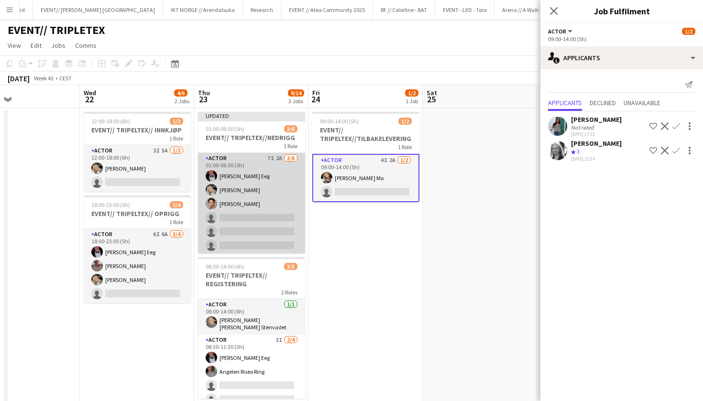
click at [266, 233] on app-card-role "Actor 7I 2A 3/6 01:00-06:00 (5h) Birk Eeg Oda Hansson Ulrik Eeg single-neutral-…" at bounding box center [251, 204] width 107 height 102
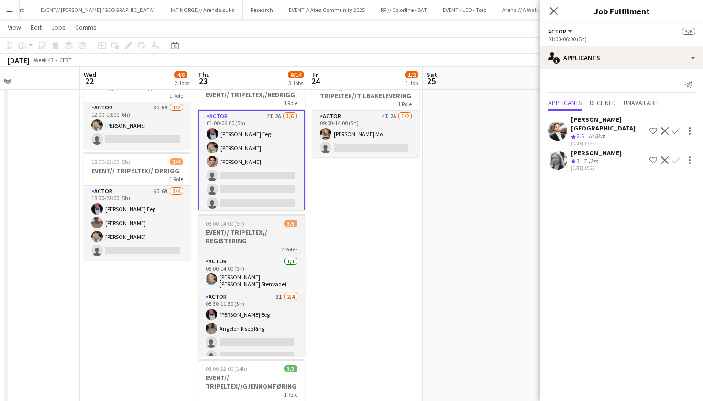
scroll to position [53, 0]
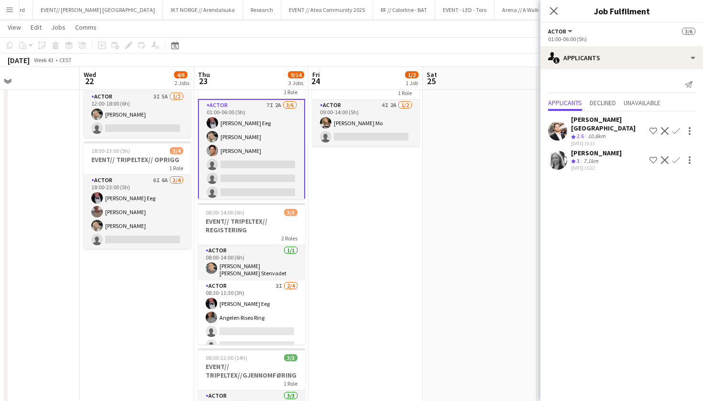
click at [276, 171] on app-card-role "Actor 7I 2A 3/6 01:00-06:00 (5h) Birk Eeg Oda Hansson Ulrik Eeg single-neutral-…" at bounding box center [251, 151] width 107 height 104
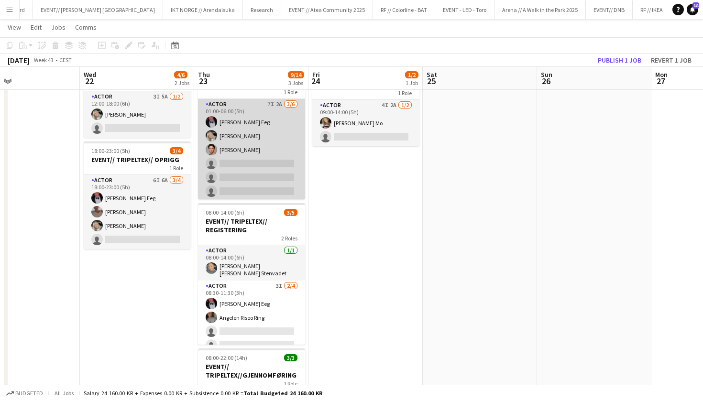
click at [269, 169] on app-card-role "Actor 7I 2A 3/6 01:00-06:00 (5h) Birk Eeg Oda Hansson Ulrik Eeg single-neutral-…" at bounding box center [251, 150] width 107 height 102
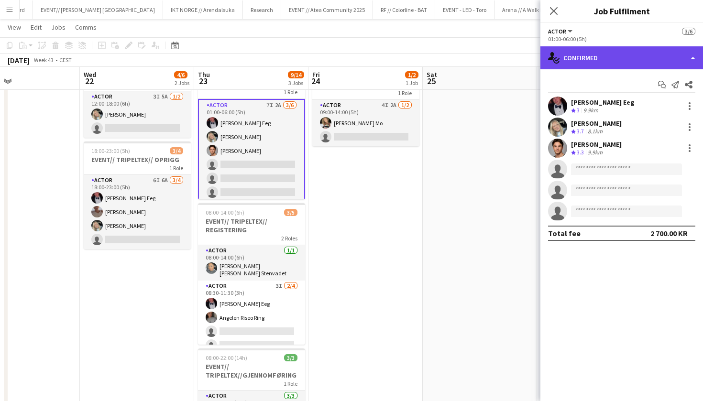
click at [620, 57] on div "single-neutral-actions-check-2 Confirmed" at bounding box center [621, 57] width 163 height 23
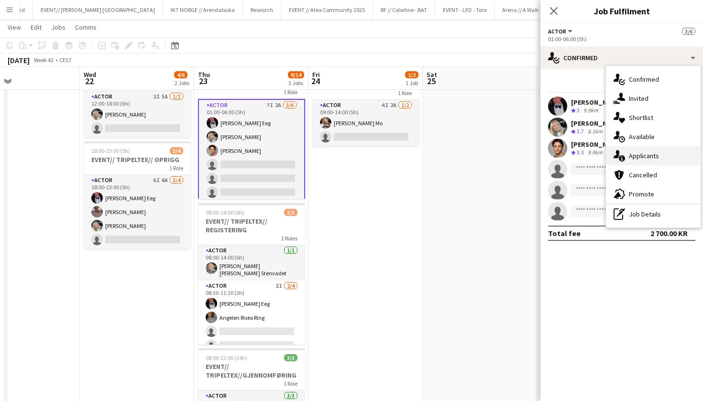
click at [640, 157] on span "Applicants" at bounding box center [644, 156] width 30 height 9
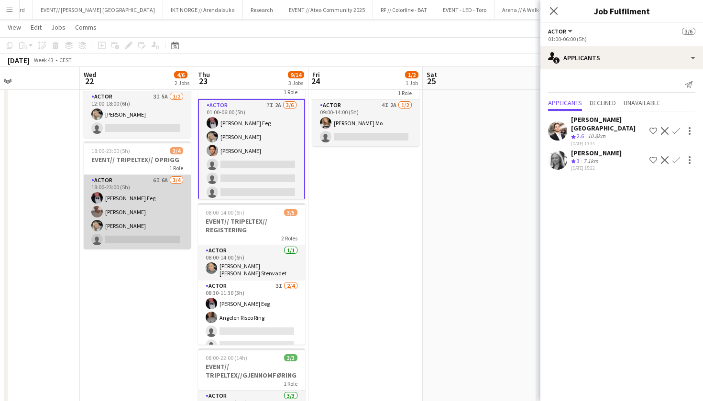
click at [152, 216] on app-card-role "Actor 6I 6A 3/4 18:00-23:00 (5h) Birk Eeg Charlie Thomassen Oda Hansson single-…" at bounding box center [137, 212] width 107 height 74
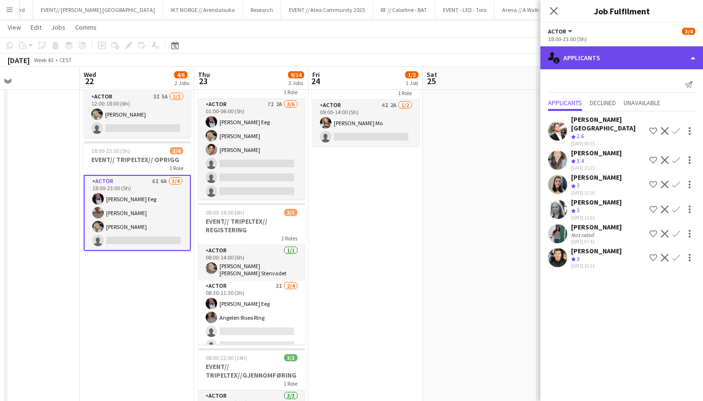
click at [661, 48] on div "single-neutral-actions-information Applicants" at bounding box center [621, 57] width 163 height 23
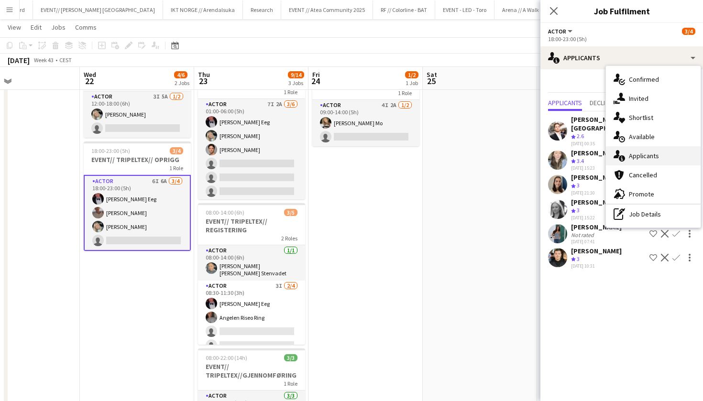
click at [663, 153] on div "single-neutral-actions-information Applicants" at bounding box center [653, 155] width 95 height 19
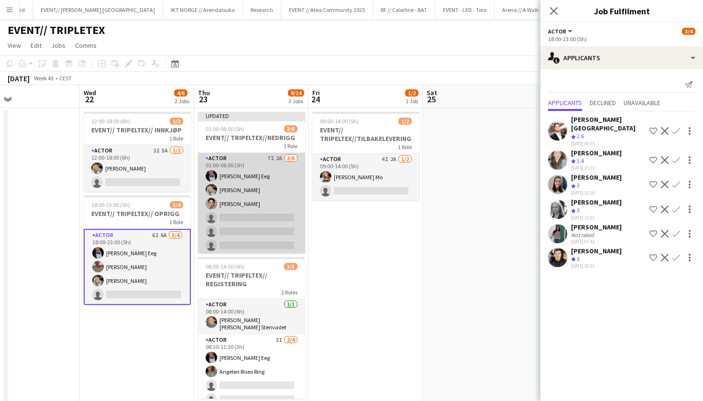
scroll to position [0, 0]
click at [234, 197] on app-card-role "Actor 7I 2A 3/6 01:00-06:00 (5h) Birk Eeg Oda Hansson Ulrik Eeg single-neutral-…" at bounding box center [251, 204] width 107 height 102
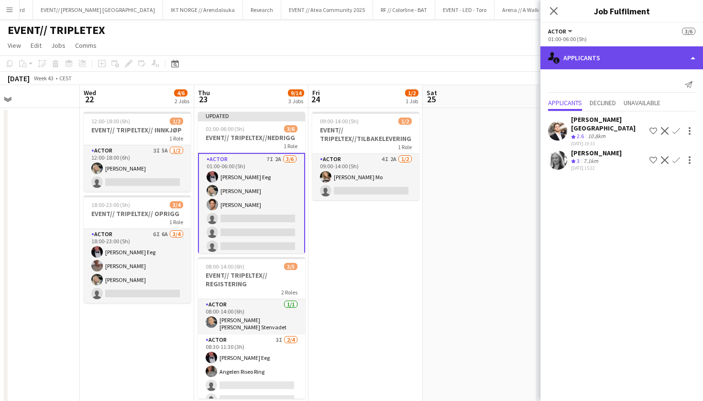
click at [656, 63] on div "single-neutral-actions-information Applicants" at bounding box center [621, 57] width 163 height 23
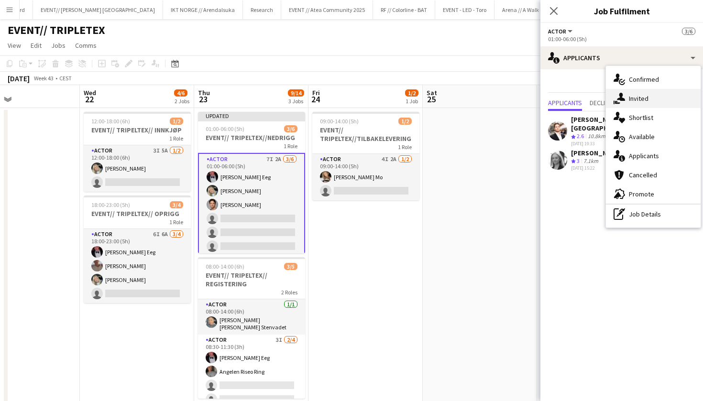
click at [636, 104] on div "single-neutral-actions-share-1 Invited" at bounding box center [653, 98] width 95 height 19
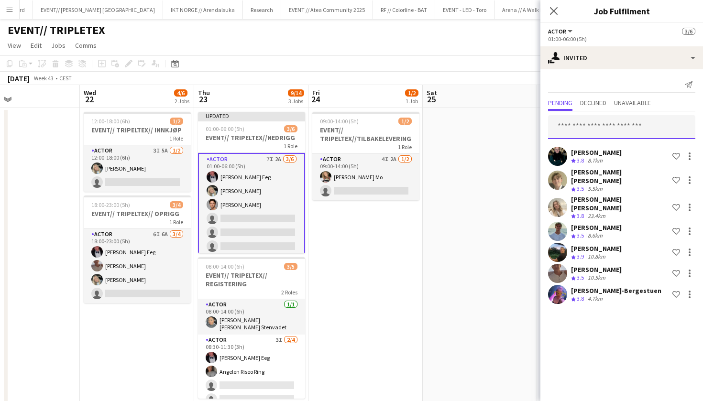
click at [610, 124] on input "text" at bounding box center [621, 127] width 147 height 24
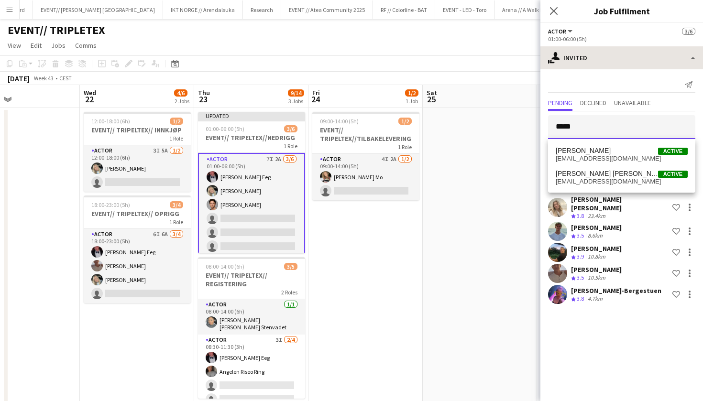
type input "*****"
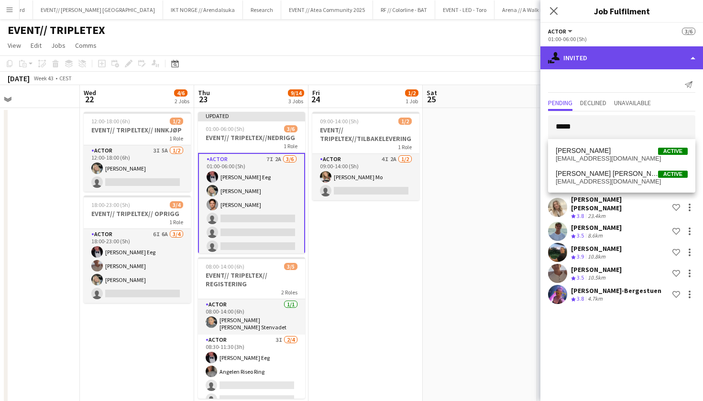
click at [618, 62] on div "single-neutral-actions-share-1 Invited" at bounding box center [621, 57] width 163 height 23
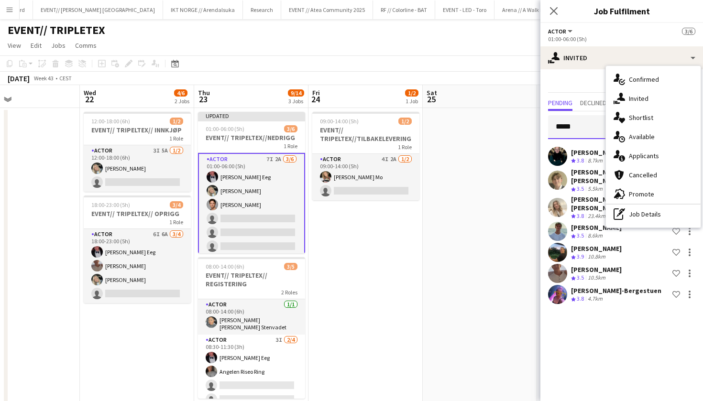
click at [587, 121] on input "*****" at bounding box center [621, 127] width 147 height 24
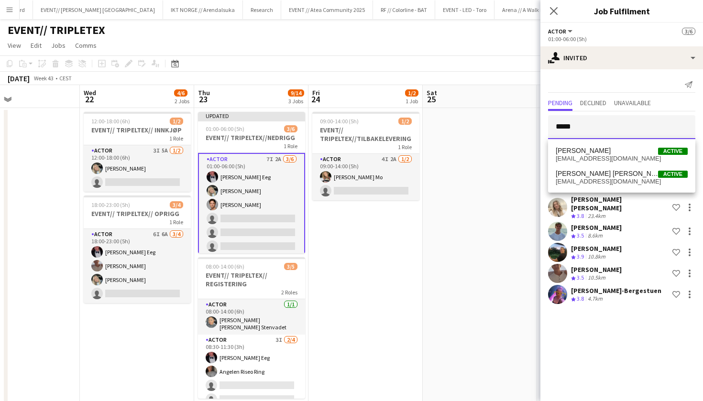
click at [589, 128] on input "*****" at bounding box center [621, 127] width 147 height 24
click at [594, 179] on span "eskil.solhaug@gmail.com" at bounding box center [622, 182] width 132 height 8
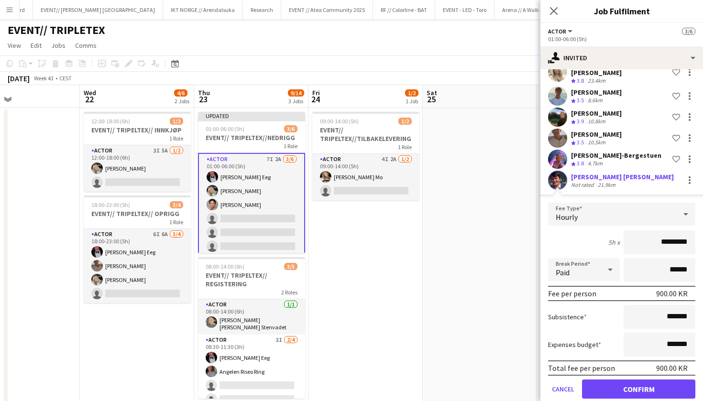
click at [643, 380] on button "Confirm" at bounding box center [638, 389] width 113 height 19
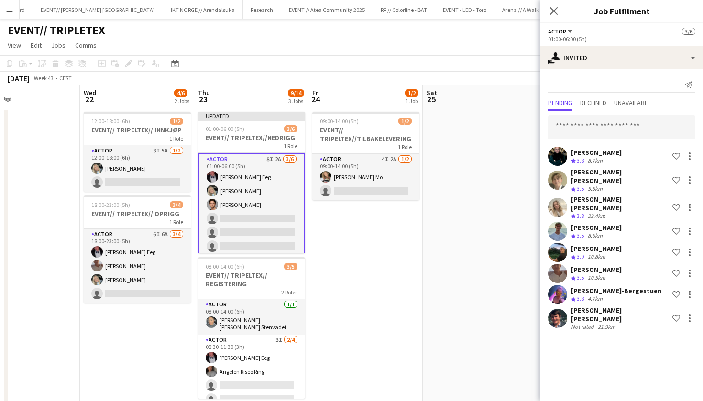
click at [496, 260] on app-date-cell at bounding box center [480, 316] width 114 height 417
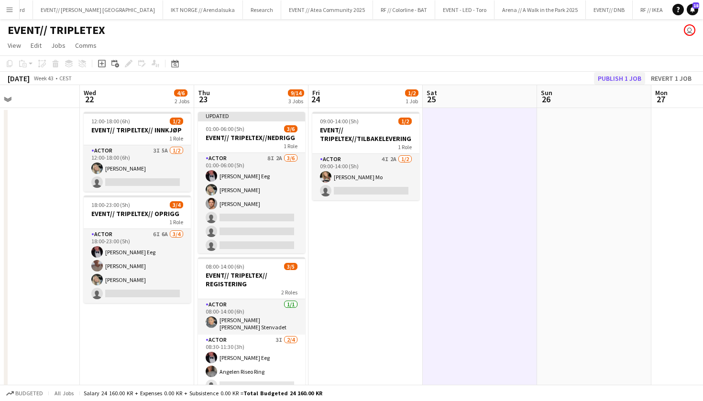
click at [630, 76] on button "Publish 1 job" at bounding box center [619, 78] width 51 height 12
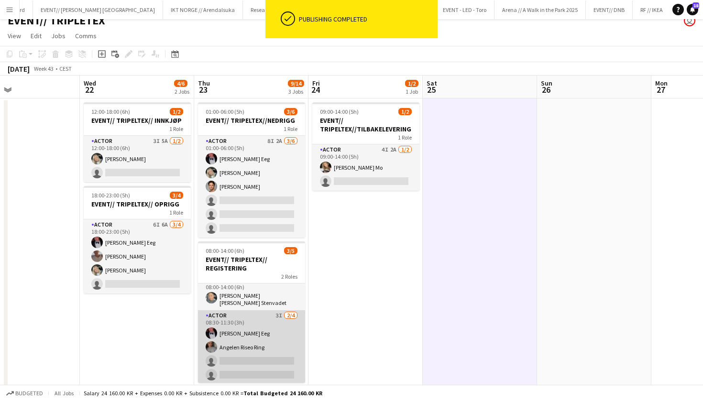
scroll to position [0, 259]
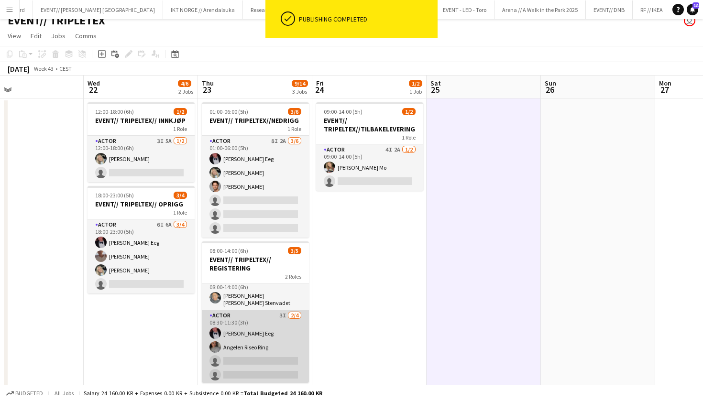
click at [247, 319] on app-card-role "Actor 3I 2/4 08:30-11:30 (3h) Birk Eeg Angelen Riseo Ring single-neutral-action…" at bounding box center [255, 347] width 107 height 74
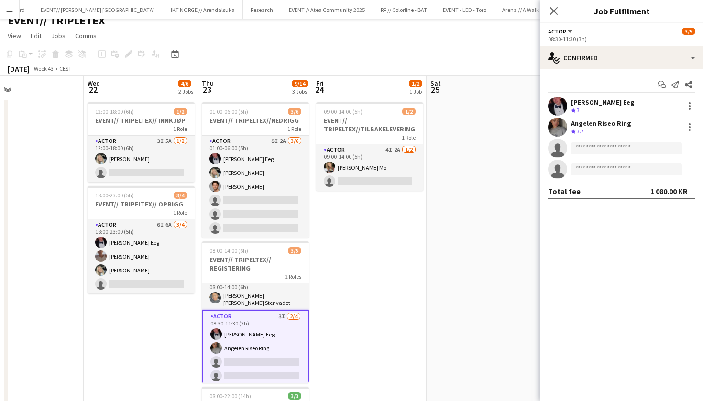
click at [603, 69] on div "Start chat Send notification Share Birk Eeg Crew rating 3 Angelen Riseo Ring Cr…" at bounding box center [621, 137] width 163 height 137
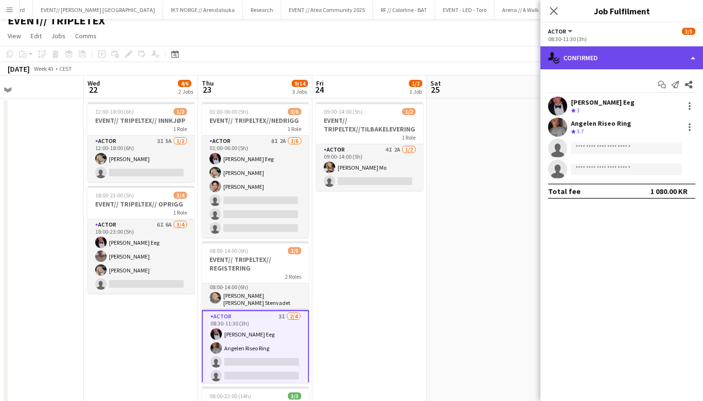
click at [611, 63] on div "single-neutral-actions-check-2 Confirmed" at bounding box center [621, 57] width 163 height 23
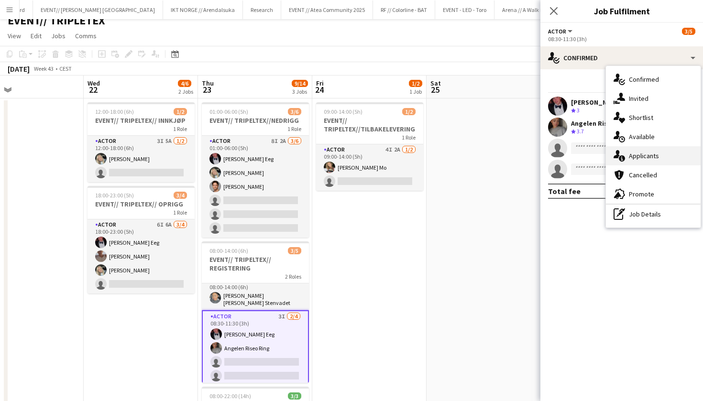
click at [631, 154] on span "Applicants" at bounding box center [644, 156] width 30 height 9
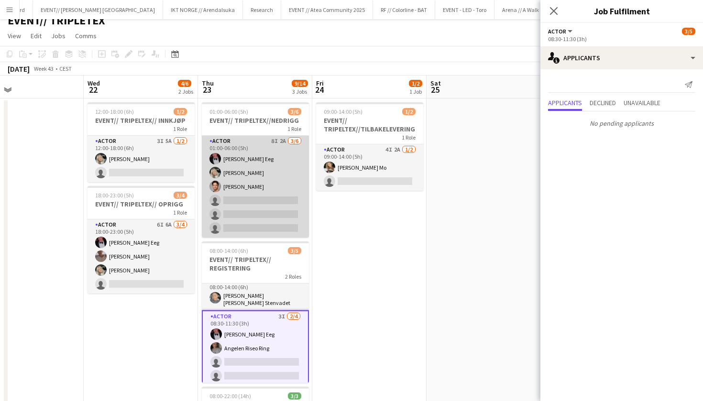
click at [264, 213] on app-card-role "Actor 8I 2A 3/6 01:00-06:00 (5h) Birk Eeg Oda Hansson Ulrik Eeg single-neutral-…" at bounding box center [255, 187] width 107 height 102
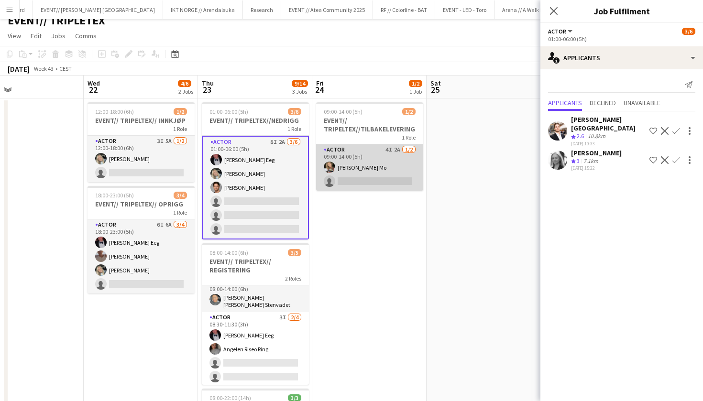
click at [375, 158] on app-card-role "Actor 4I 2A 1/2 09:00-14:00 (5h) Marte Jensen Mo single-neutral-actions" at bounding box center [369, 167] width 107 height 46
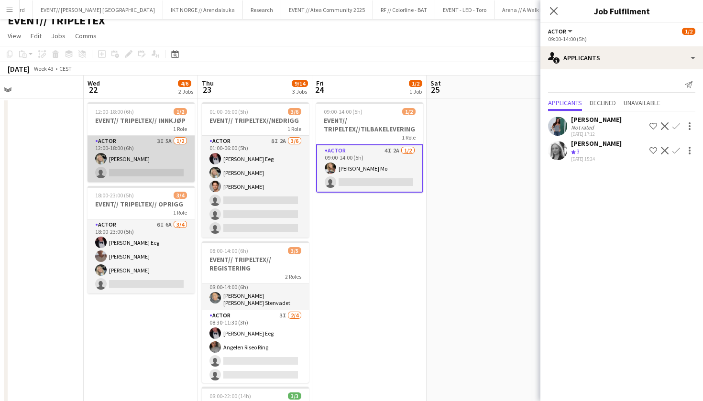
click at [193, 162] on app-card-role "Actor 3I 5A 1/2 12:00-18:00 (6h) Oda Hansson single-neutral-actions" at bounding box center [141, 159] width 107 height 46
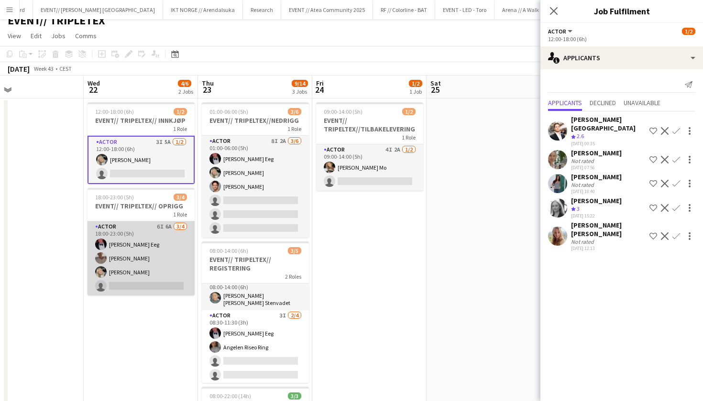
click at [173, 262] on app-card-role "Actor 6I 6A 3/4 18:00-23:00 (5h) Birk Eeg Charlie Thomassen Oda Hansson single-…" at bounding box center [141, 258] width 107 height 74
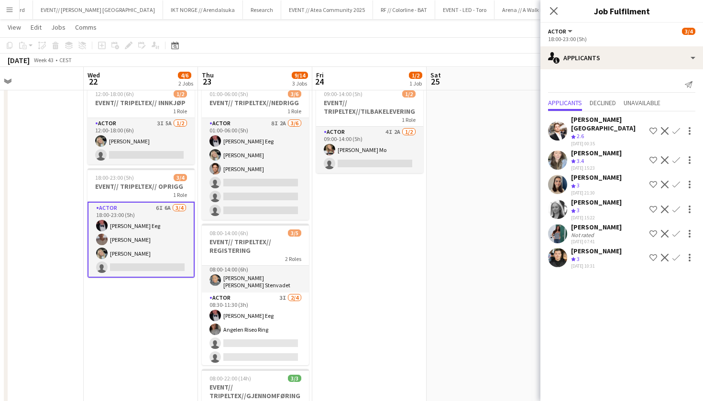
scroll to position [27, 0]
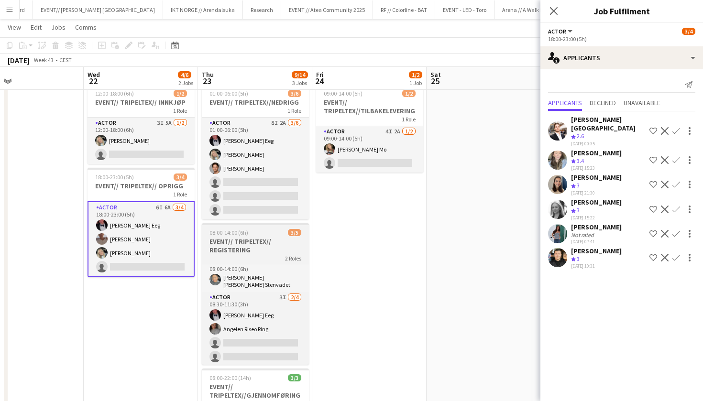
click at [252, 256] on div "2 Roles" at bounding box center [255, 258] width 107 height 8
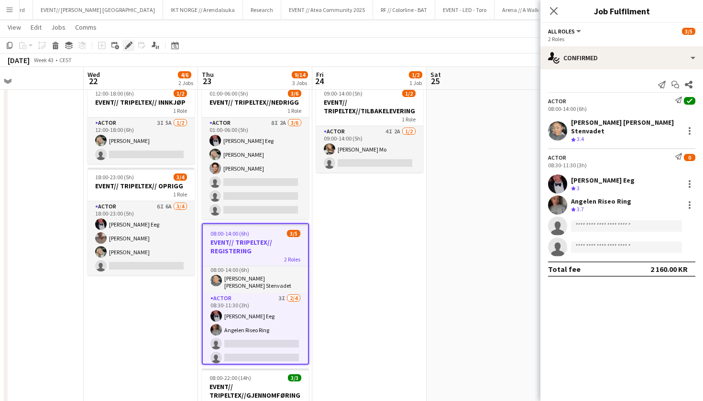
click at [131, 47] on icon "Edit" at bounding box center [129, 46] width 8 height 8
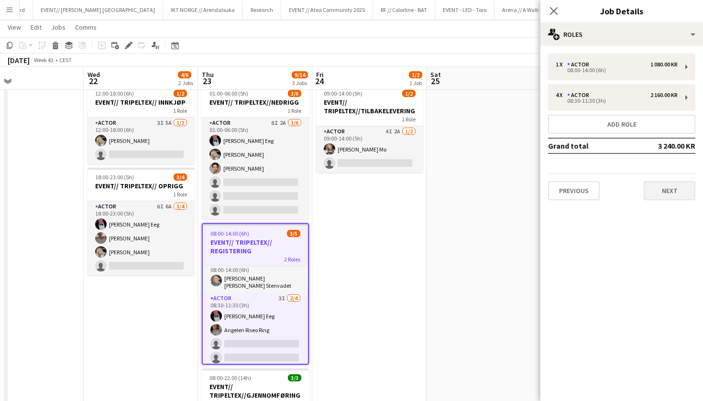
click at [668, 187] on button "Next" at bounding box center [670, 190] width 52 height 19
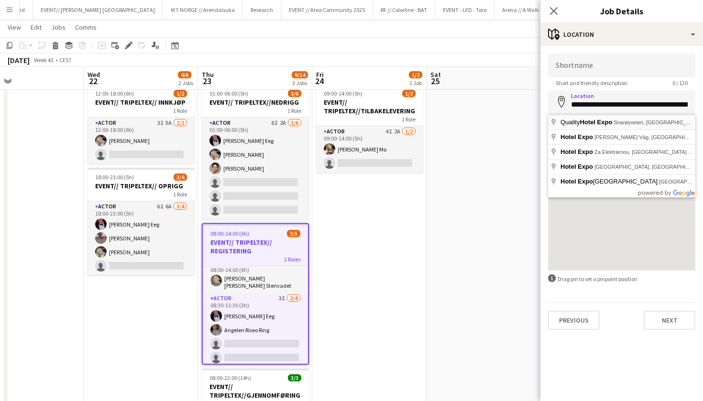
type input "**********"
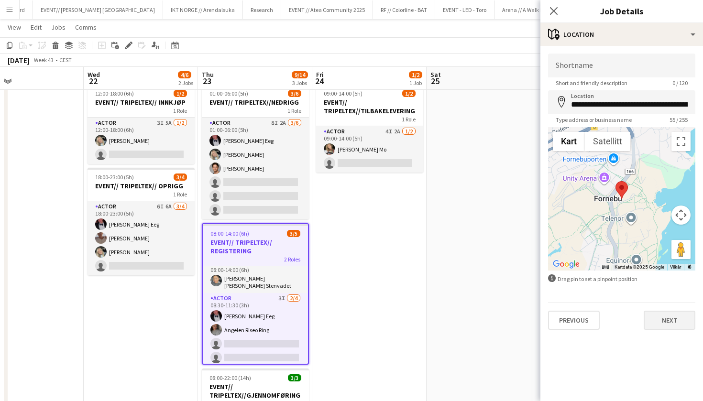
click at [676, 324] on button "Next" at bounding box center [670, 320] width 52 height 19
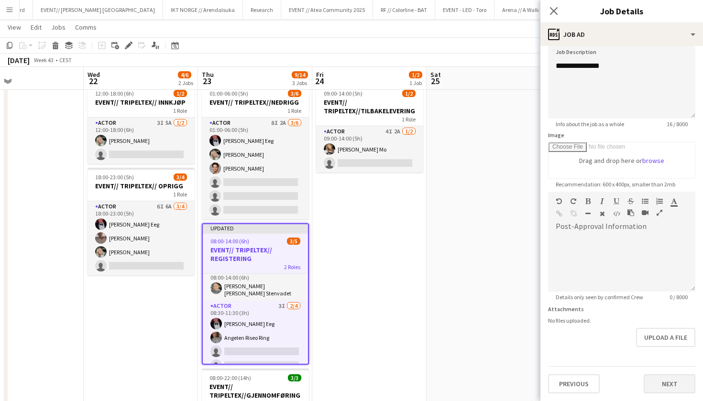
scroll to position [72, 0]
click at [676, 391] on button "Next" at bounding box center [670, 383] width 52 height 19
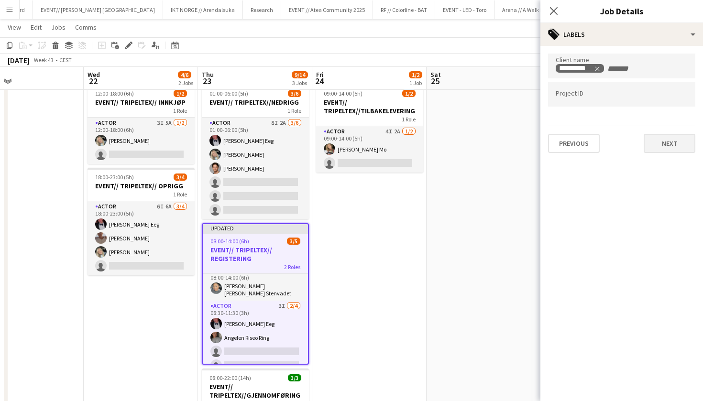
click at [656, 144] on button "Next" at bounding box center [670, 143] width 52 height 19
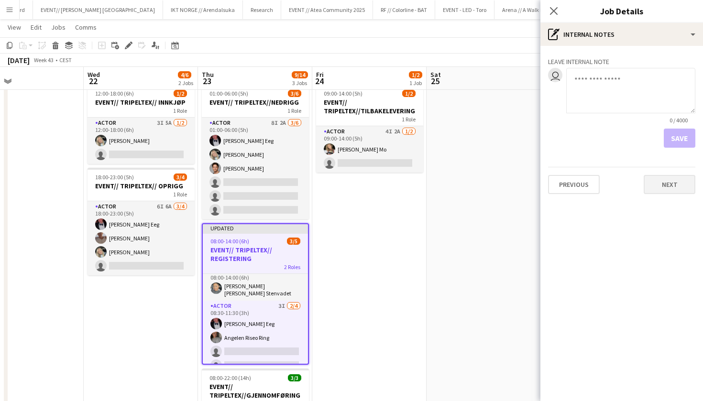
click at [674, 182] on button "Next" at bounding box center [670, 184] width 52 height 19
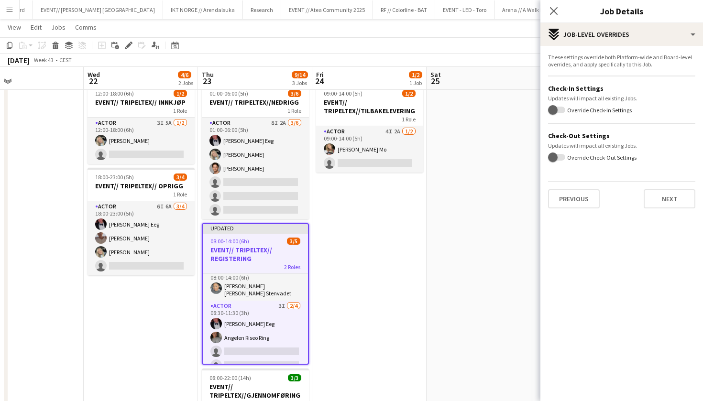
click at [675, 214] on div "These settings override both Platform-wide and Board-level overrides, and apply…" at bounding box center [621, 131] width 163 height 170
click at [678, 209] on div "These settings override both Platform-wide and Board-level overrides, and apply…" at bounding box center [621, 131] width 163 height 170
click at [680, 200] on button "Next" at bounding box center [670, 198] width 52 height 19
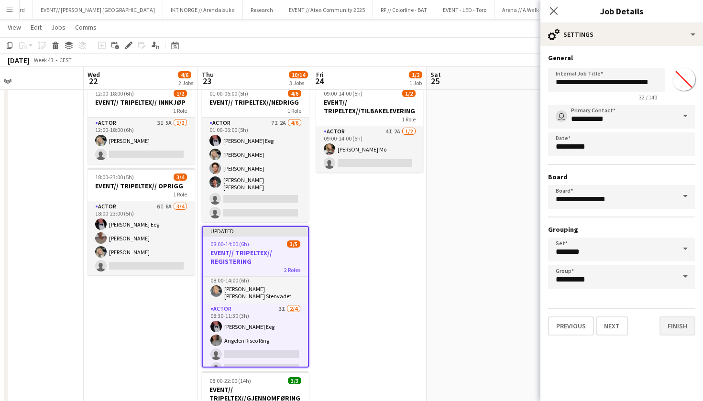
click at [672, 328] on button "Finish" at bounding box center [678, 326] width 36 height 19
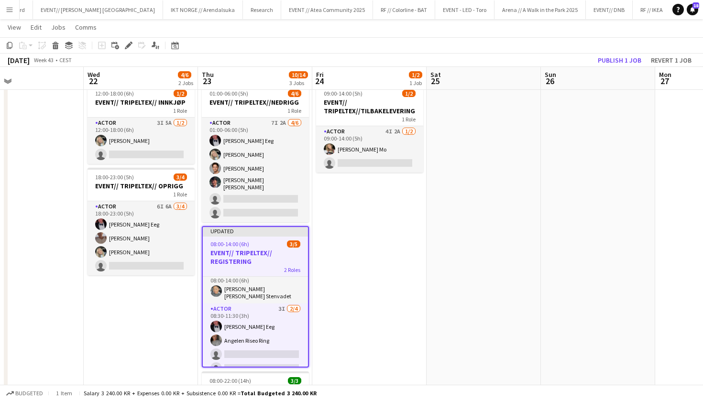
click at [506, 232] on app-date-cell at bounding box center [484, 288] width 114 height 417
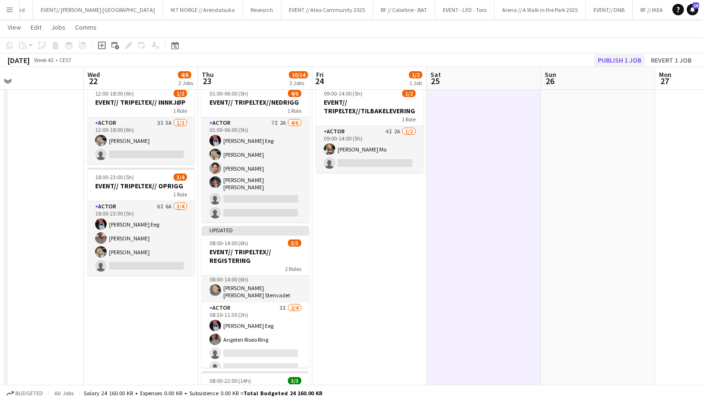
click at [620, 62] on button "Publish 1 job" at bounding box center [619, 60] width 51 height 12
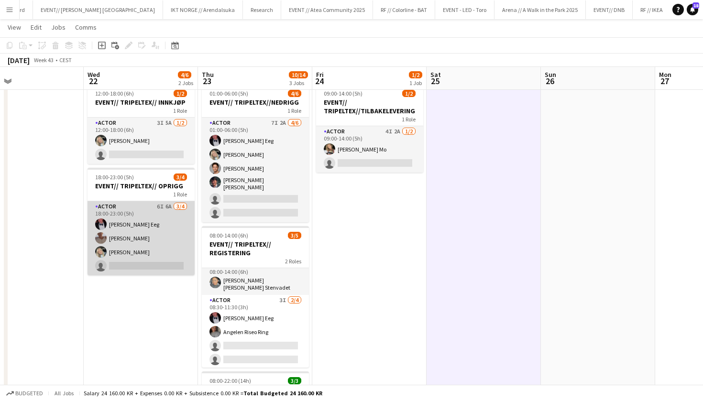
click at [175, 250] on app-card-role "Actor 6I 6A 3/4 18:00-23:00 (5h) Birk Eeg Charlie Thomassen Oda Hansson single-…" at bounding box center [141, 238] width 107 height 74
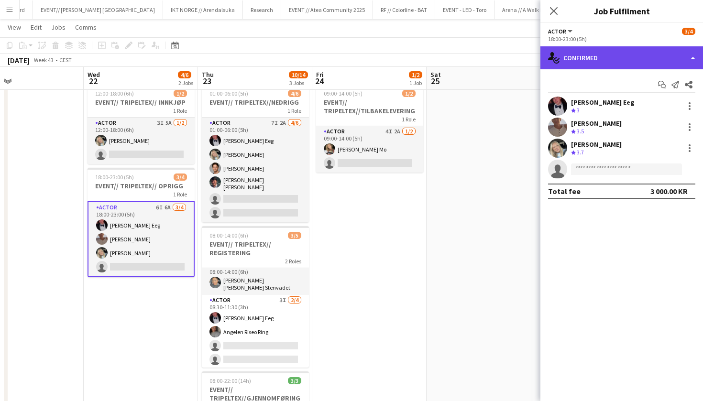
click at [614, 62] on div "single-neutral-actions-check-2 Confirmed" at bounding box center [621, 57] width 163 height 23
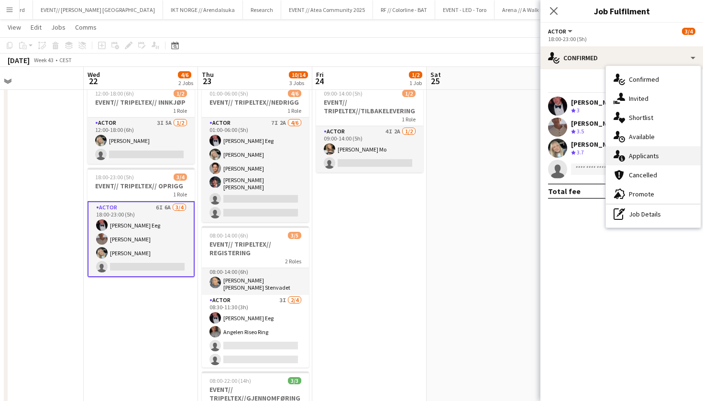
click at [658, 163] on div "single-neutral-actions-information Applicants" at bounding box center [653, 155] width 95 height 19
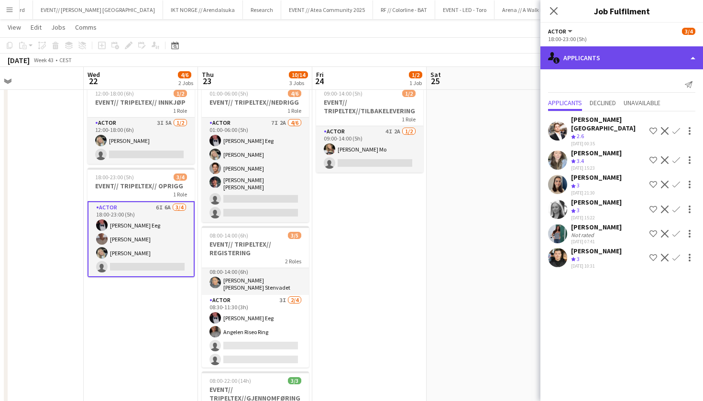
click at [650, 62] on div "single-neutral-actions-information Applicants" at bounding box center [621, 57] width 163 height 23
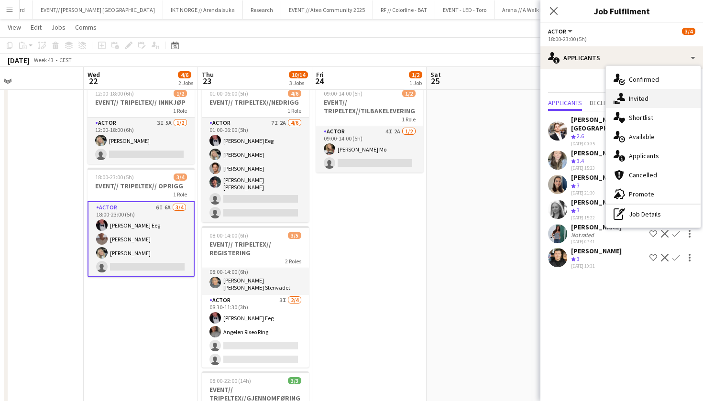
click at [667, 107] on div "single-neutral-actions-share-1 Invited" at bounding box center [653, 98] width 95 height 19
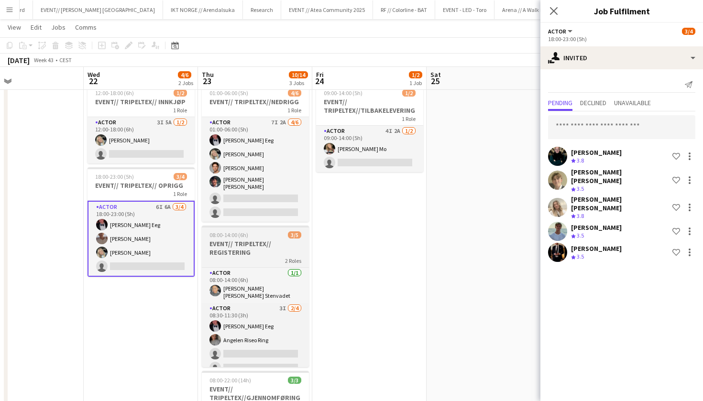
scroll to position [27, 0]
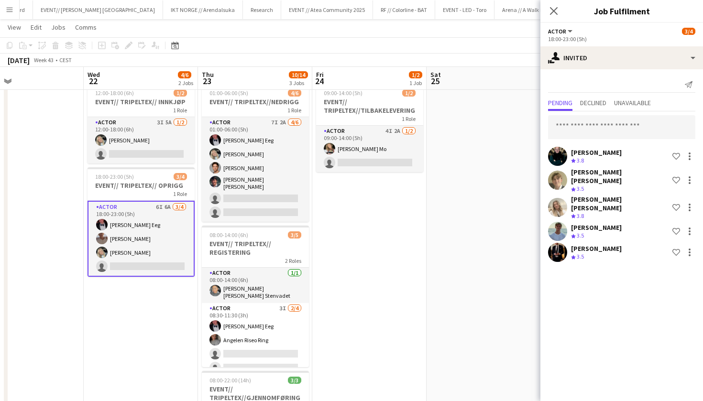
click at [473, 121] on app-date-cell at bounding box center [484, 288] width 114 height 417
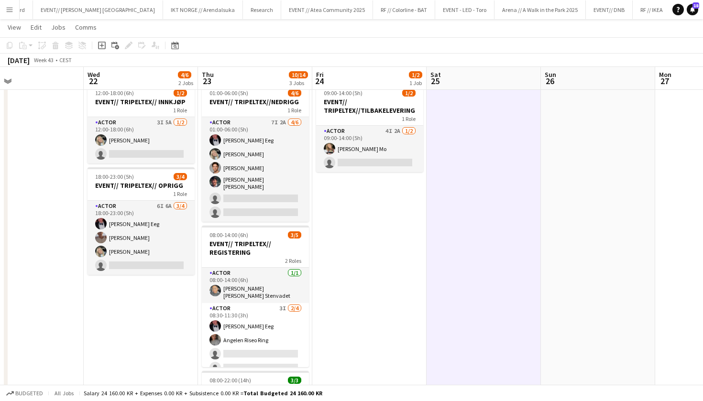
click at [494, 138] on app-date-cell at bounding box center [484, 288] width 114 height 417
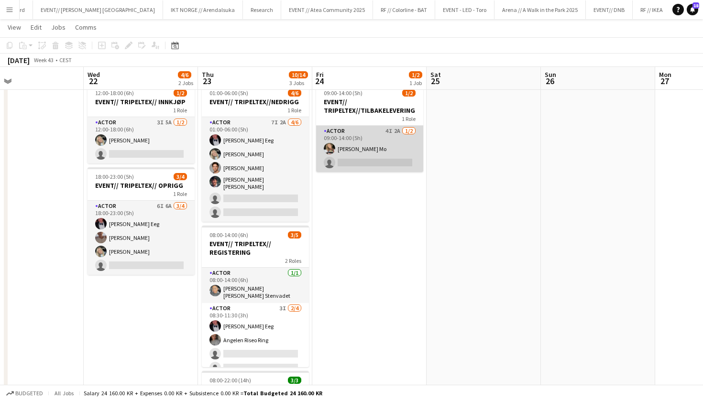
click at [369, 149] on app-card-role "Actor 4I 2A 1/2 09:00-14:00 (5h) Marte Jensen Mo single-neutral-actions" at bounding box center [369, 149] width 107 height 46
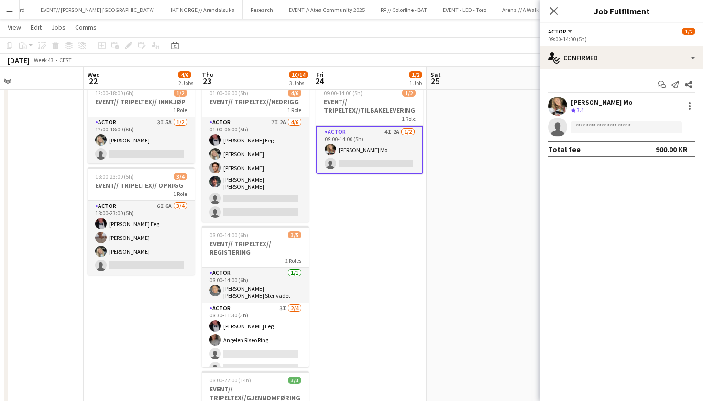
click at [378, 227] on app-date-cell "09:00-14:00 (5h) 1/2 EVENT// TRIPELTEX//TILBAKELEVERING 1 Role Actor 4I 2A 1/2 …" at bounding box center [369, 288] width 114 height 417
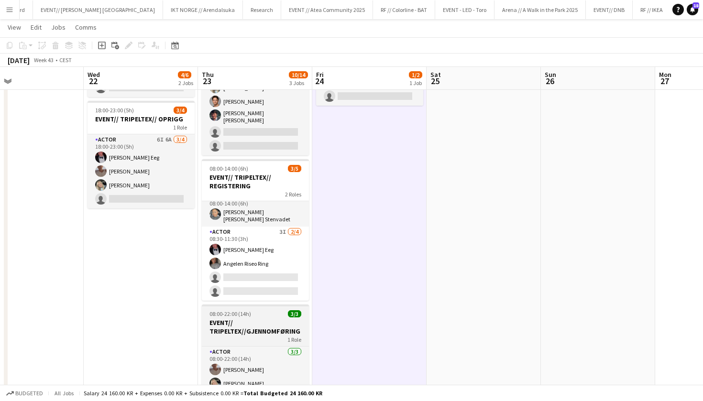
scroll to position [10, 0]
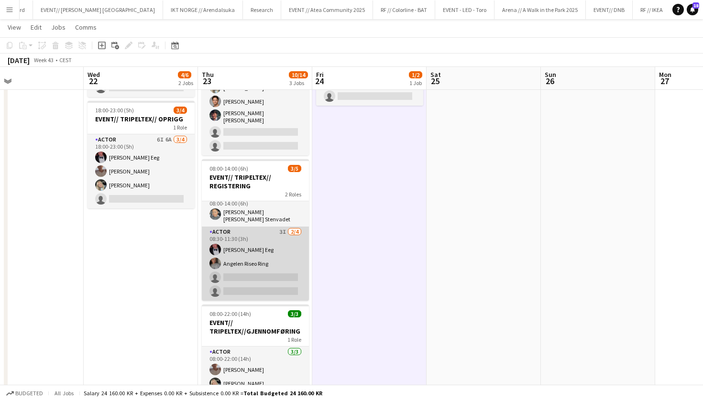
click at [291, 265] on app-card-role "Actor 3I 2/4 08:30-11:30 (3h) Birk Eeg Angelen Riseo Ring single-neutral-action…" at bounding box center [255, 264] width 107 height 74
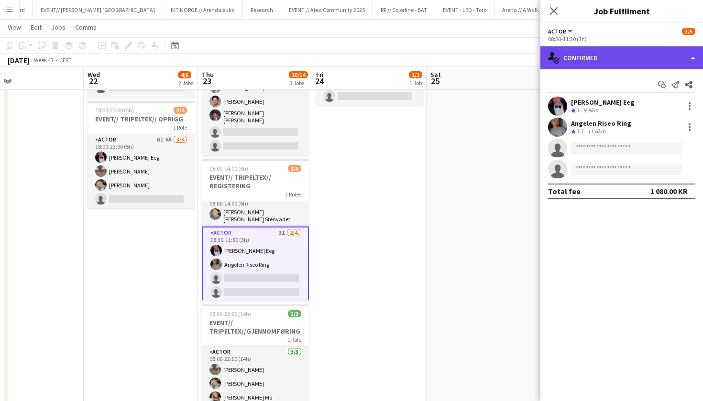
click at [649, 58] on div "single-neutral-actions-check-2 Confirmed" at bounding box center [621, 57] width 163 height 23
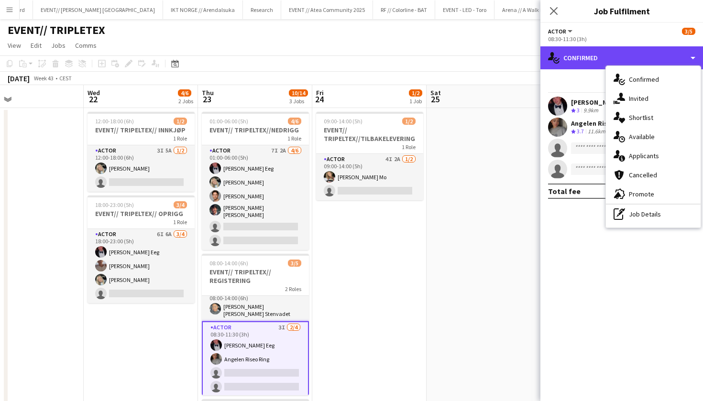
scroll to position [0, 0]
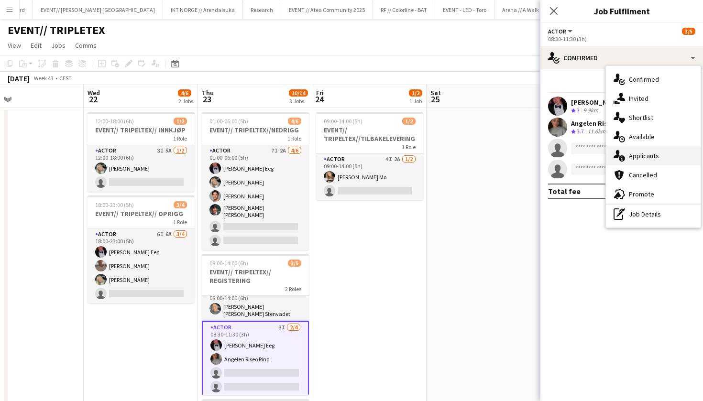
click at [638, 162] on div "single-neutral-actions-information Applicants" at bounding box center [653, 155] width 95 height 19
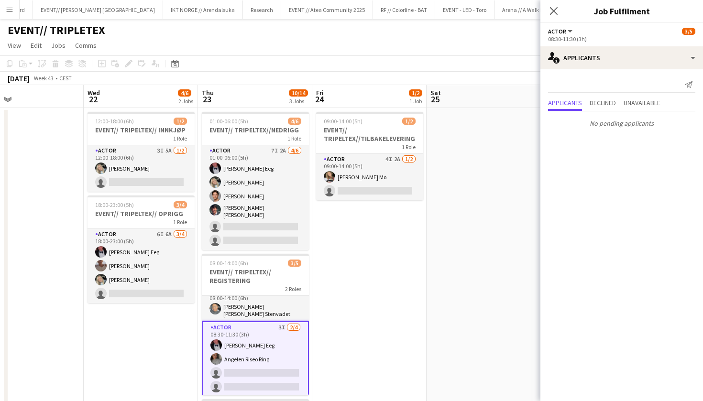
click at [356, 333] on app-date-cell "09:00-14:00 (5h) 1/2 EVENT// TRIPELTEX//TILBAKELEVERING 1 Role Actor 4I 2A 1/2 …" at bounding box center [369, 316] width 114 height 417
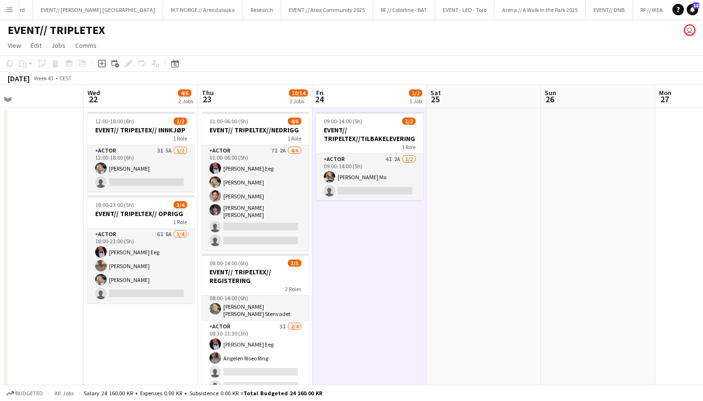
click at [475, 228] on app-date-cell at bounding box center [484, 316] width 114 height 417
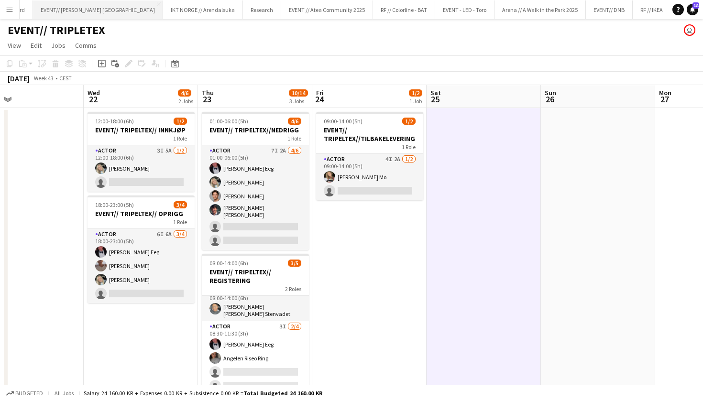
click at [62, 11] on button "EVENT// SIRK NORGE Close" at bounding box center [98, 9] width 130 height 19
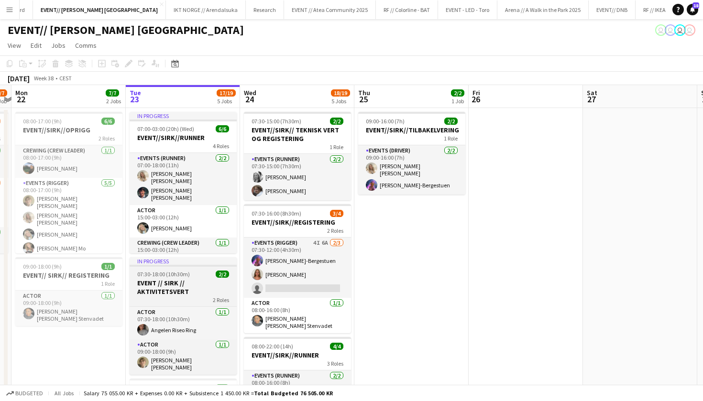
click at [186, 294] on h3 "EVENT // SIRK // AKTIVITETSVERT" at bounding box center [183, 287] width 107 height 17
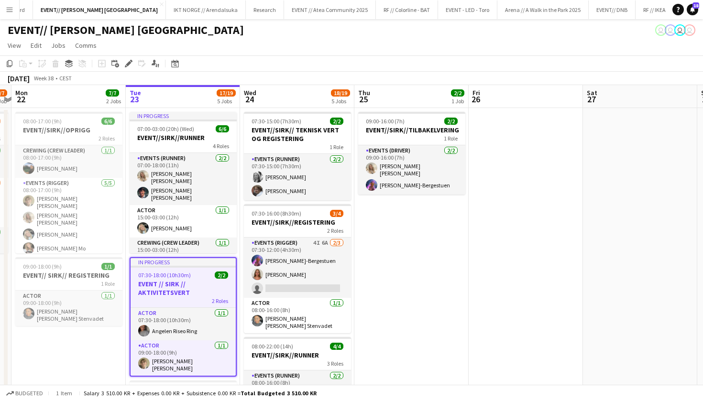
click at [184, 308] on div "Actor 1/1 07:30-18:00 (10h30m) Angelen Riseo Ring Actor 1/1 09:00-18:00 (9h) Ba…" at bounding box center [183, 342] width 105 height 68
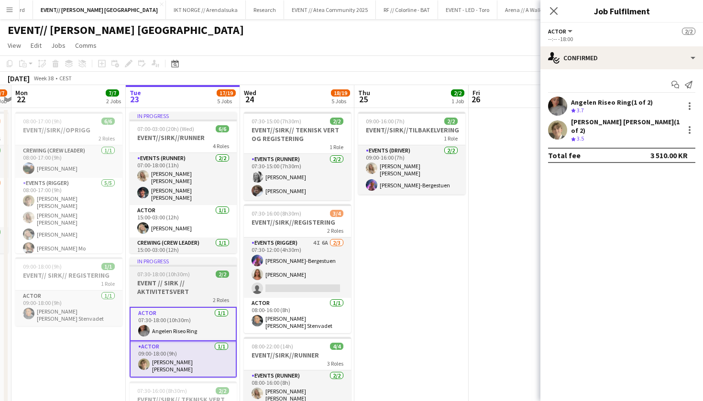
click at [186, 258] on div "In progress" at bounding box center [183, 261] width 107 height 8
